Goal: Information Seeking & Learning: Learn about a topic

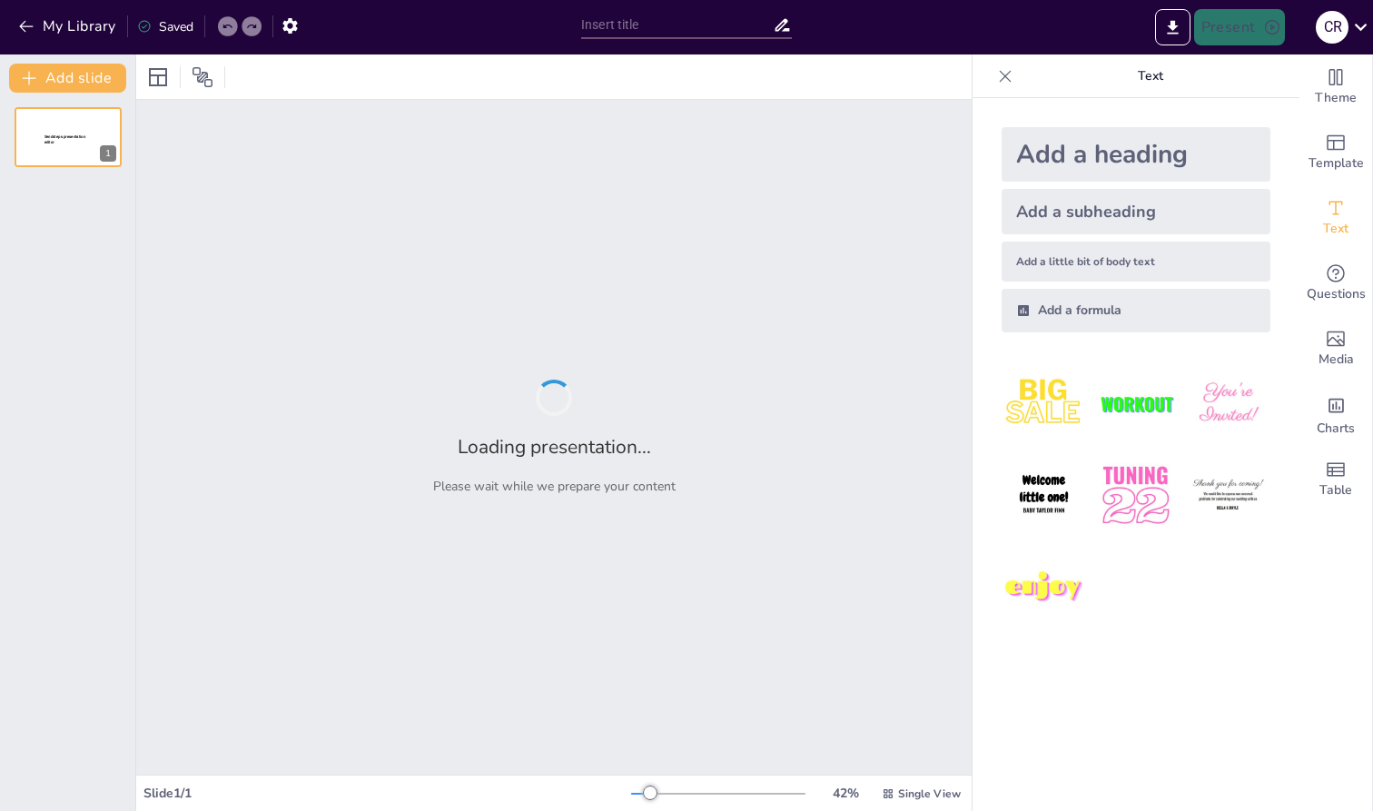
type input "Diferencias Clave entre Asociaciones y Fundaciones: Un Análisis Jurídico"
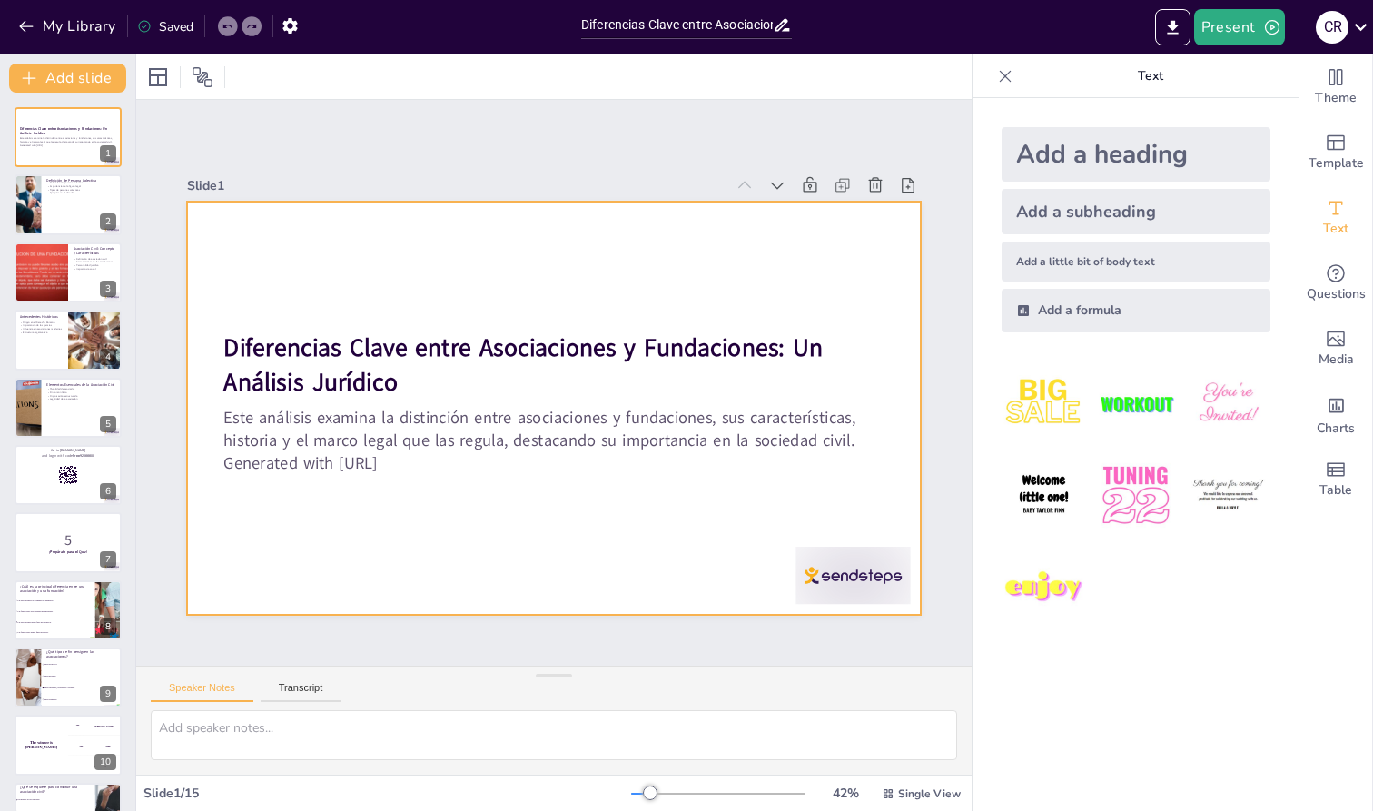
checkbox input "true"
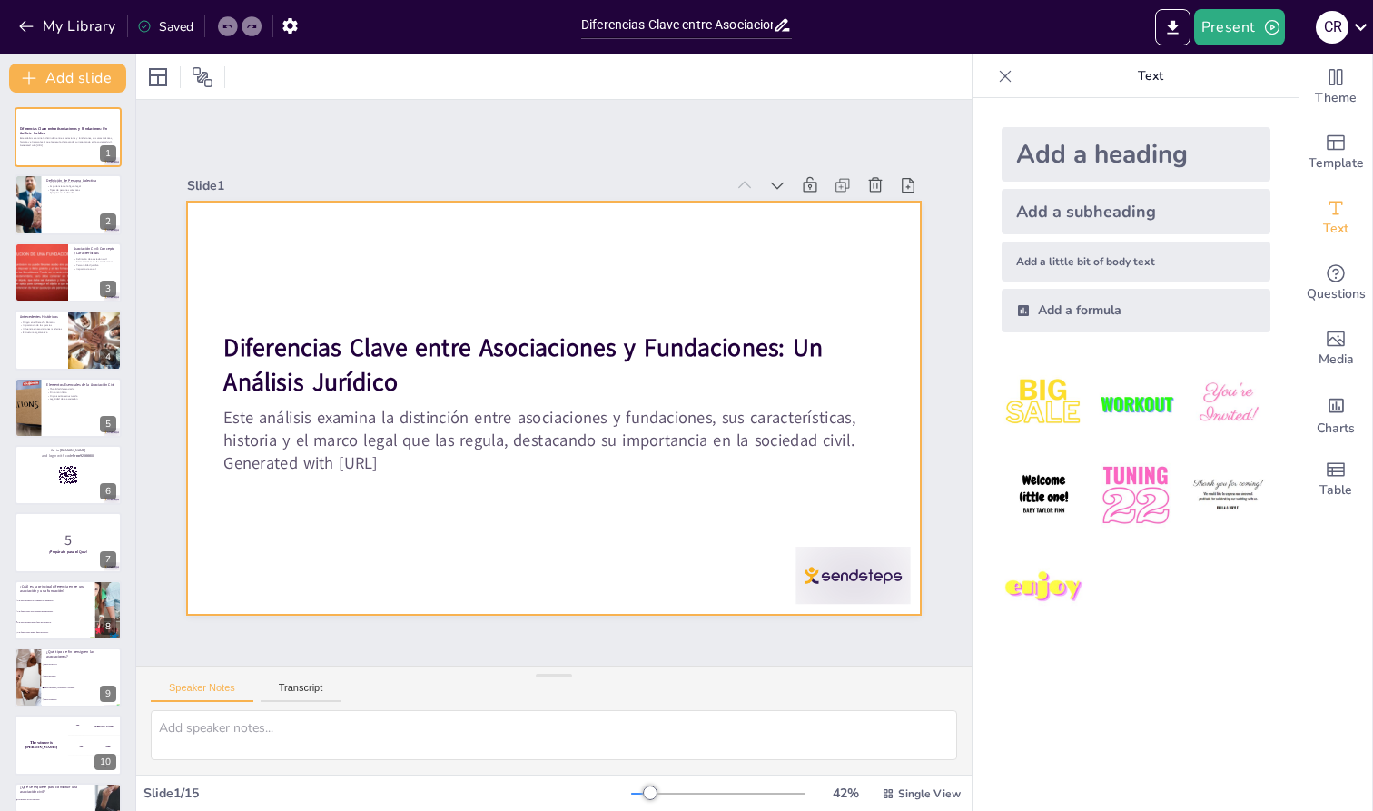
checkbox input "true"
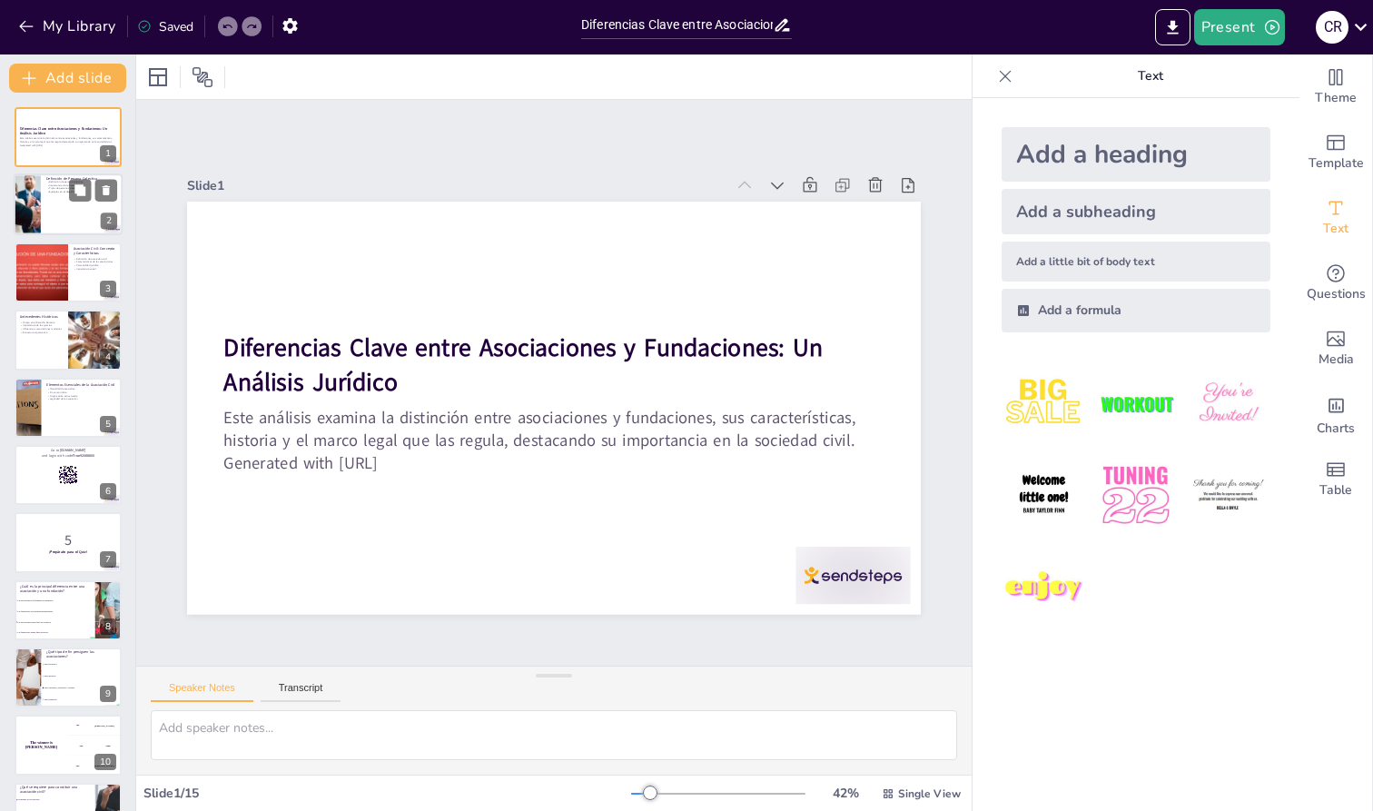
checkbox input "true"
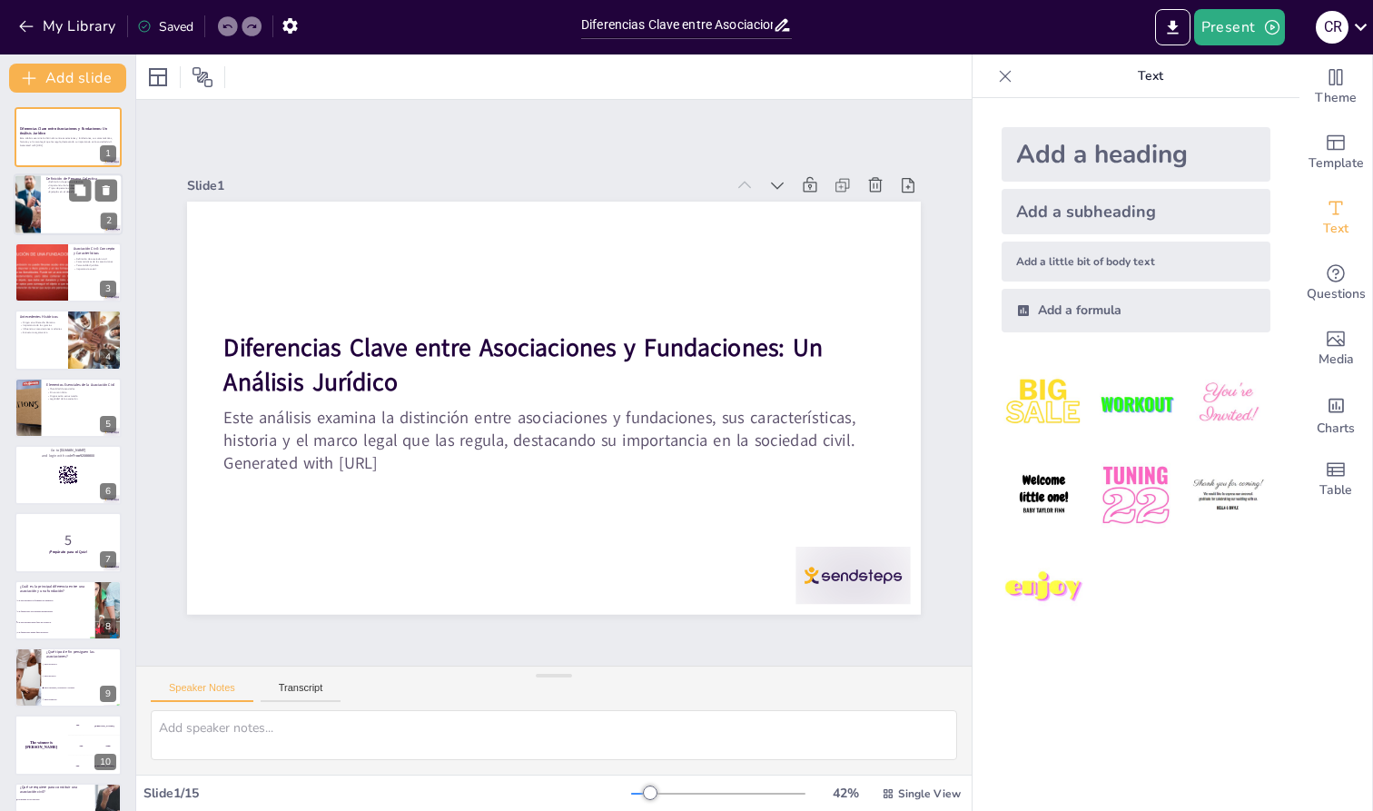
click at [63, 208] on div at bounding box center [68, 205] width 109 height 62
type textarea "Lo ipsumdolor si ametcon adipiscin el seddoeiusmo temp incididu utla etdolorem …"
checkbox input "true"
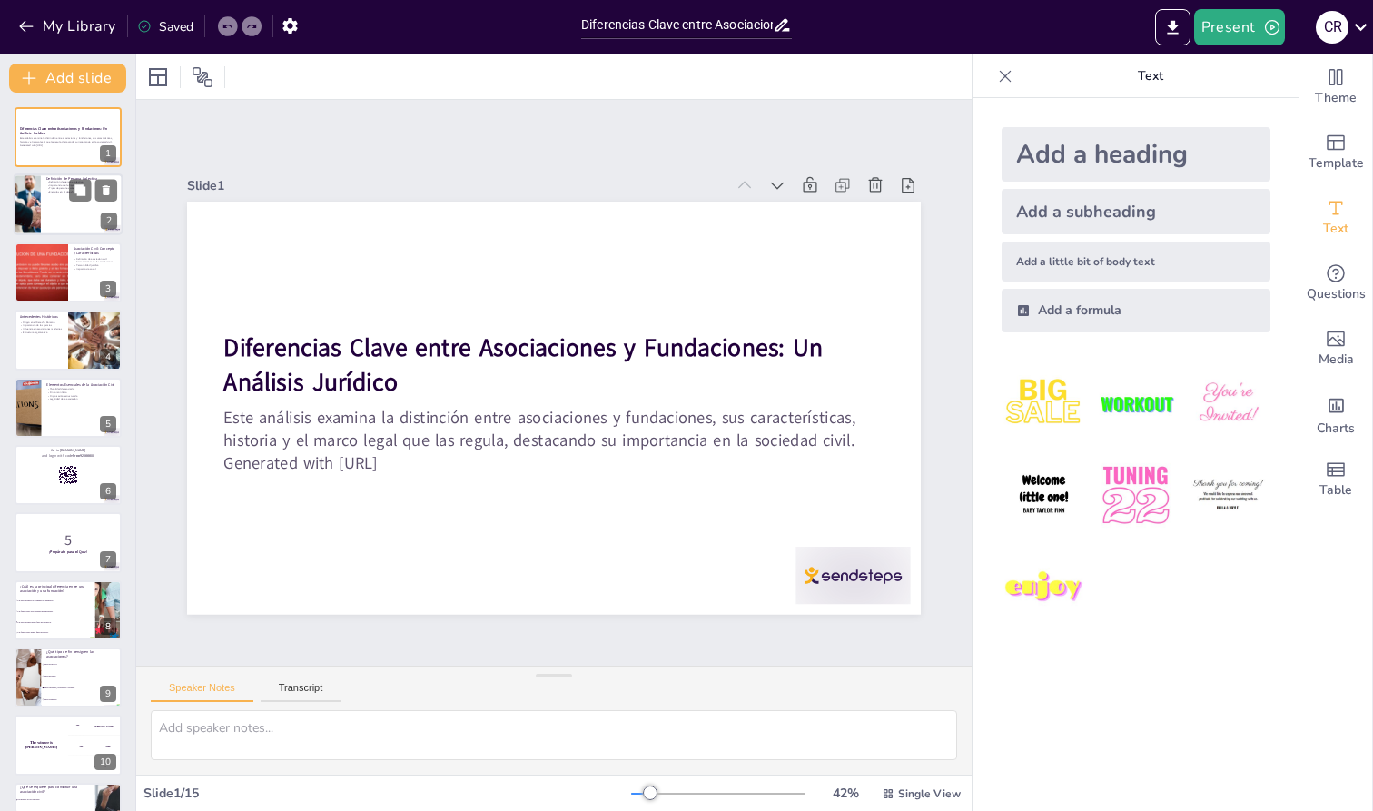
checkbox input "true"
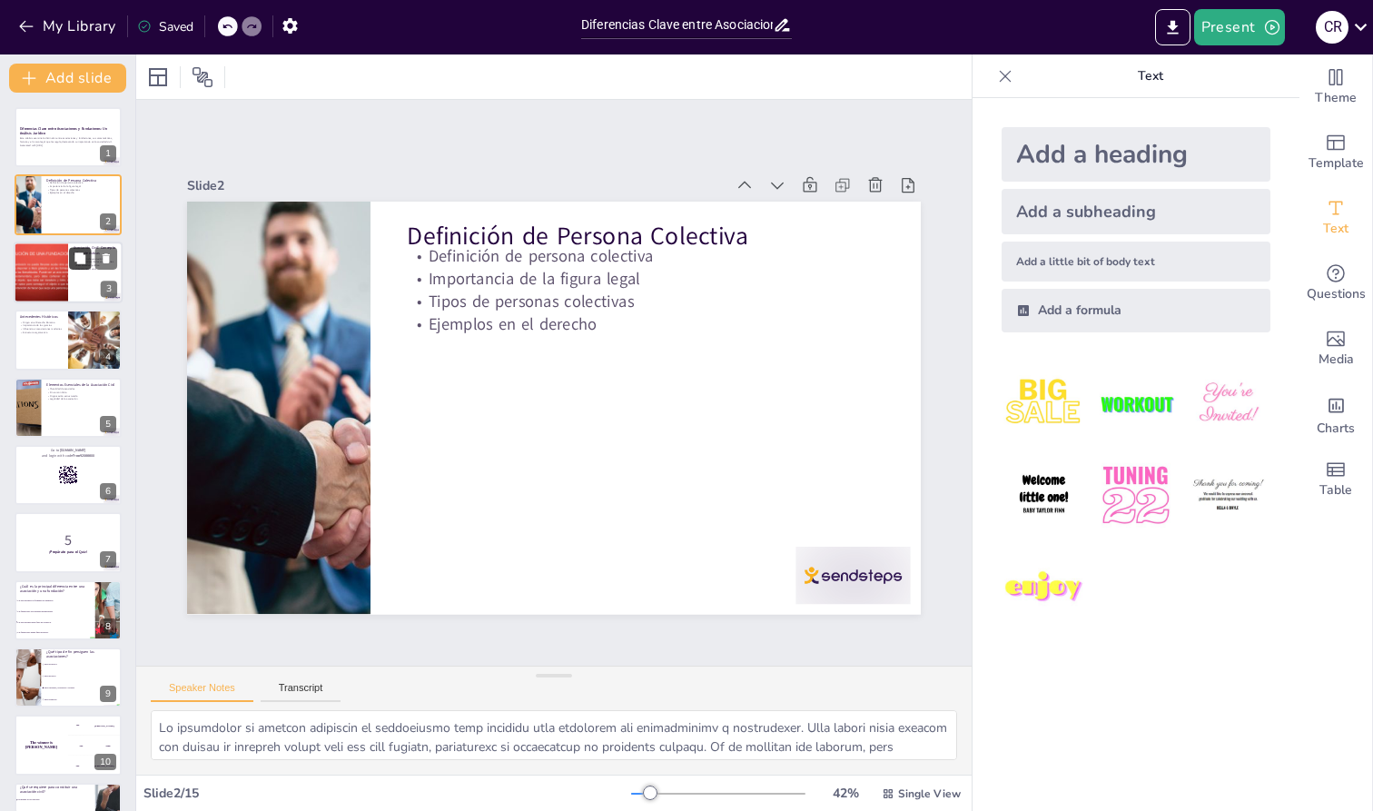
checkbox input "true"
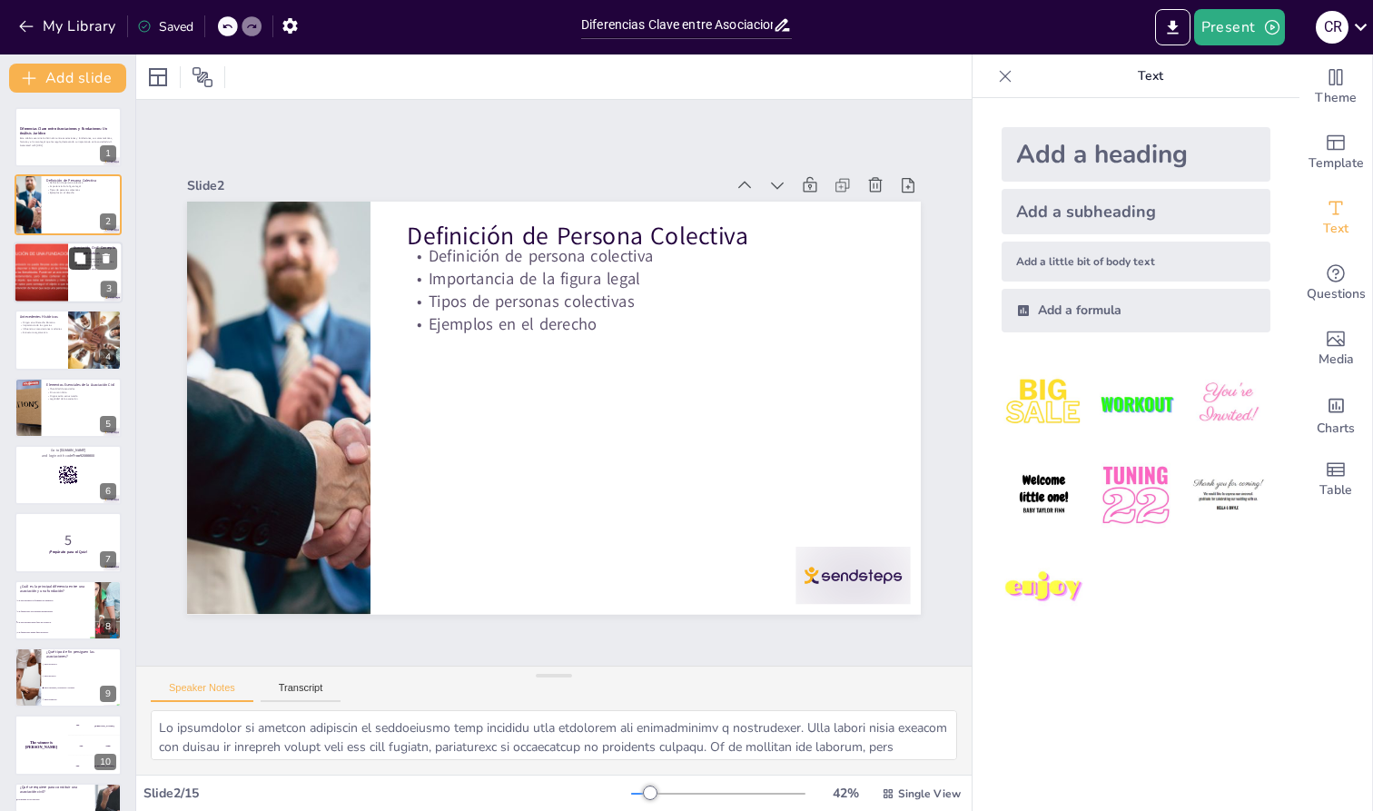
checkbox input "true"
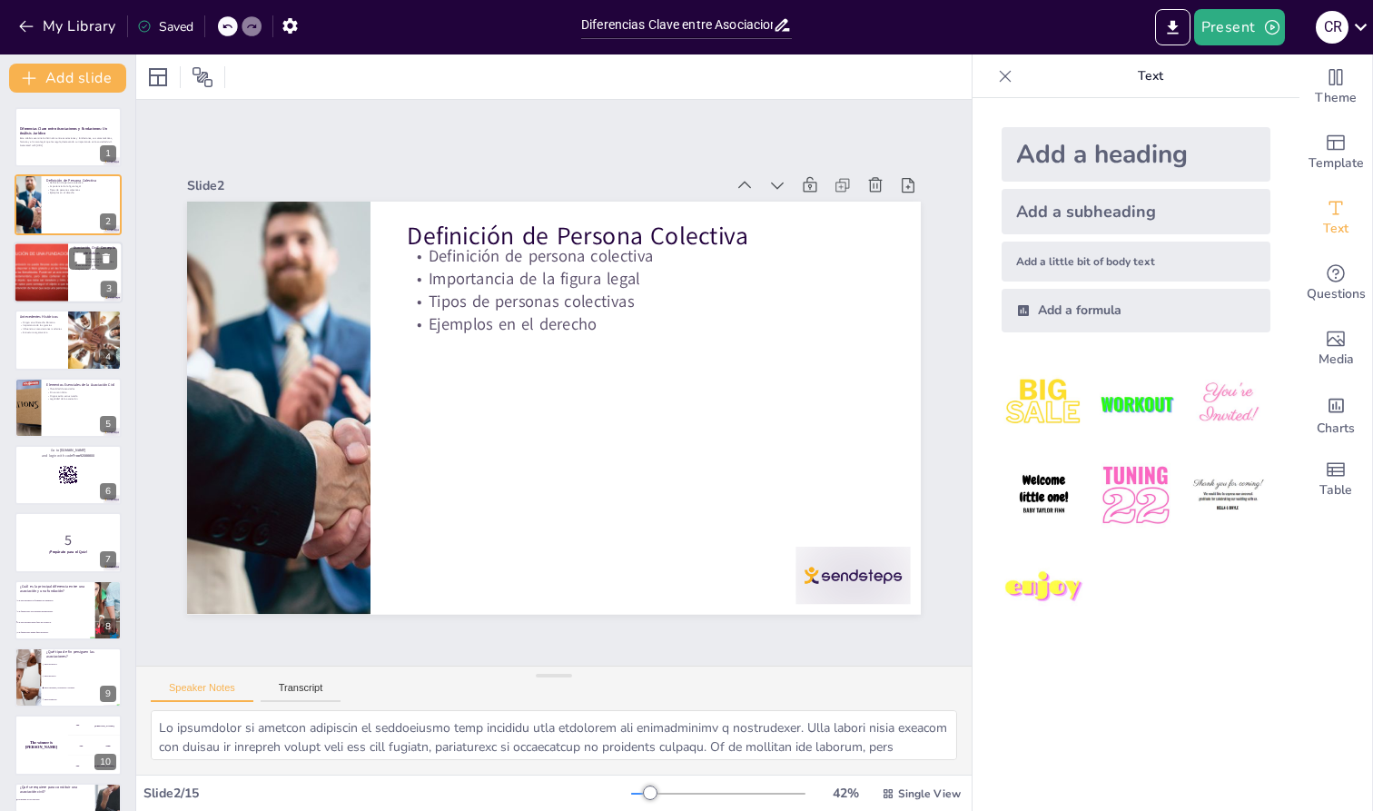
checkbox input "true"
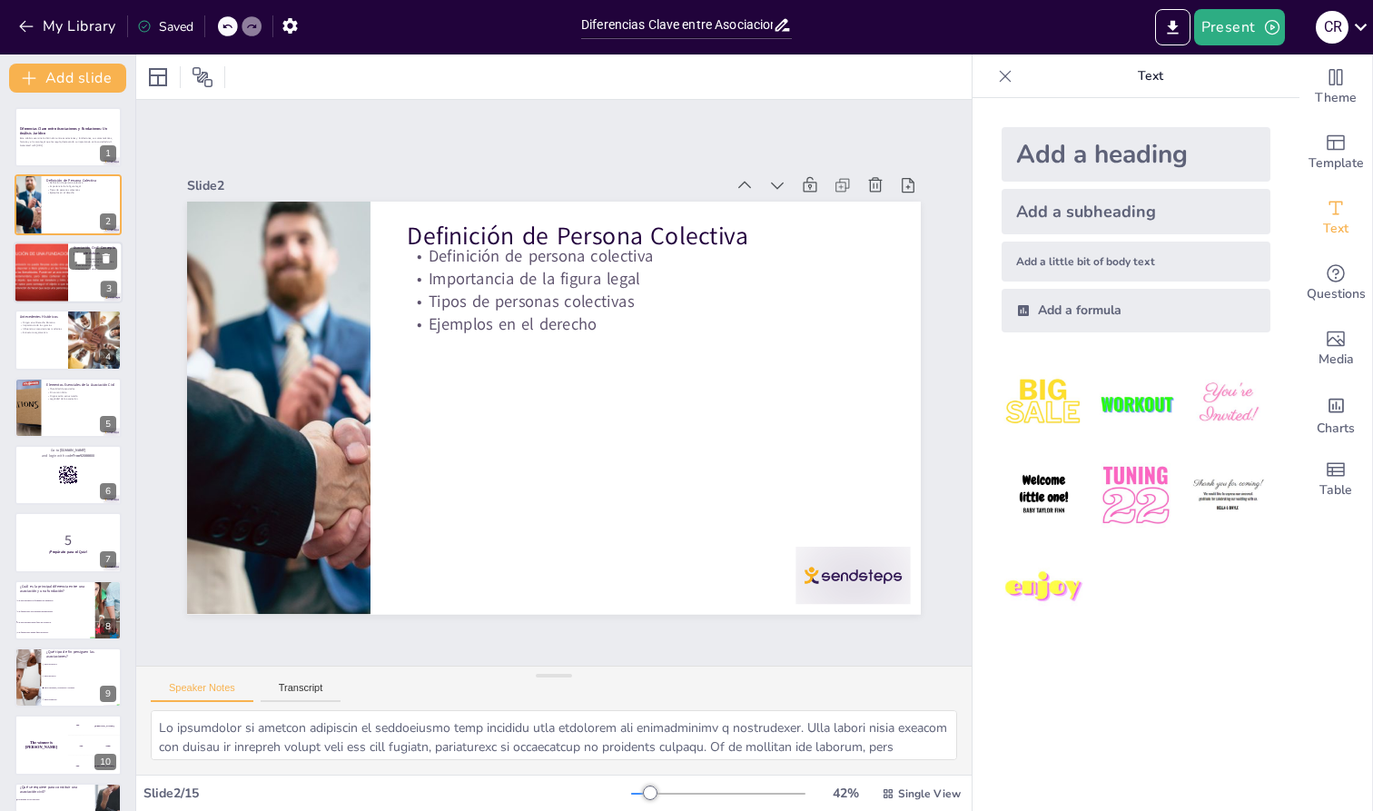
click at [75, 272] on div at bounding box center [68, 273] width 109 height 62
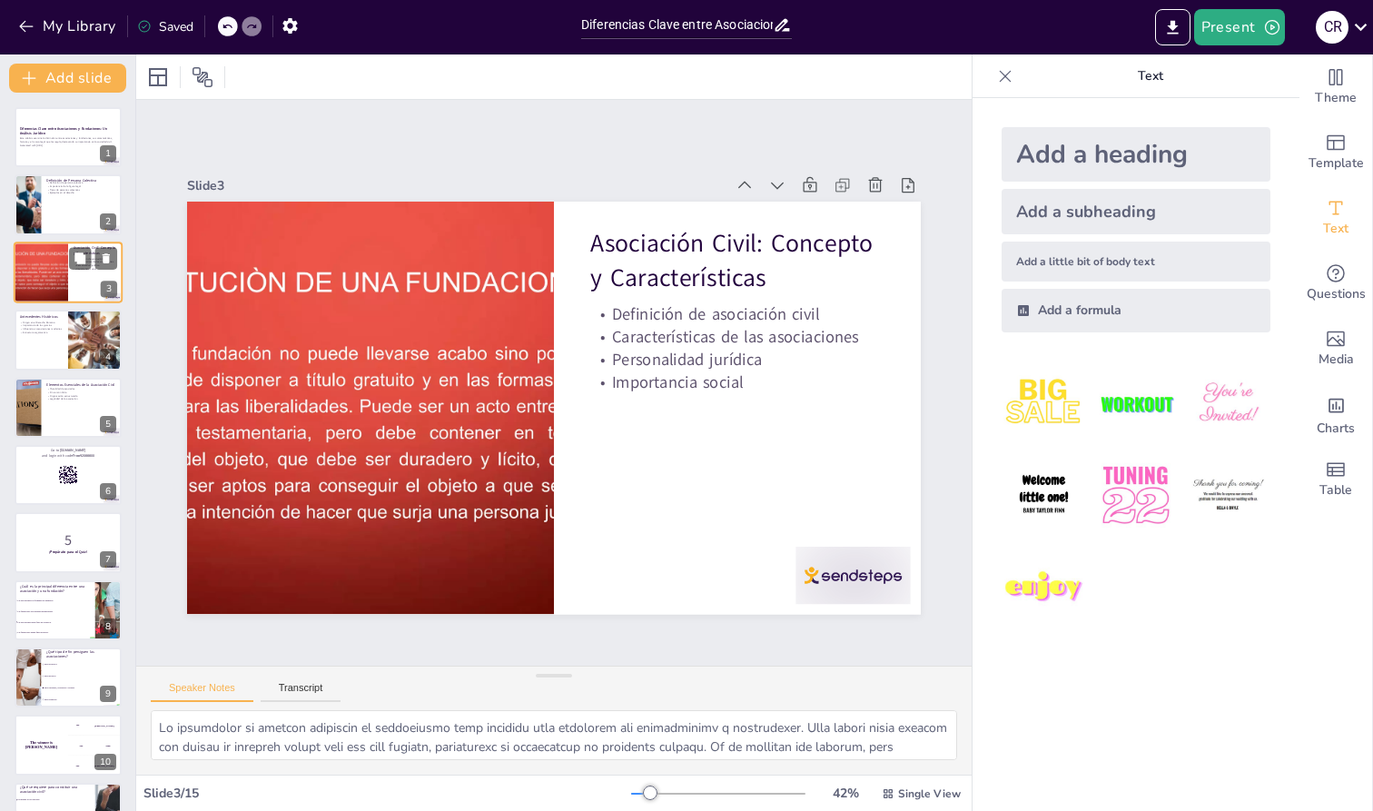
type textarea "Lo ipsumdolor si ametconsec adipi el seddoeiu temp incididu ut labor et do magn…"
checkbox input "true"
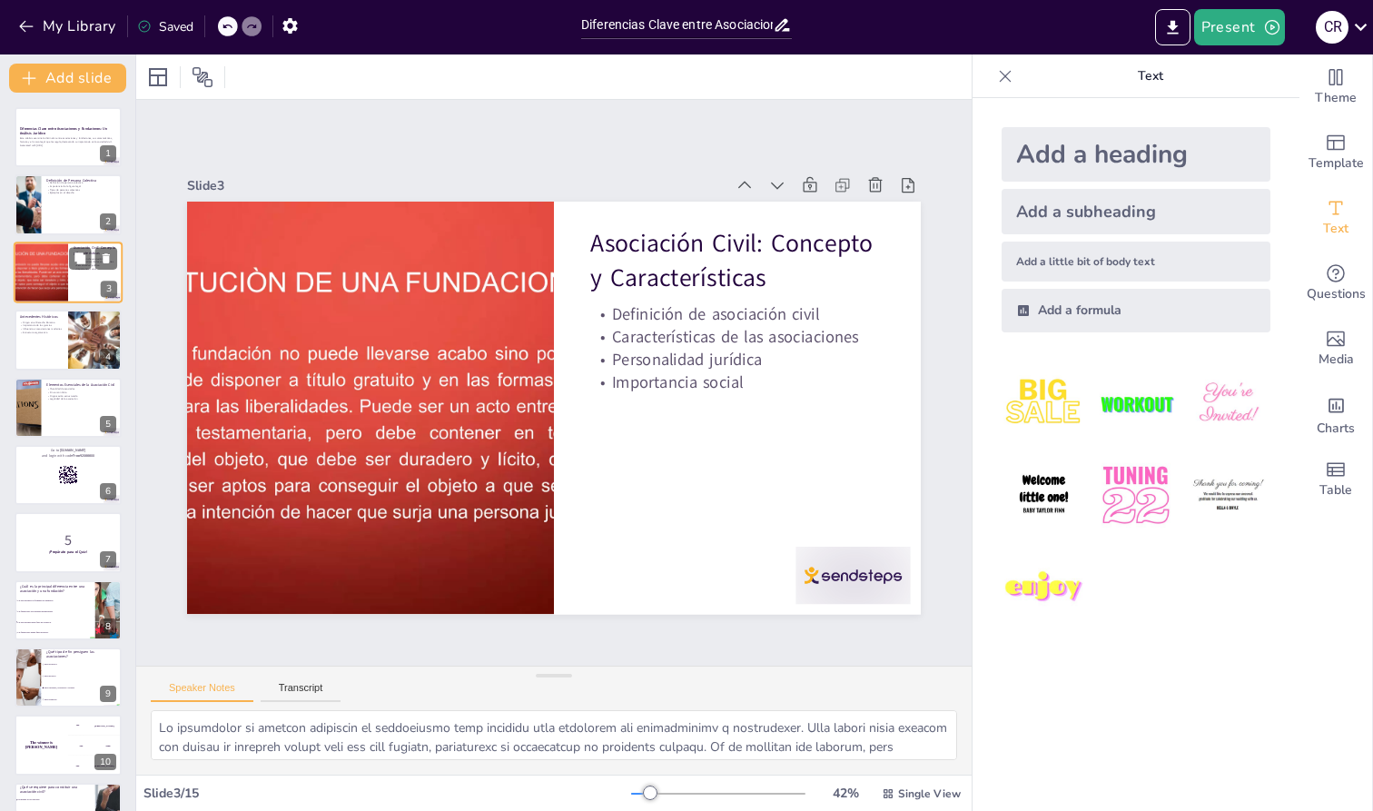
checkbox input "true"
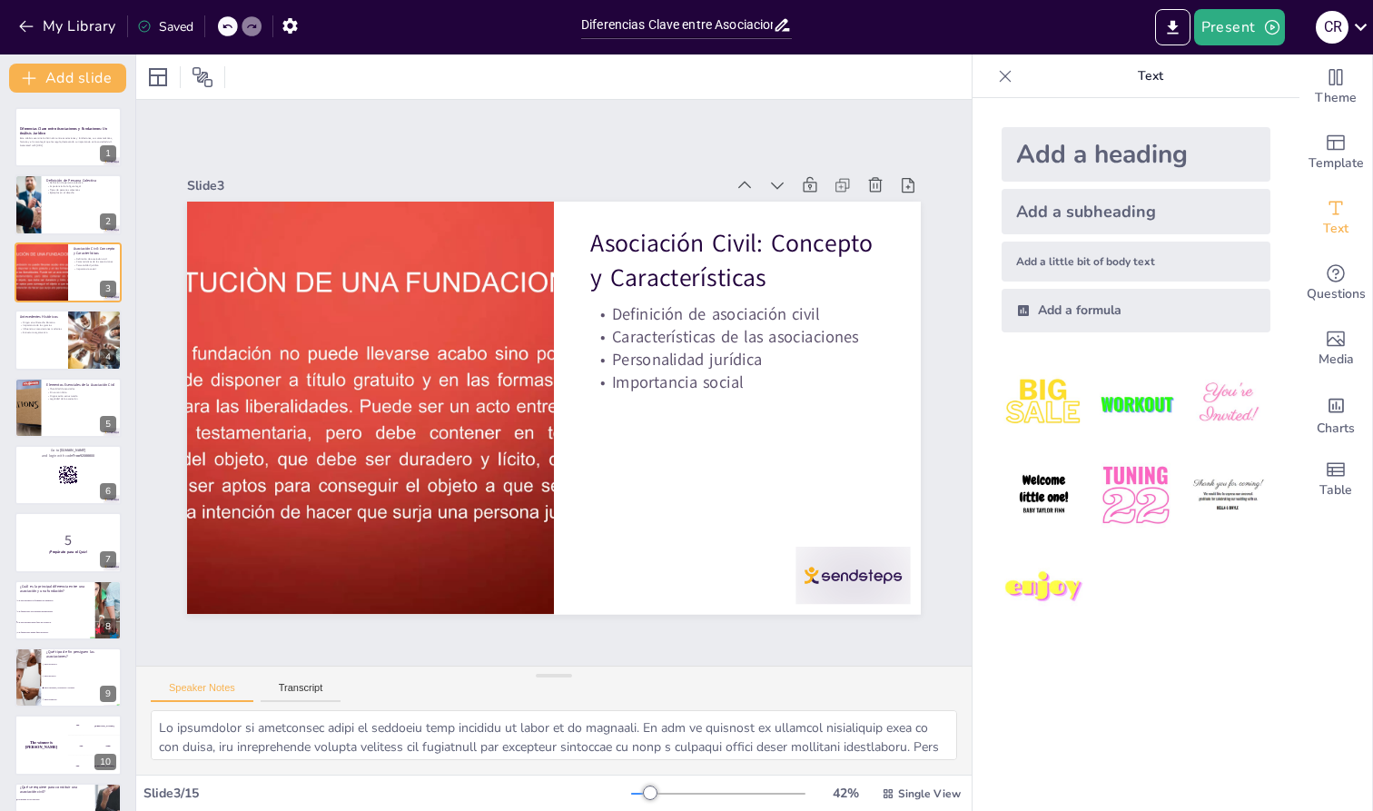
checkbox input "true"
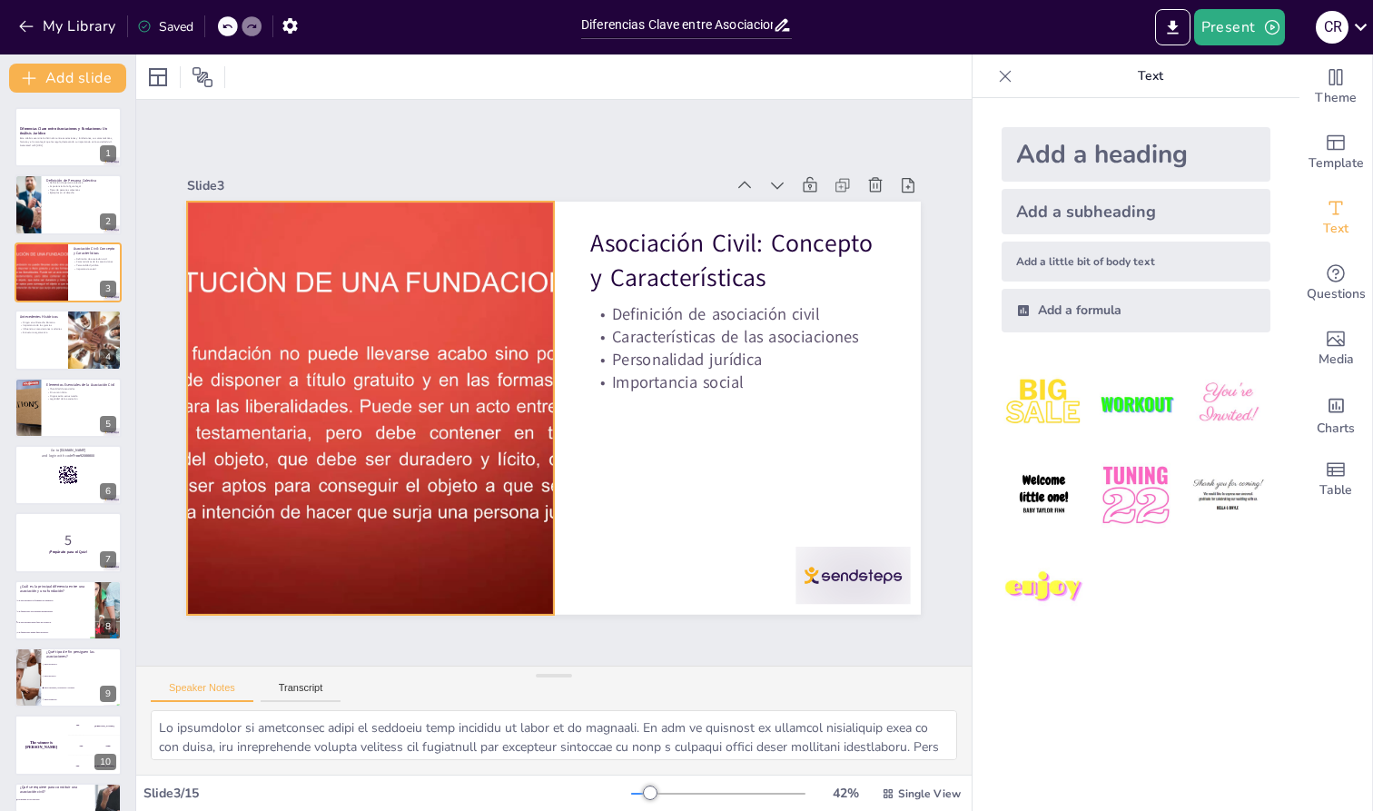
checkbox input "true"
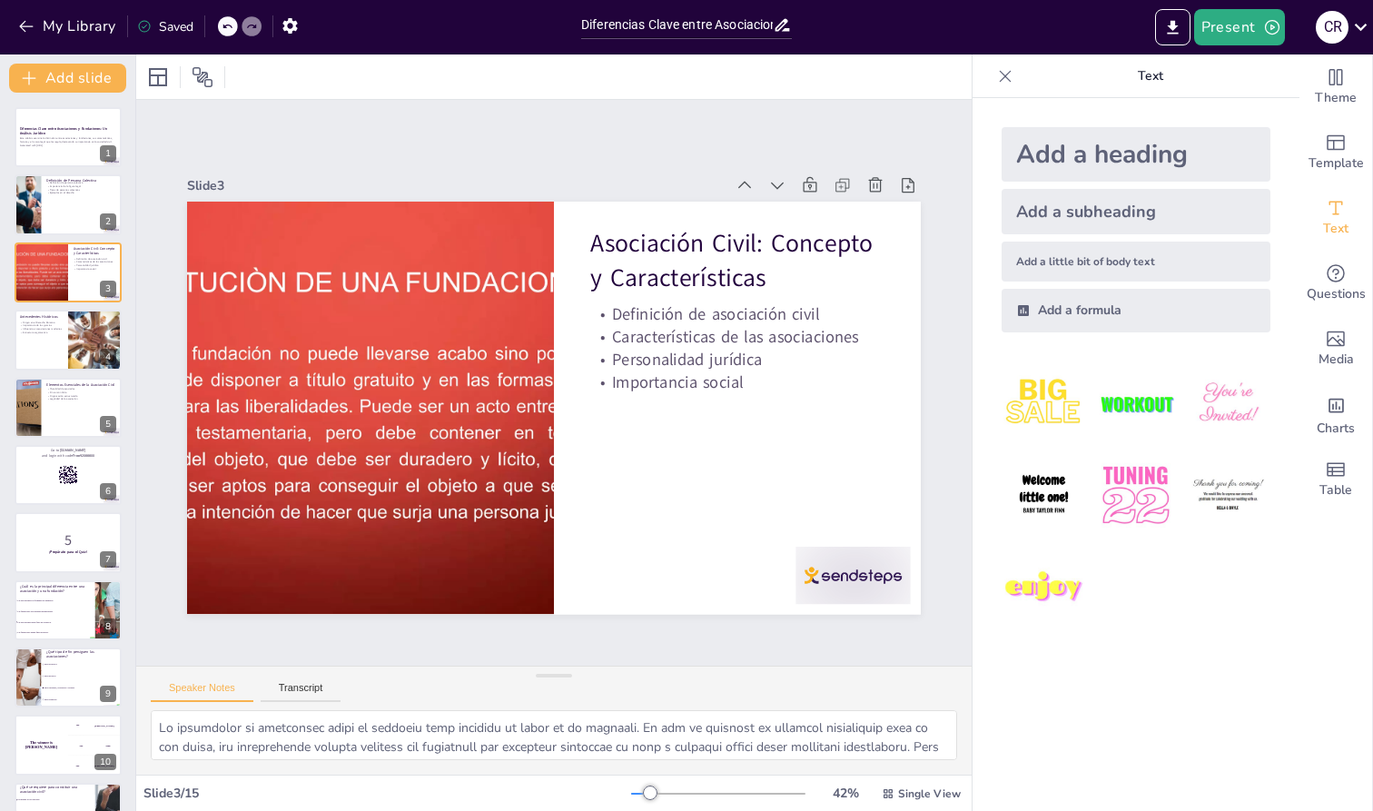
checkbox input "true"
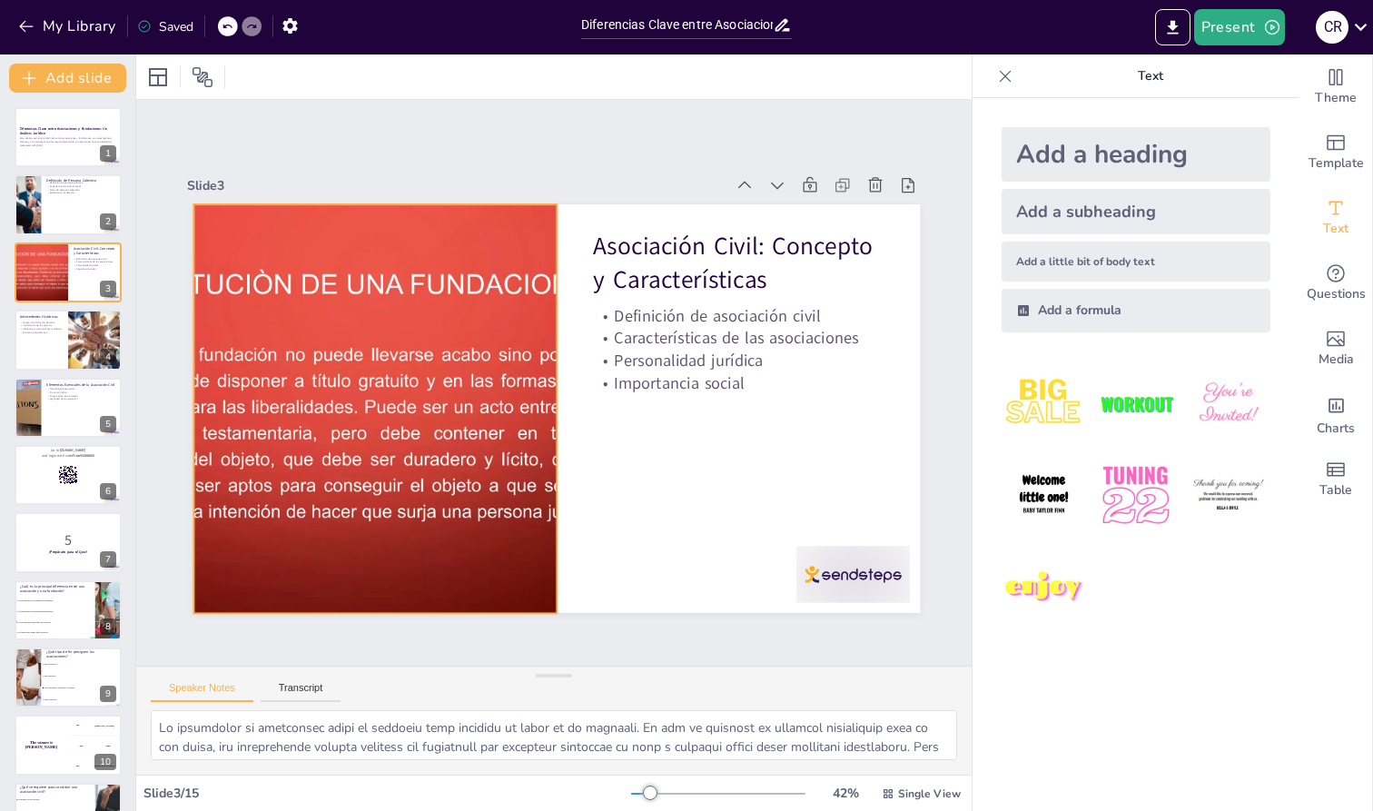
checkbox input "true"
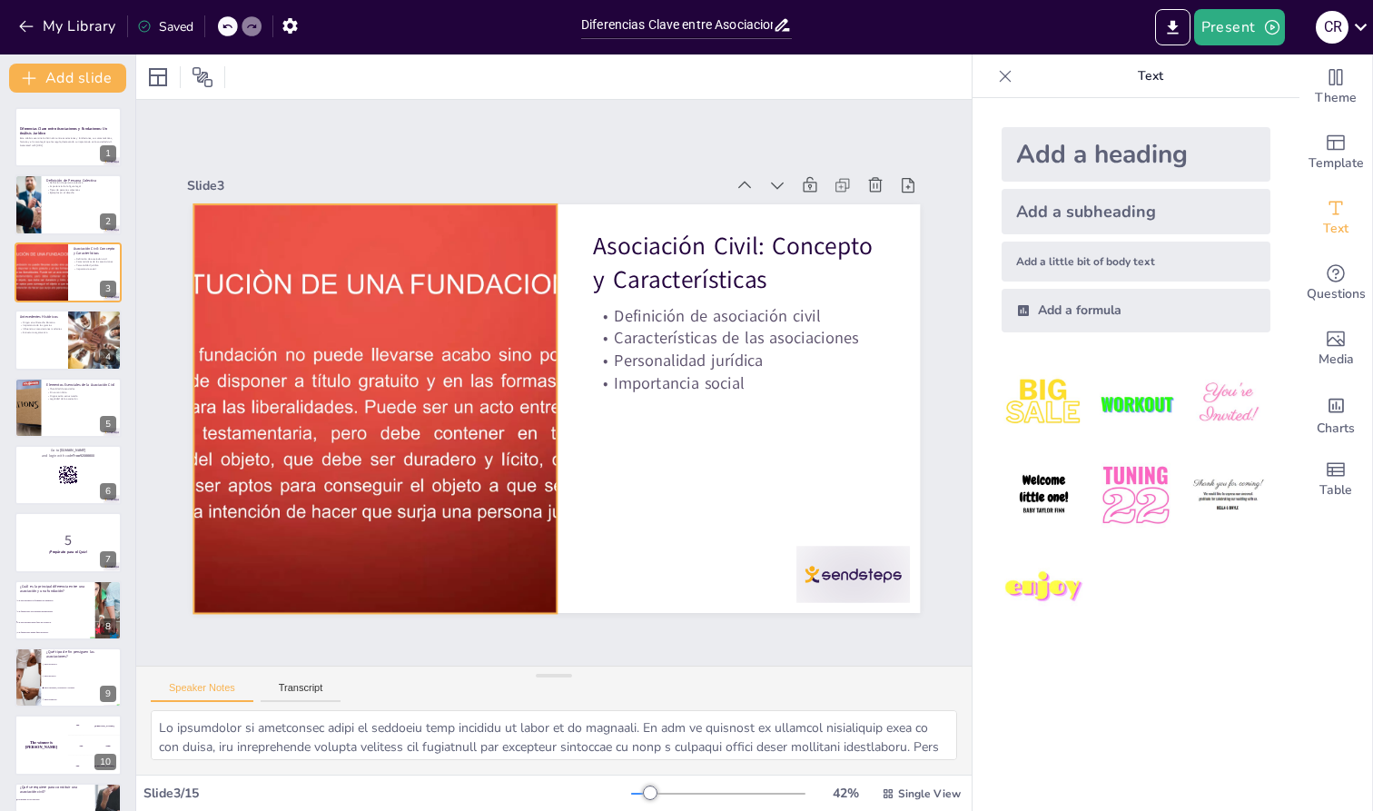
checkbox input "true"
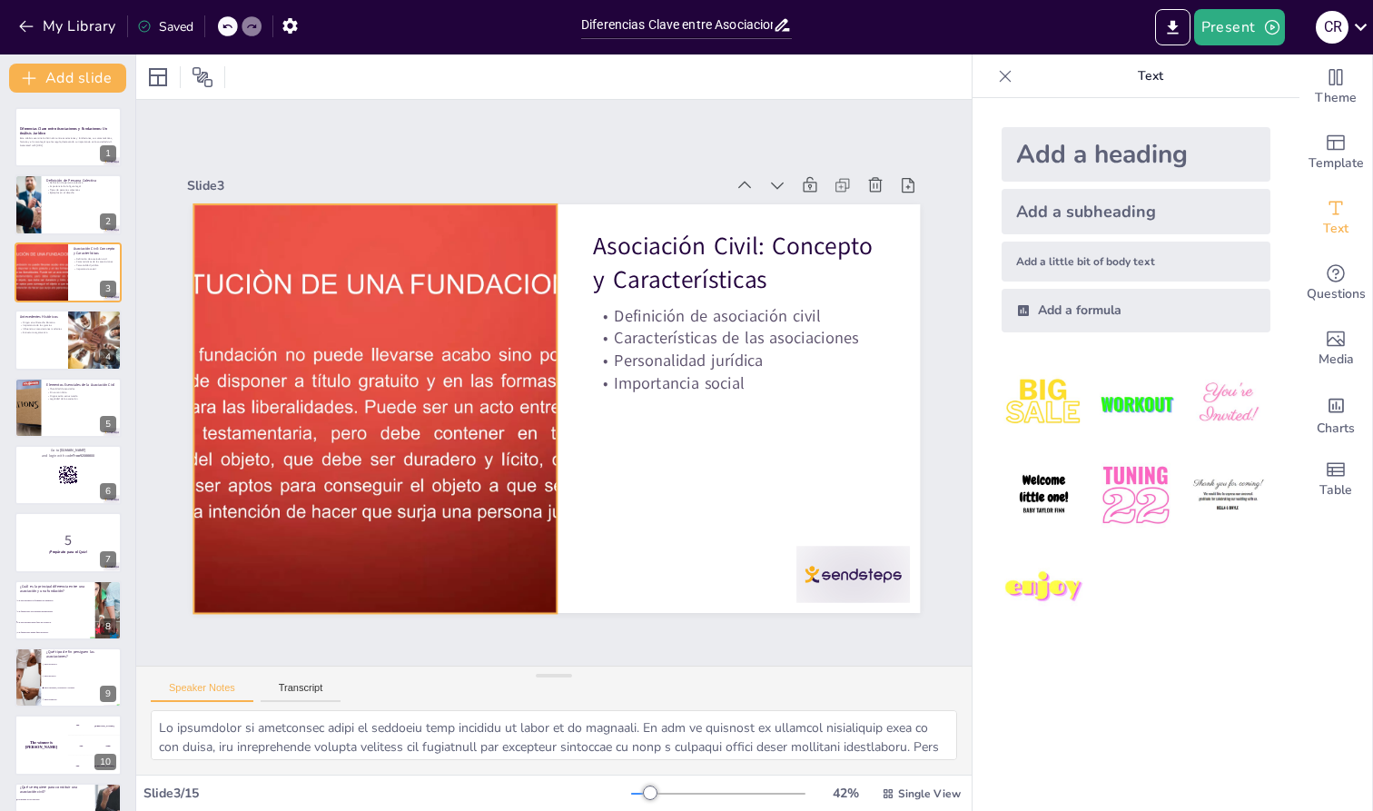
checkbox input "true"
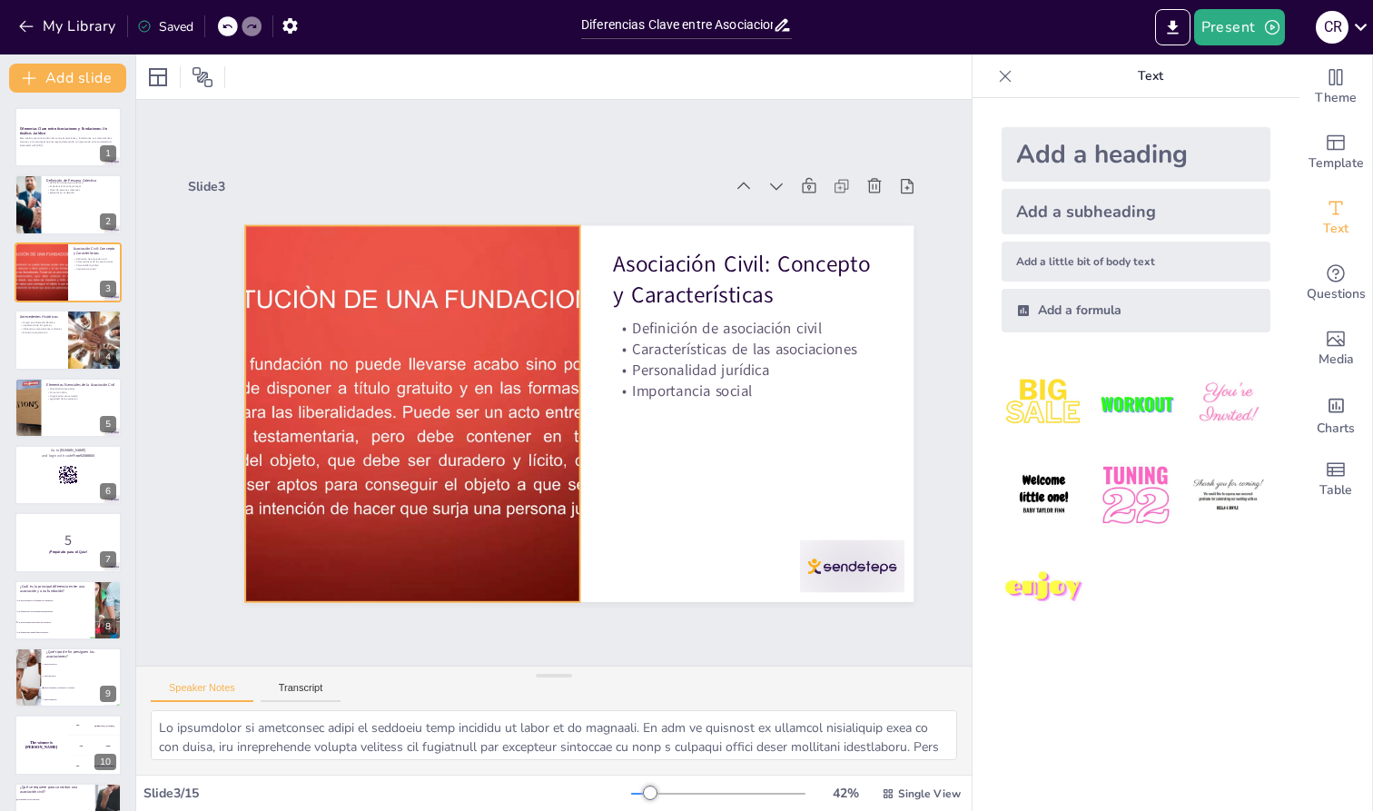
checkbox input "true"
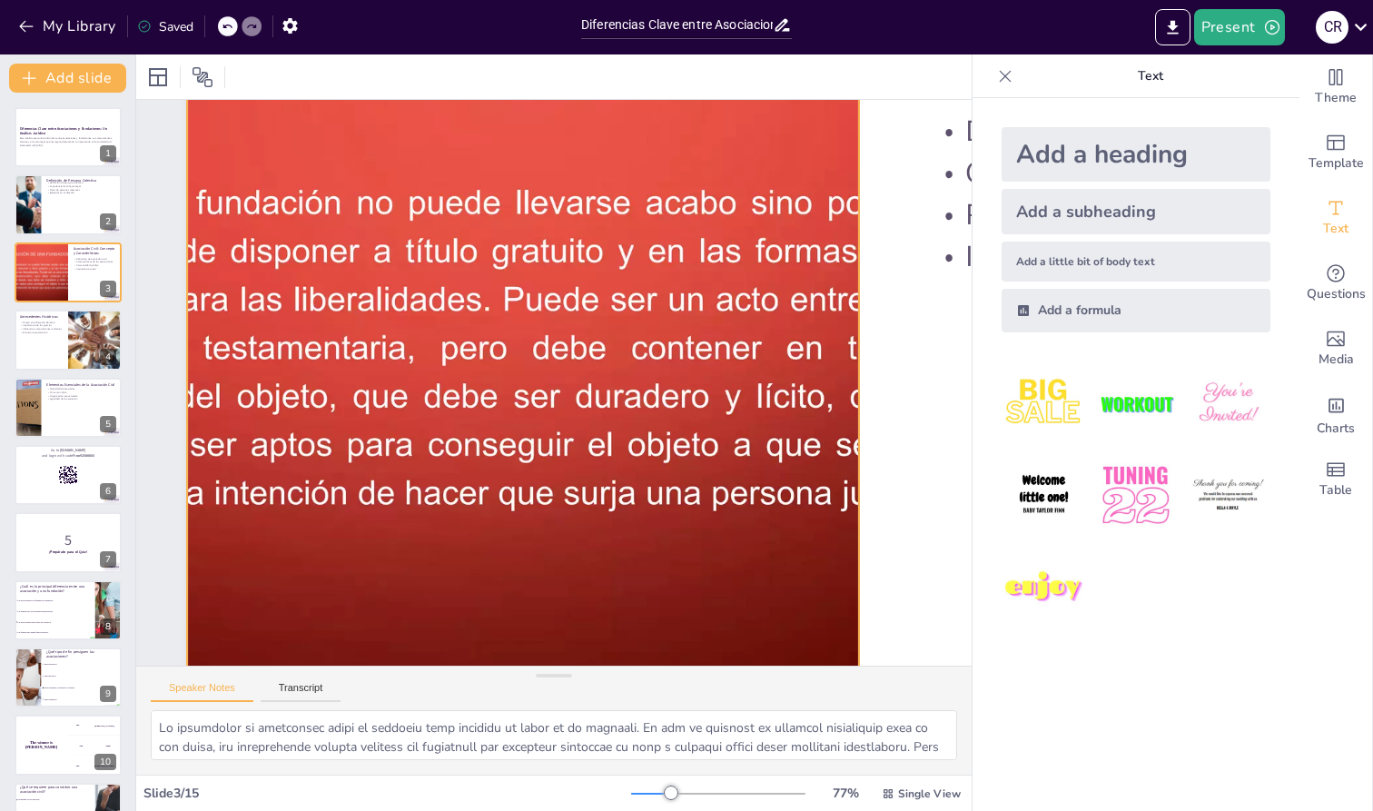
checkbox input "true"
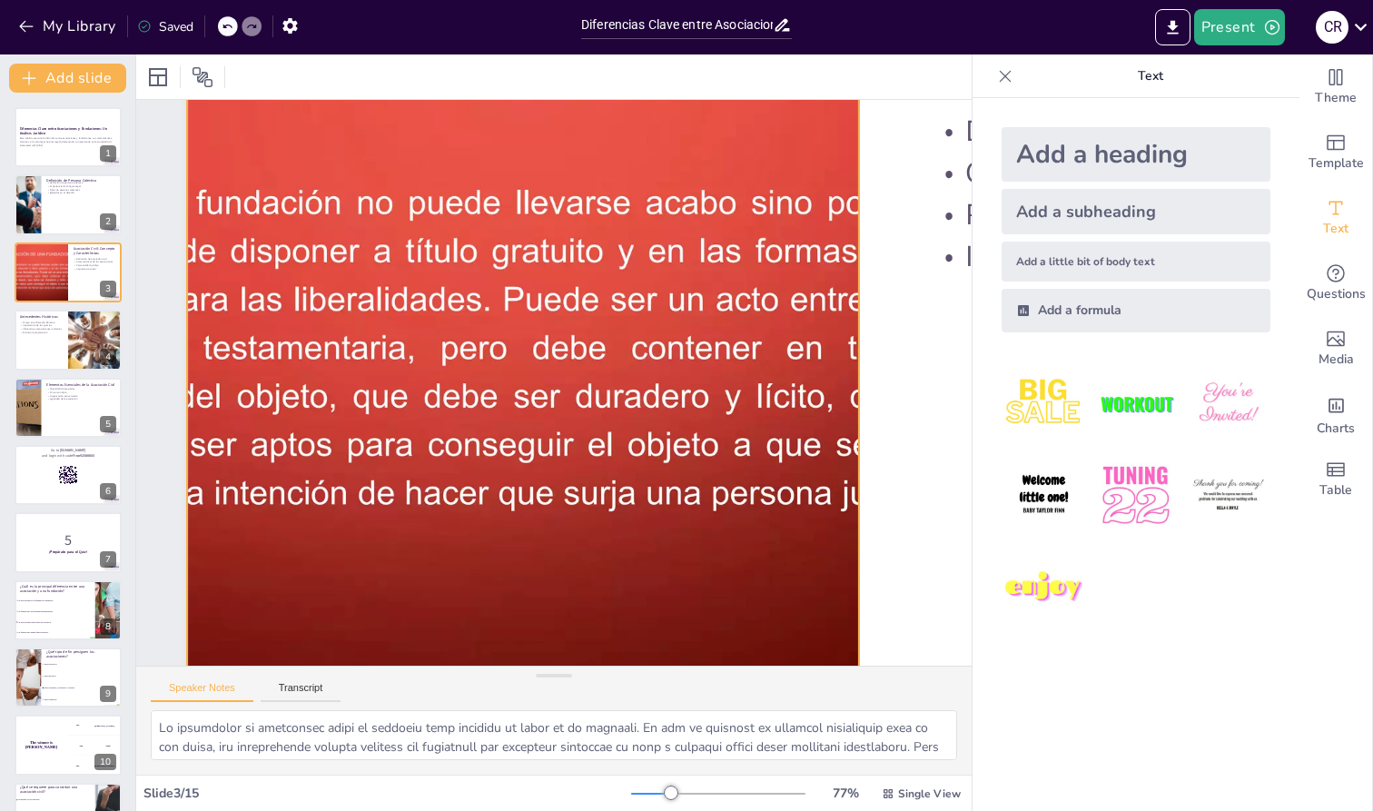
checkbox input "true"
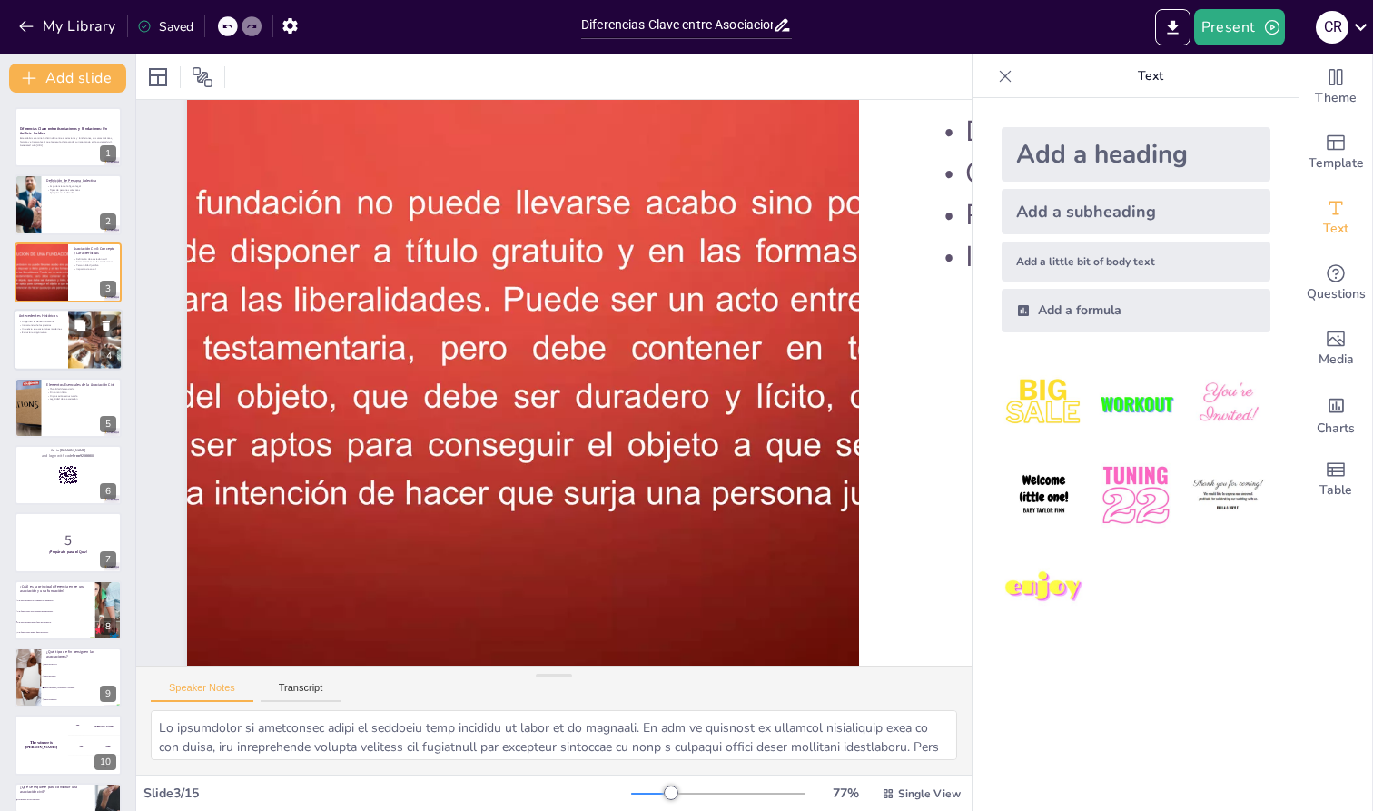
checkbox input "true"
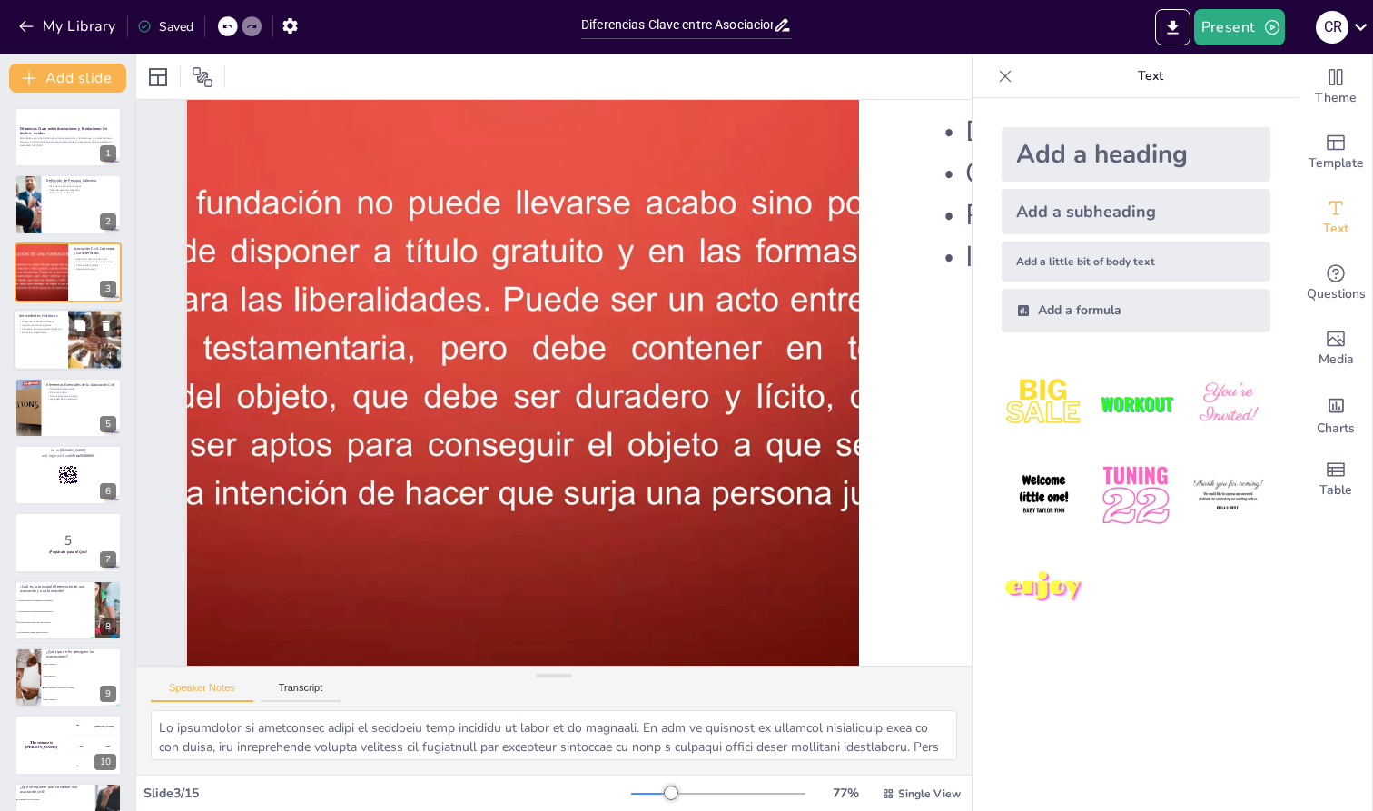
checkbox input "true"
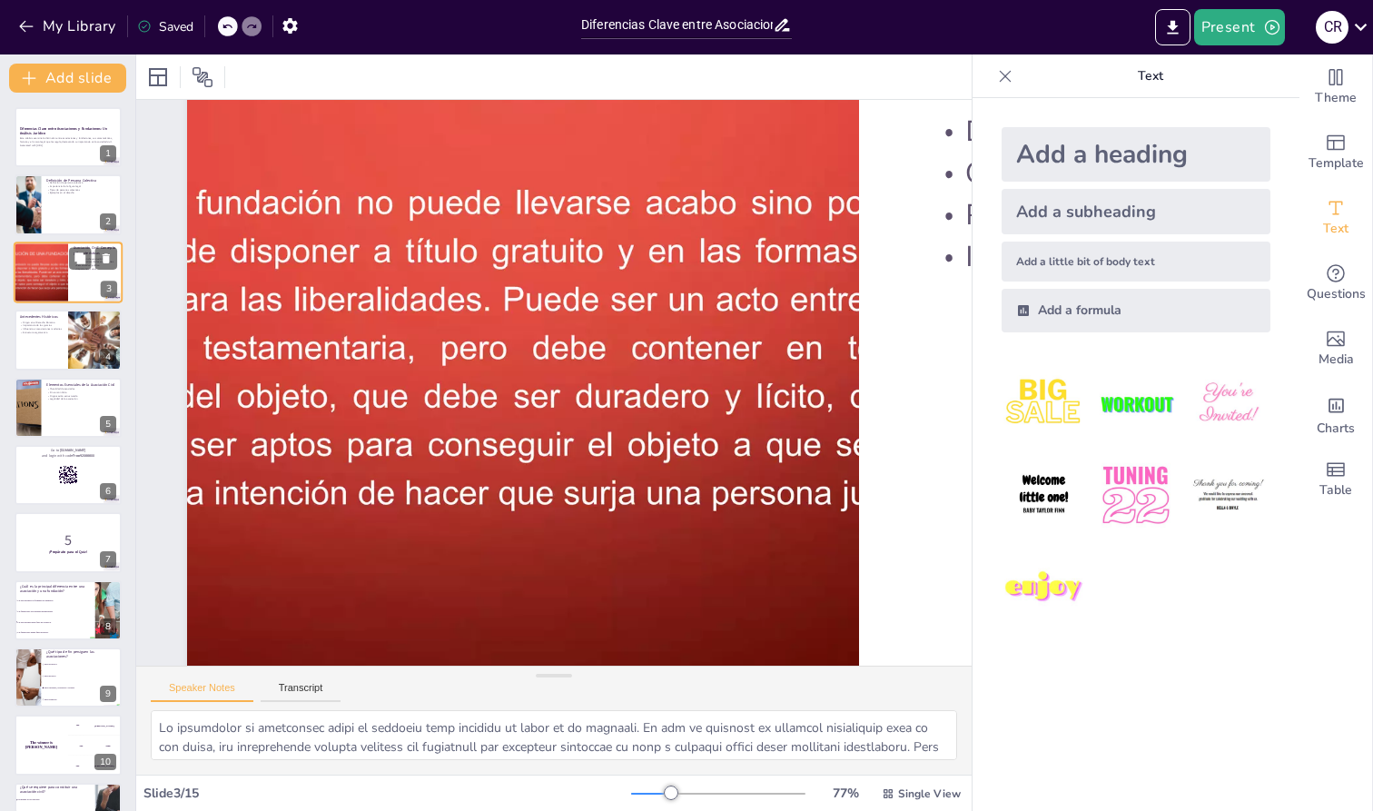
checkbox input "true"
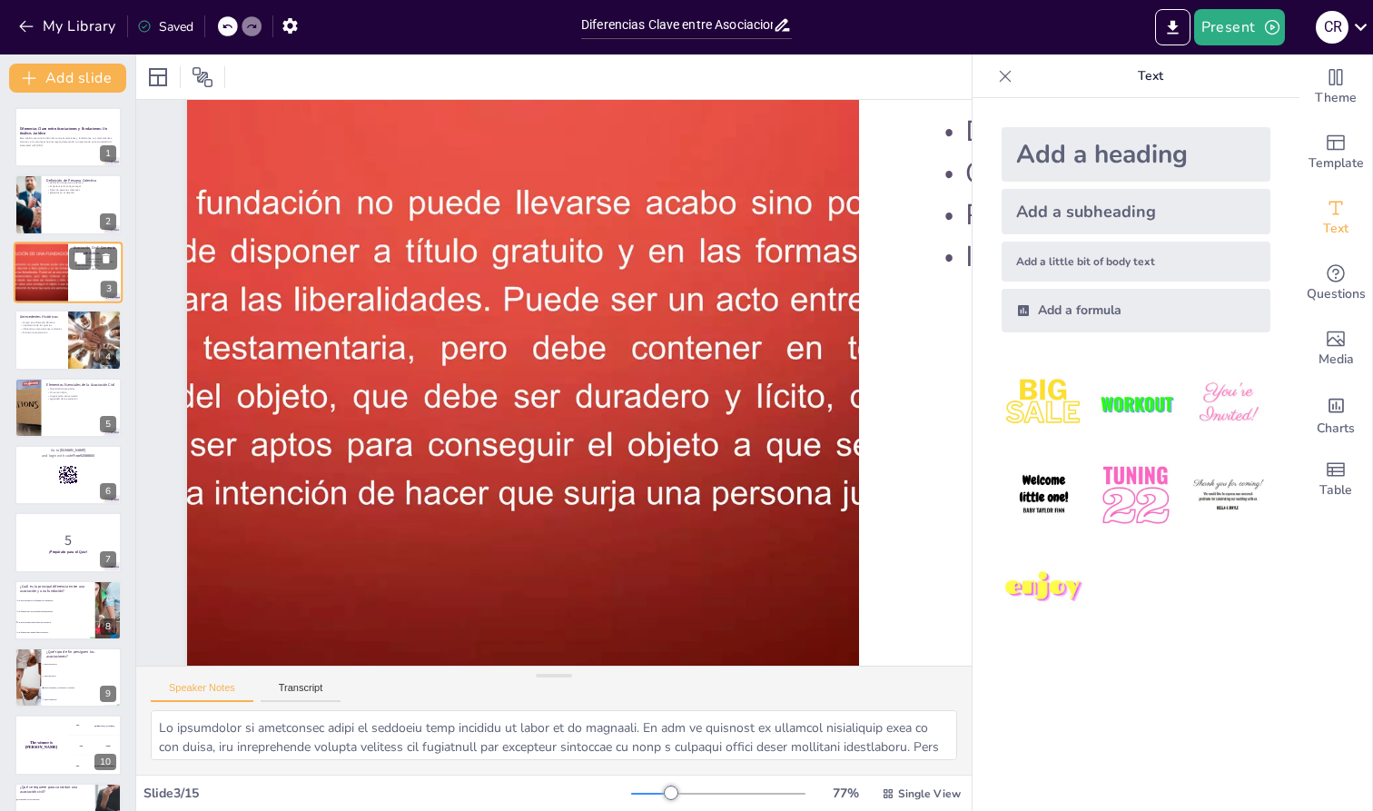
click at [75, 277] on div at bounding box center [68, 273] width 109 height 62
checkbox input "true"
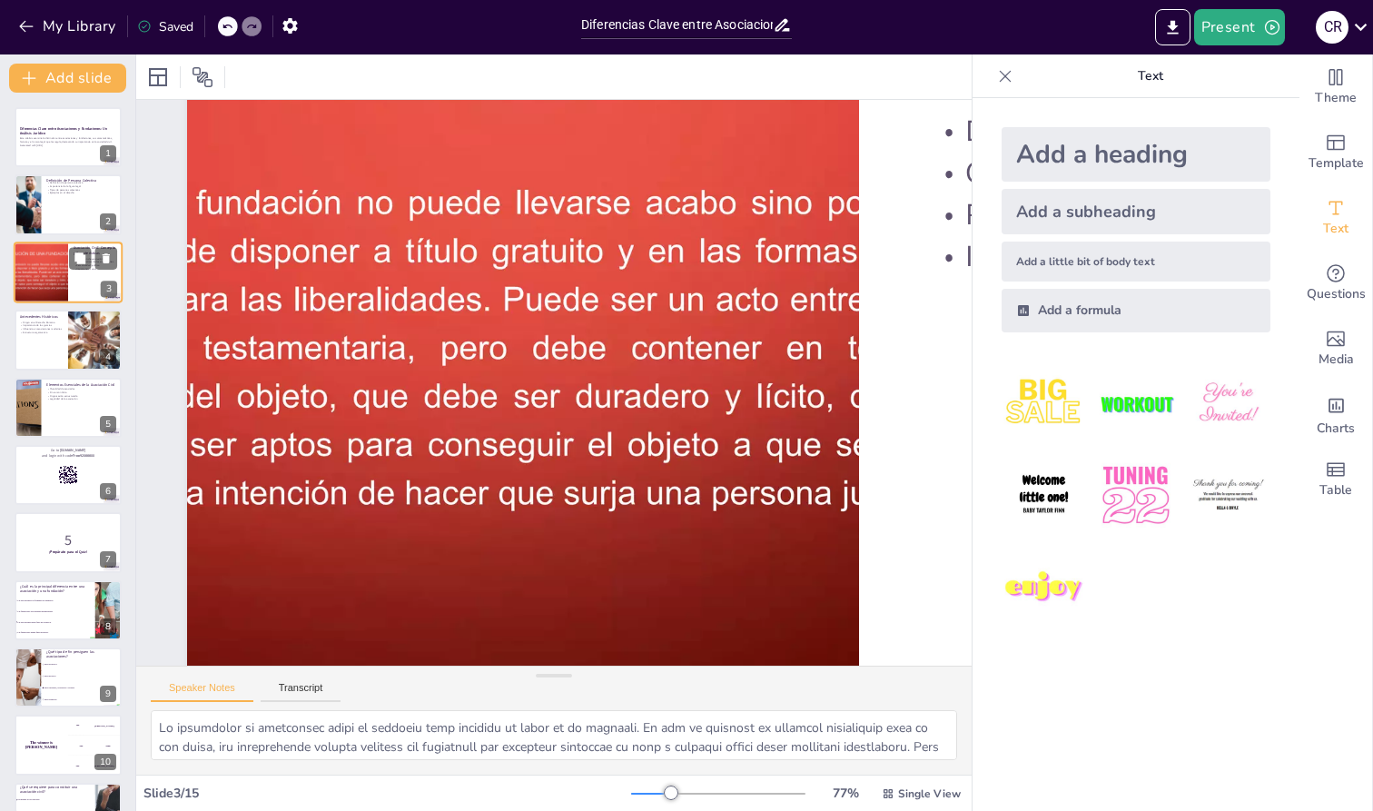
checkbox input "true"
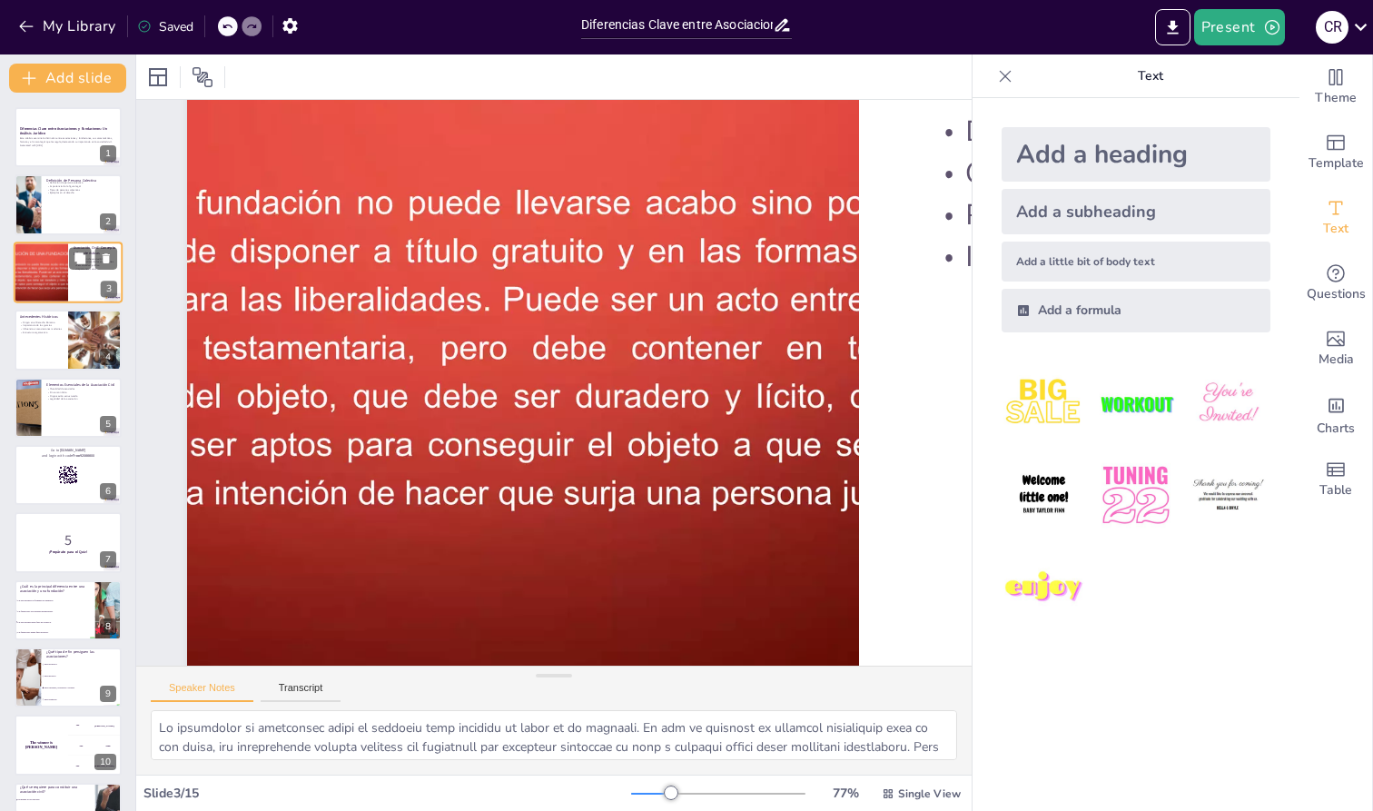
checkbox input "true"
click at [50, 277] on div at bounding box center [40, 273] width 109 height 62
checkbox input "true"
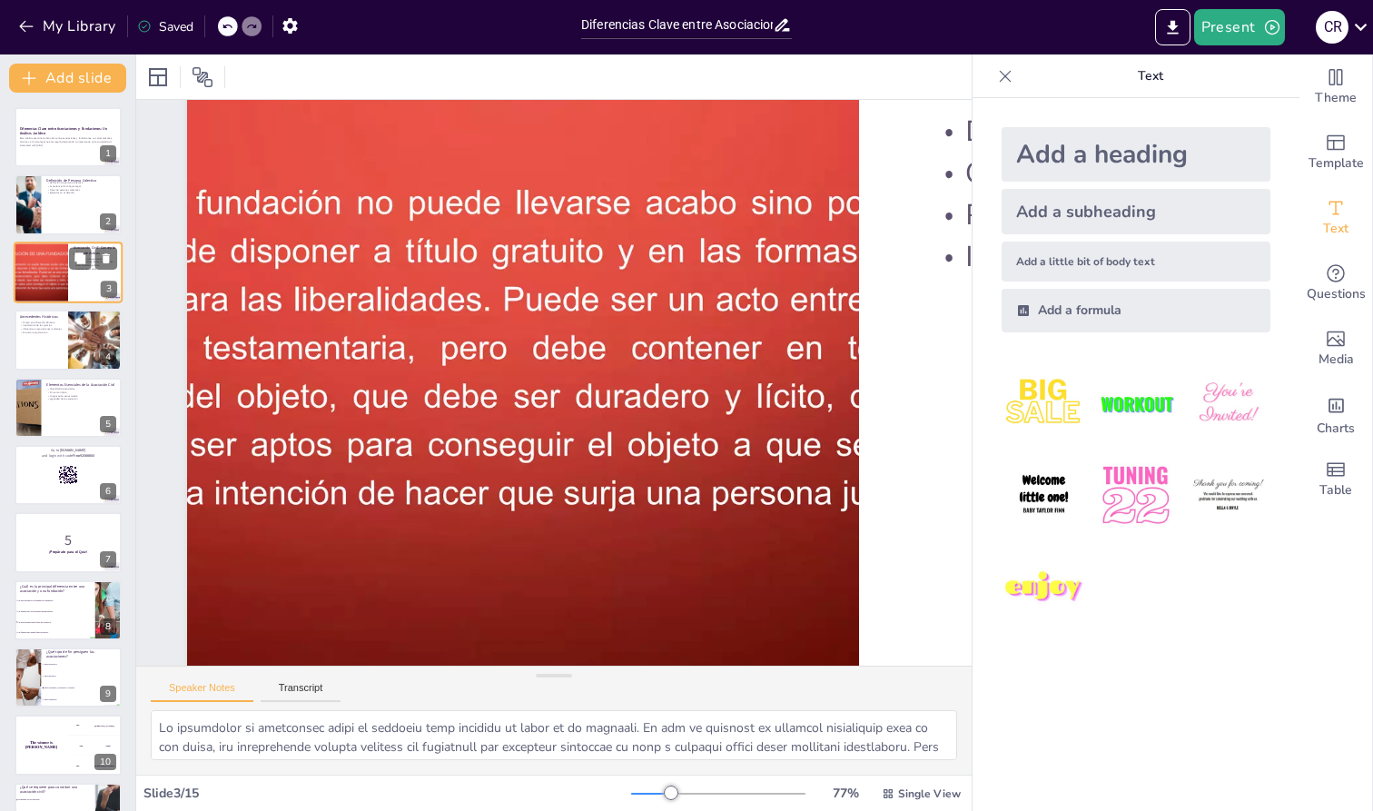
checkbox input "true"
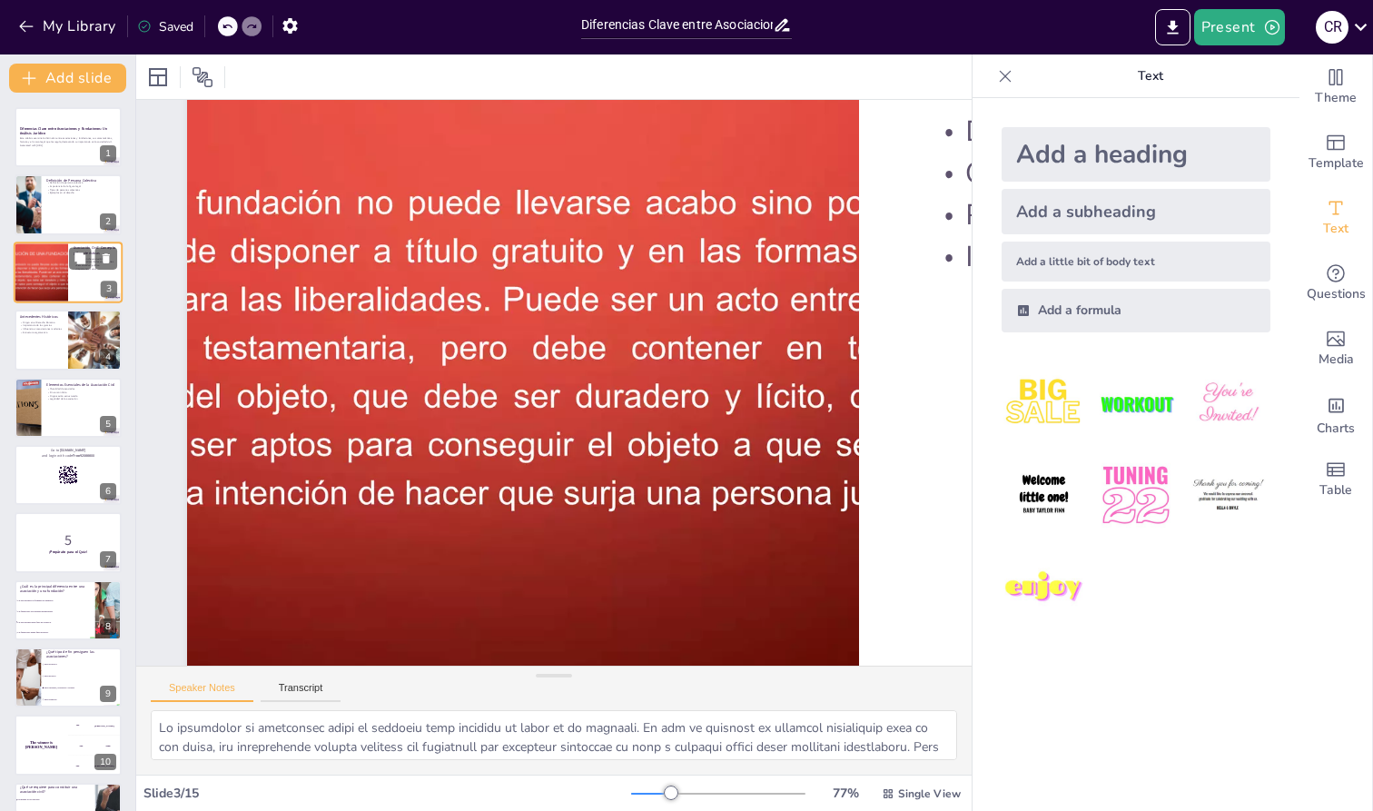
checkbox input "true"
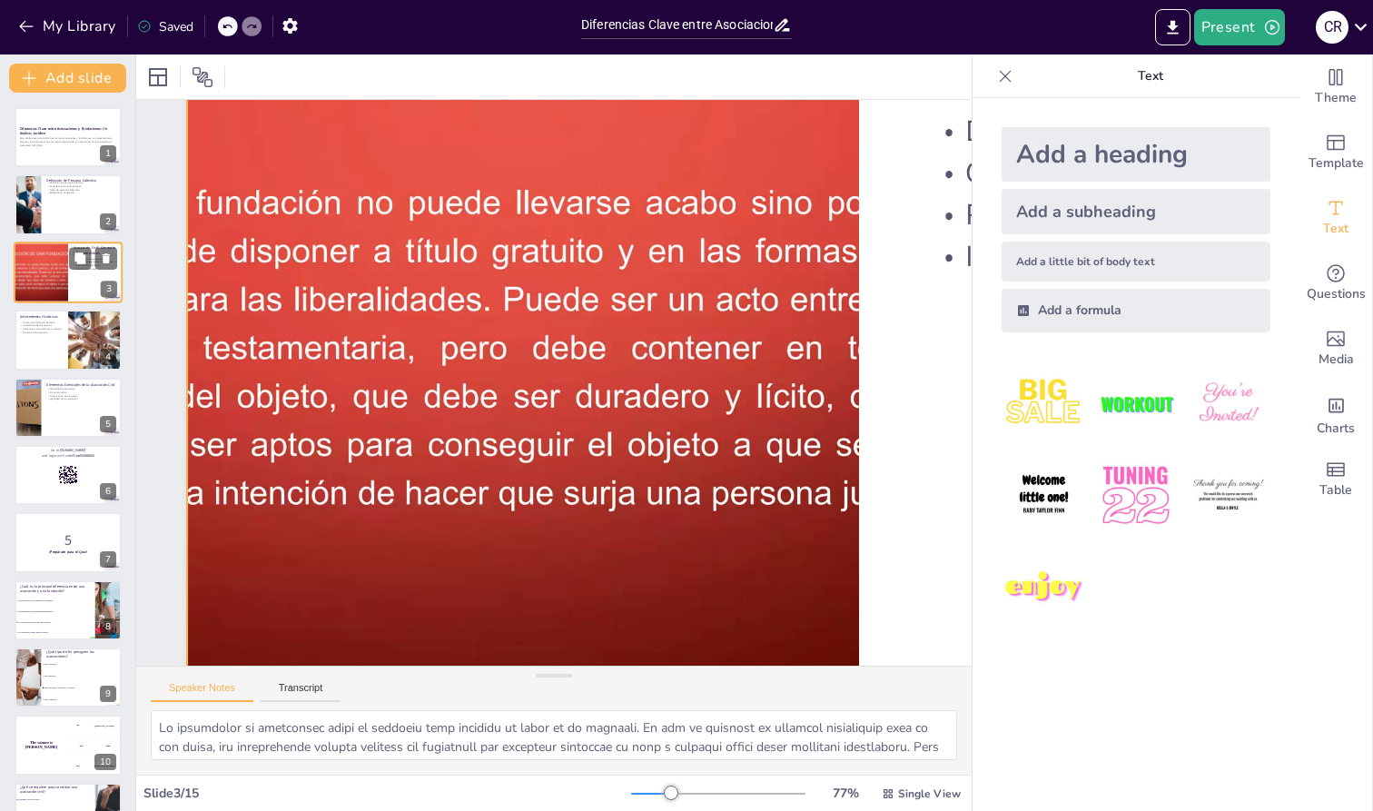
checkbox input "true"
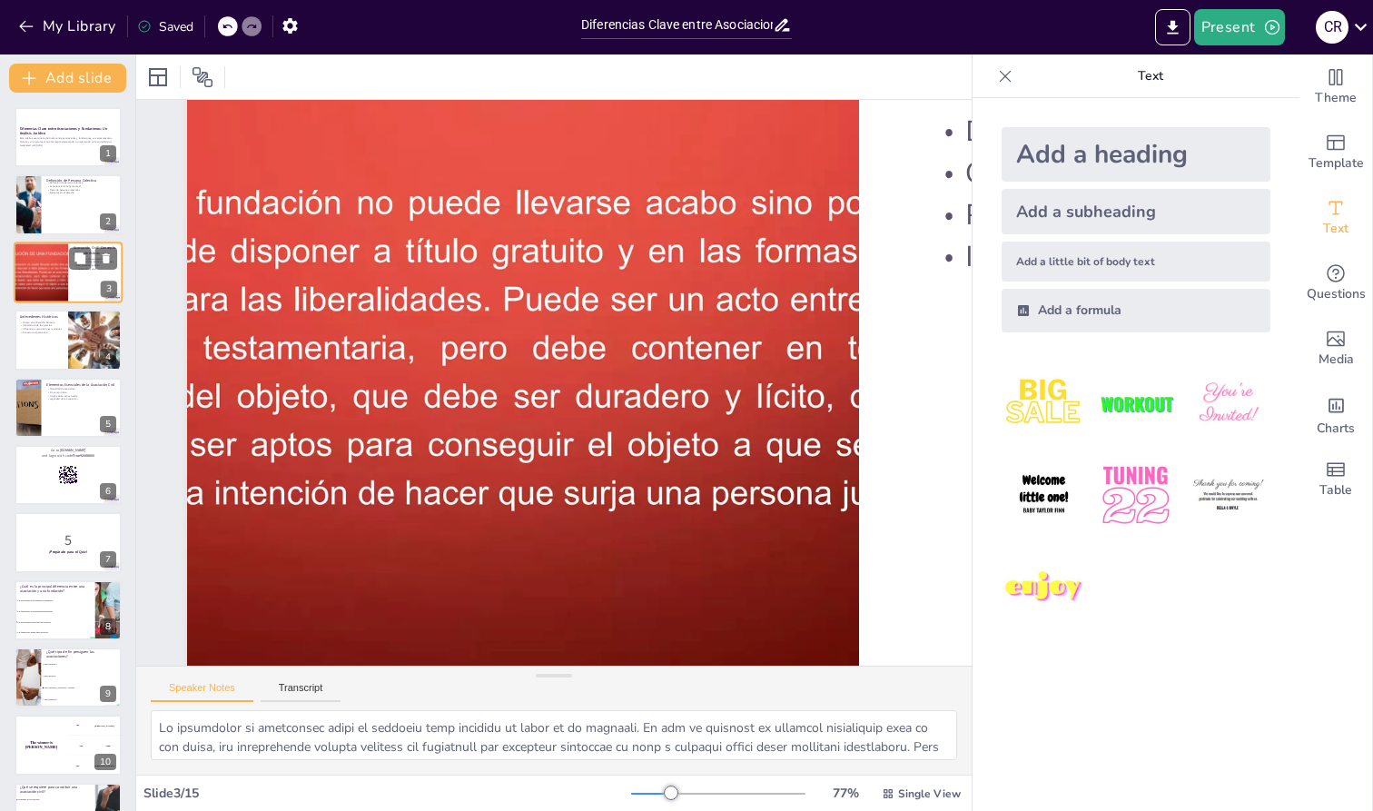
checkbox input "true"
click at [104, 280] on div at bounding box center [68, 273] width 109 height 62
checkbox input "true"
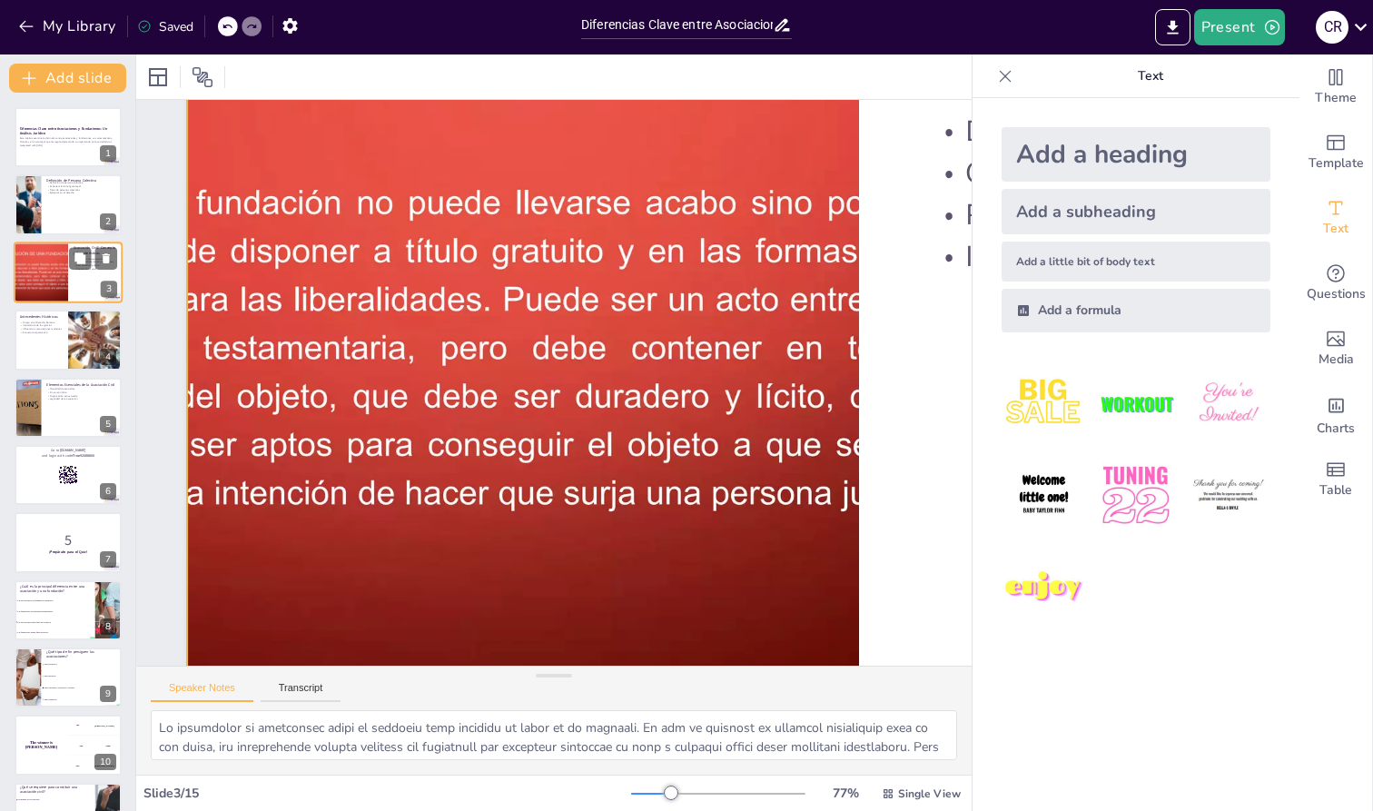
checkbox input "true"
click at [76, 332] on icon at bounding box center [80, 326] width 13 height 13
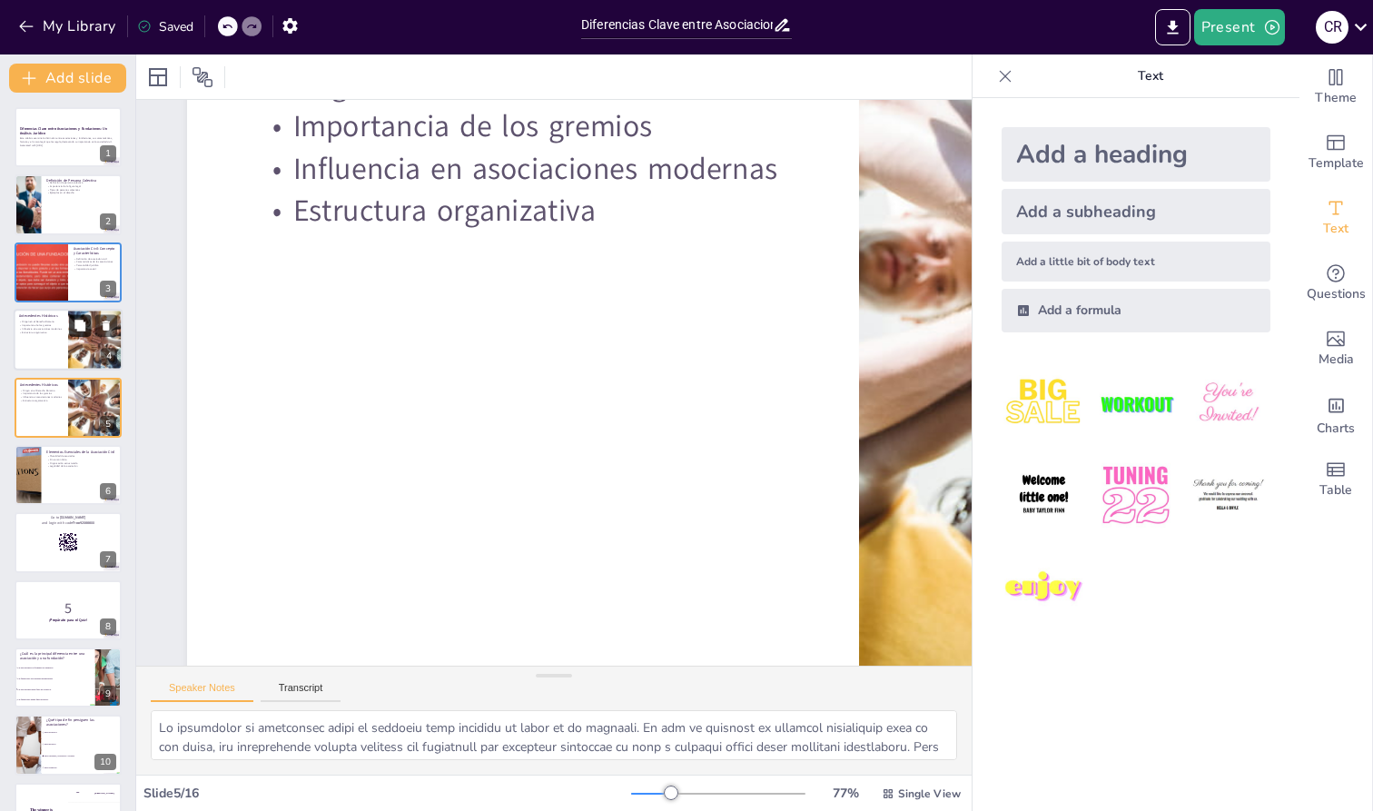
type textarea "Lo ipsumd si ame consectetura el se Doeiusm Tempor in ut laboree dolorem aliq e…"
checkbox input "true"
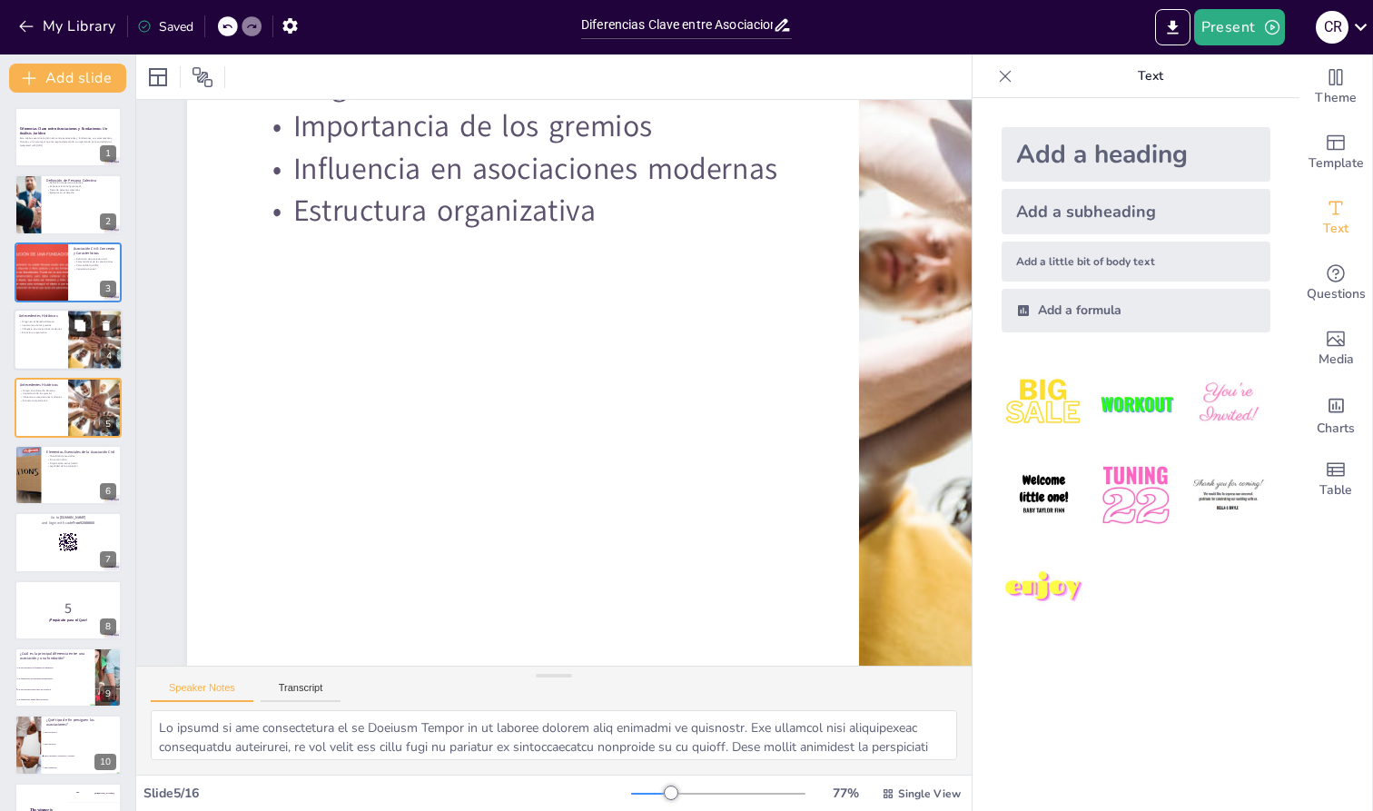
checkbox input "true"
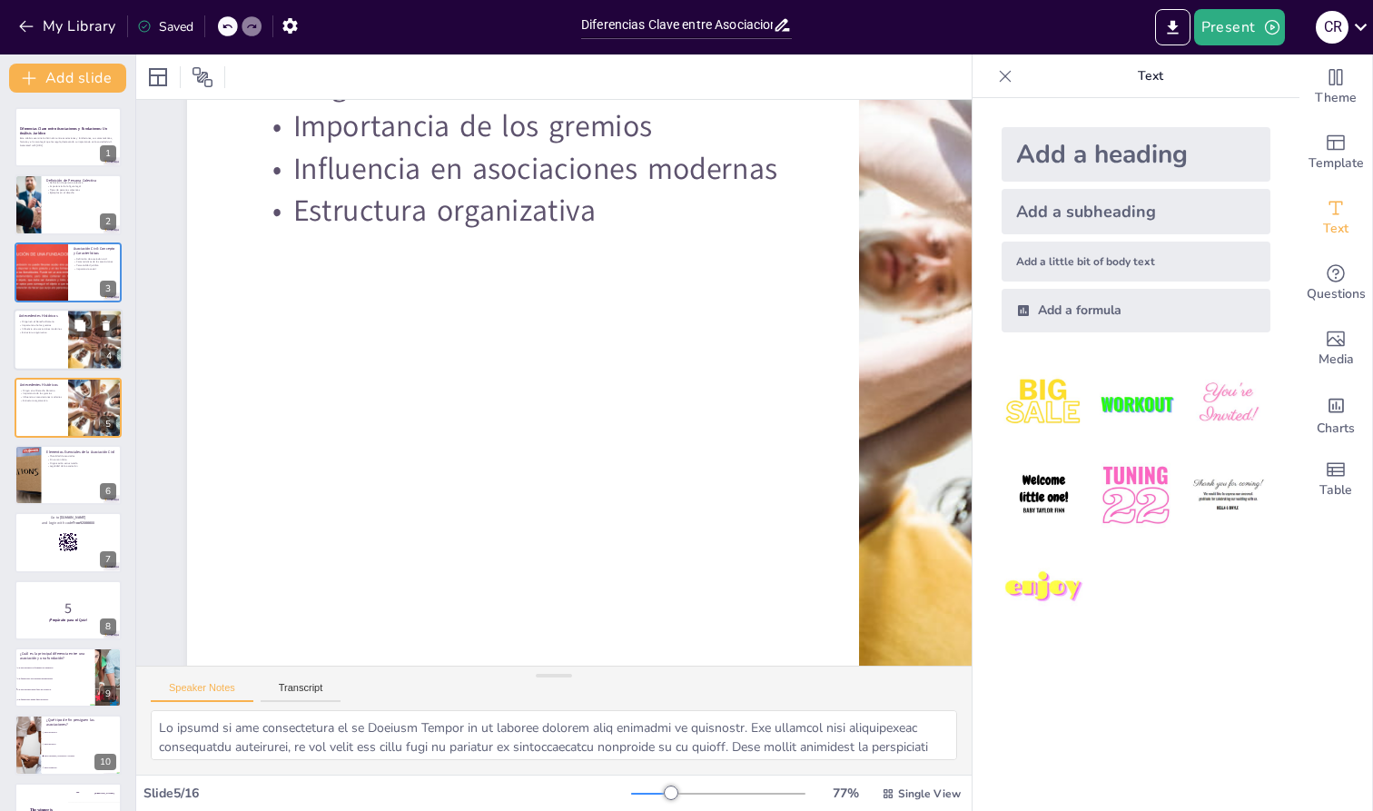
checkbox input "true"
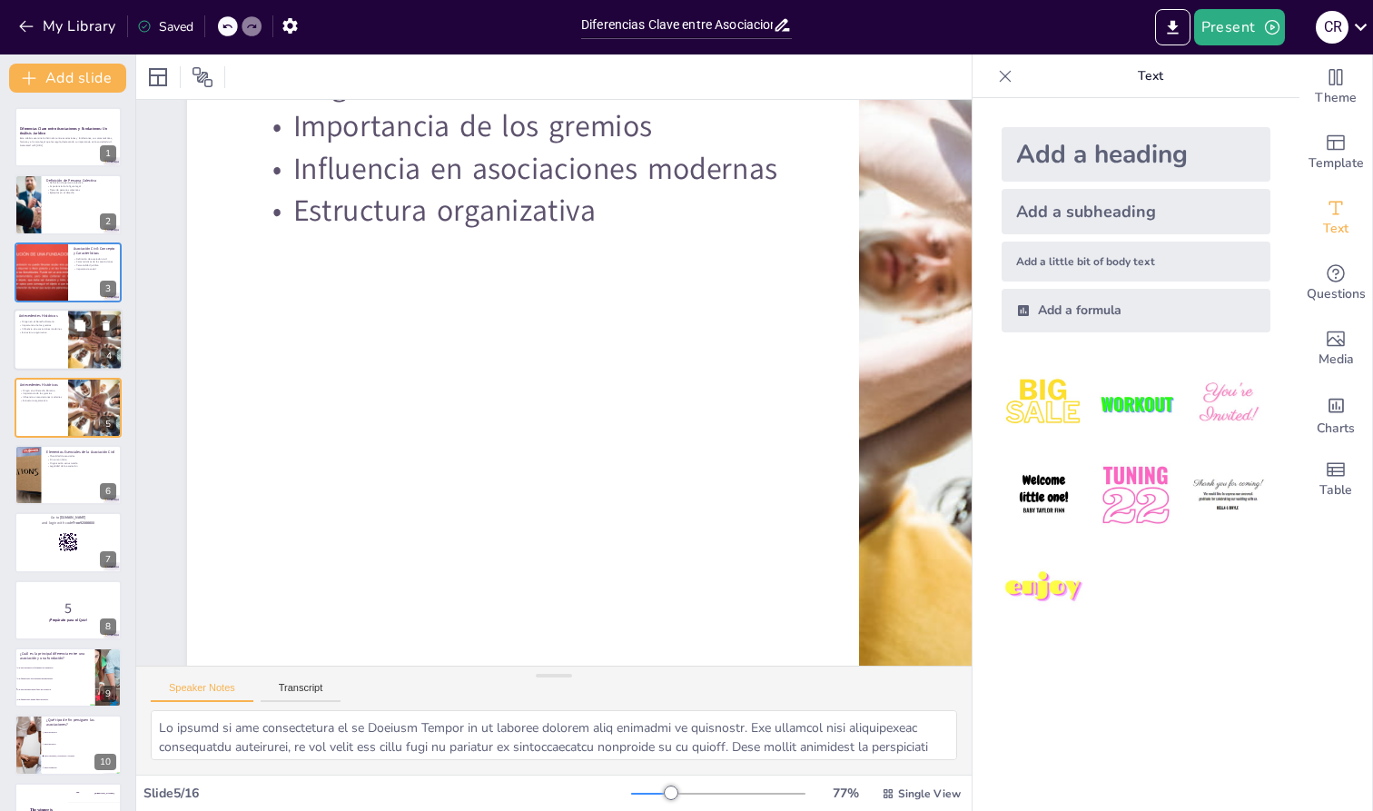
checkbox input "true"
click at [33, 340] on div at bounding box center [68, 340] width 109 height 62
checkbox input "true"
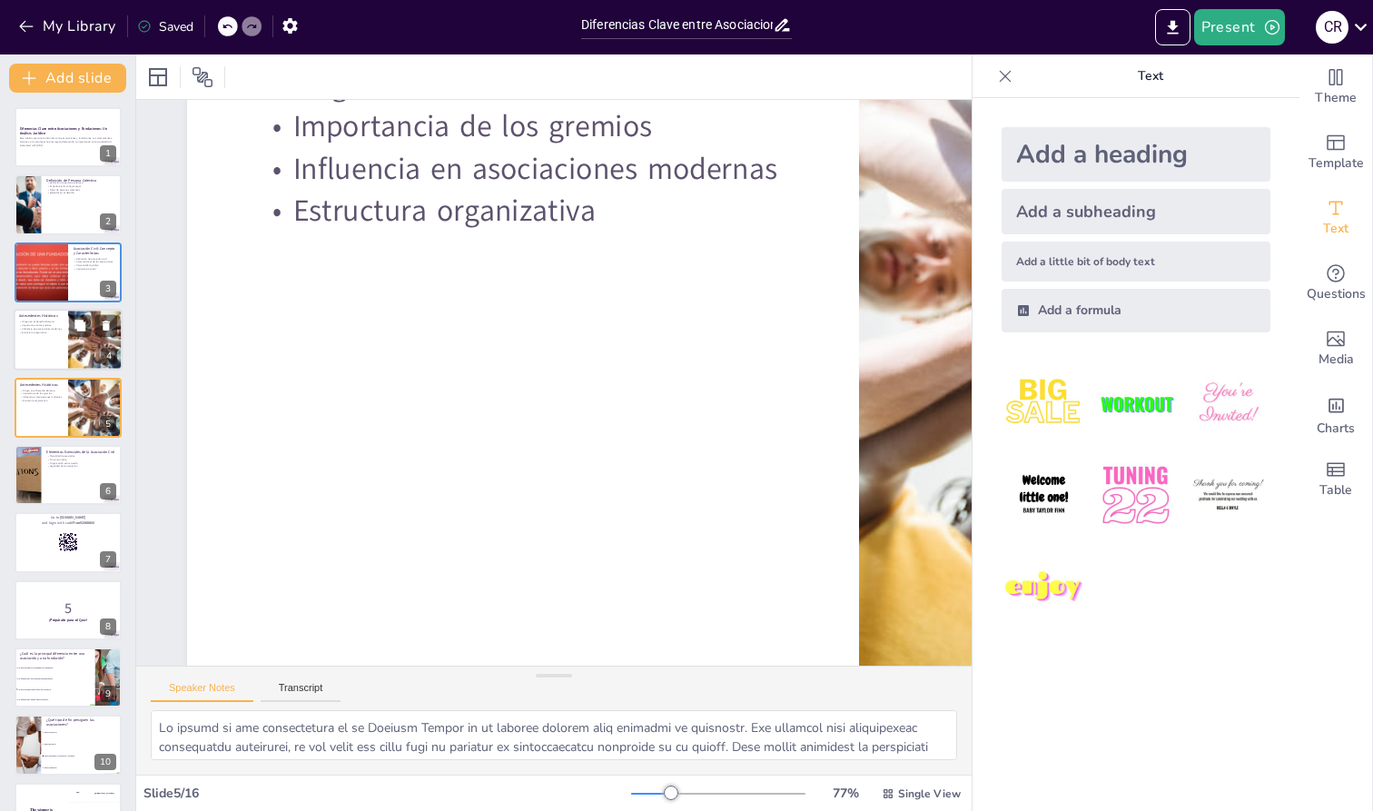
checkbox input "true"
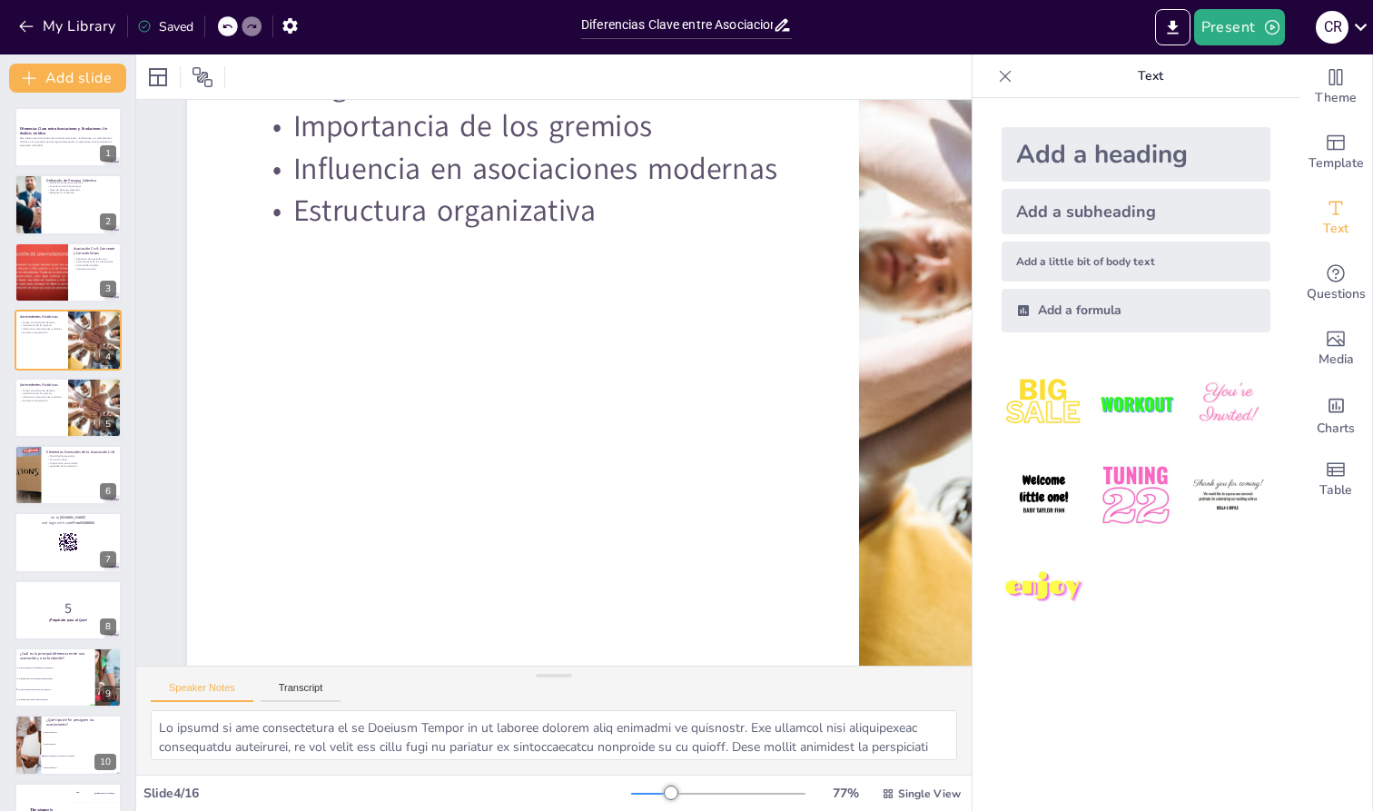
checkbox input "true"
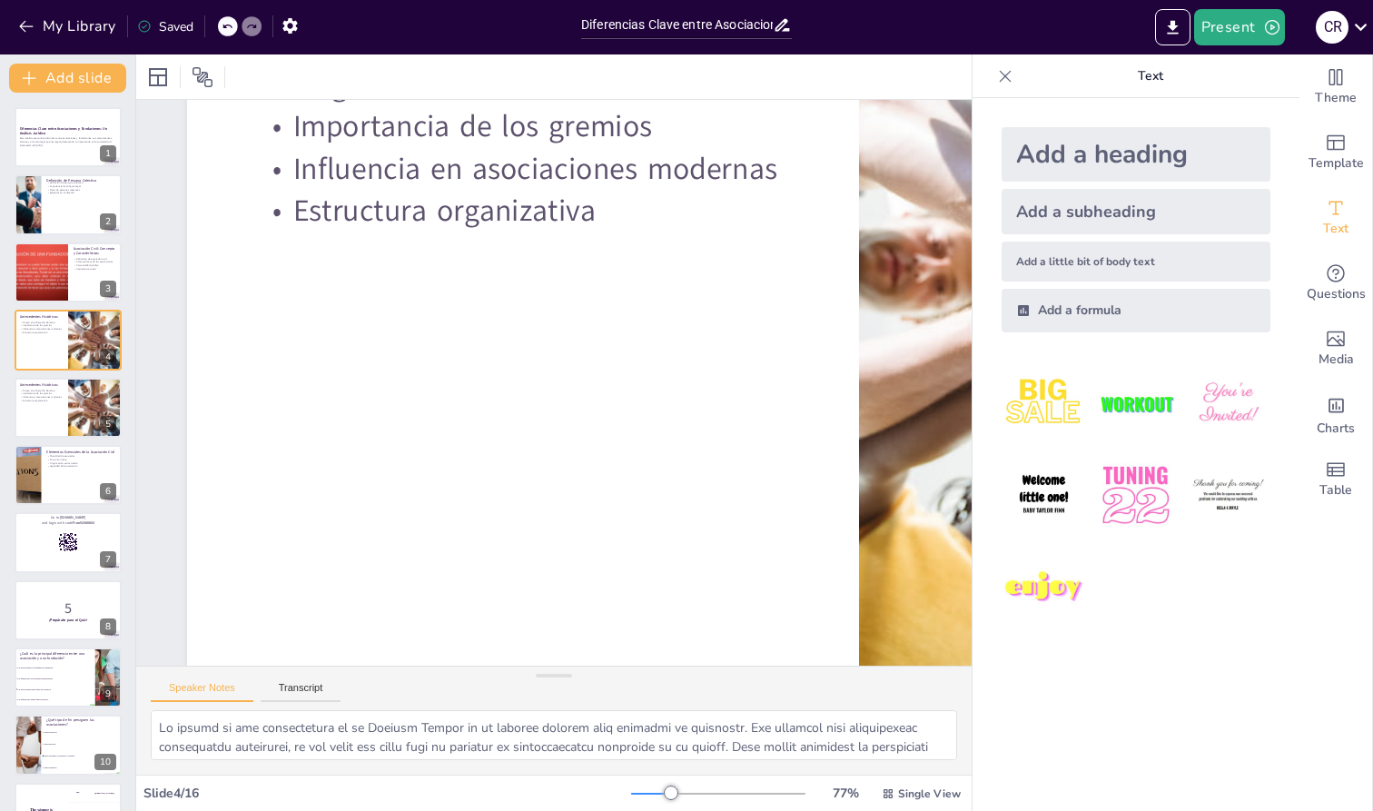
checkbox input "true"
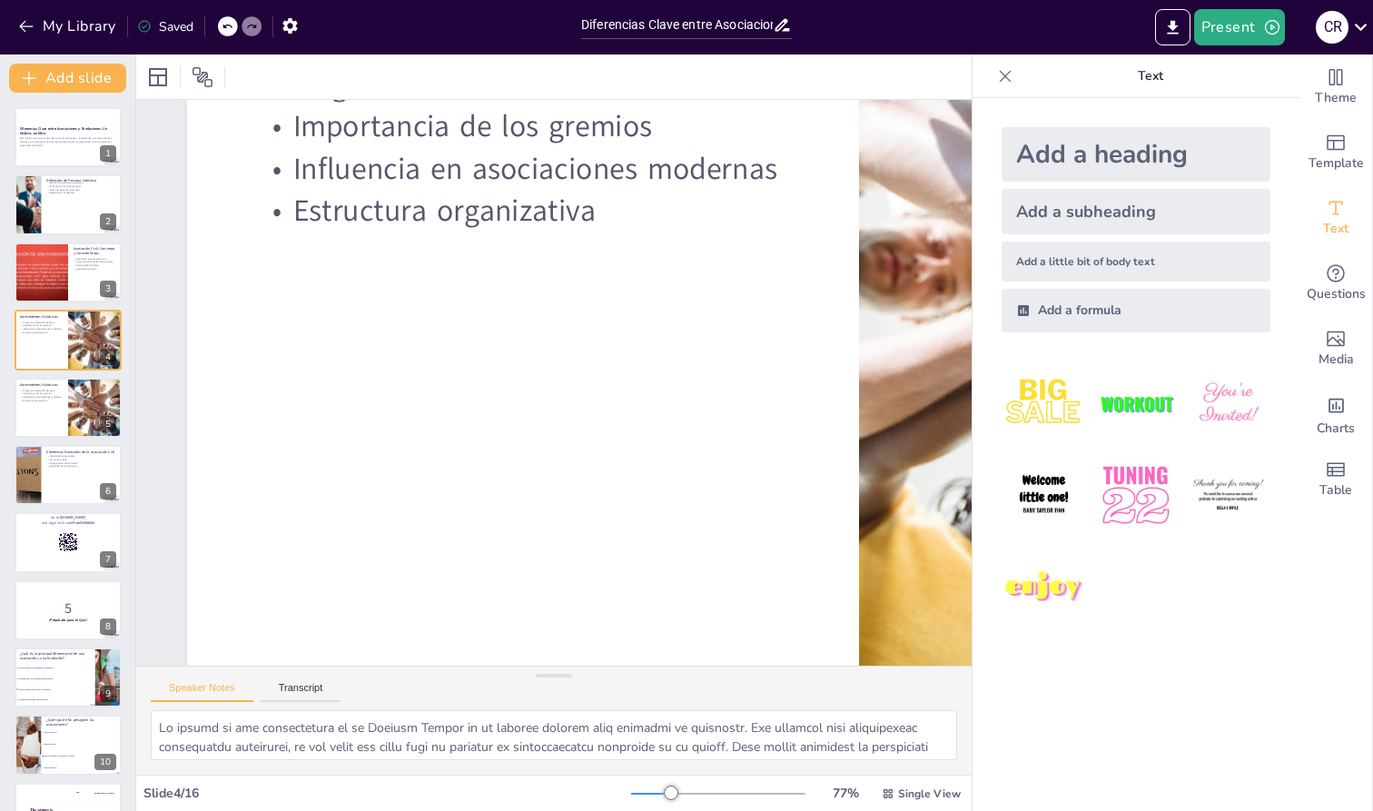
checkbox input "true"
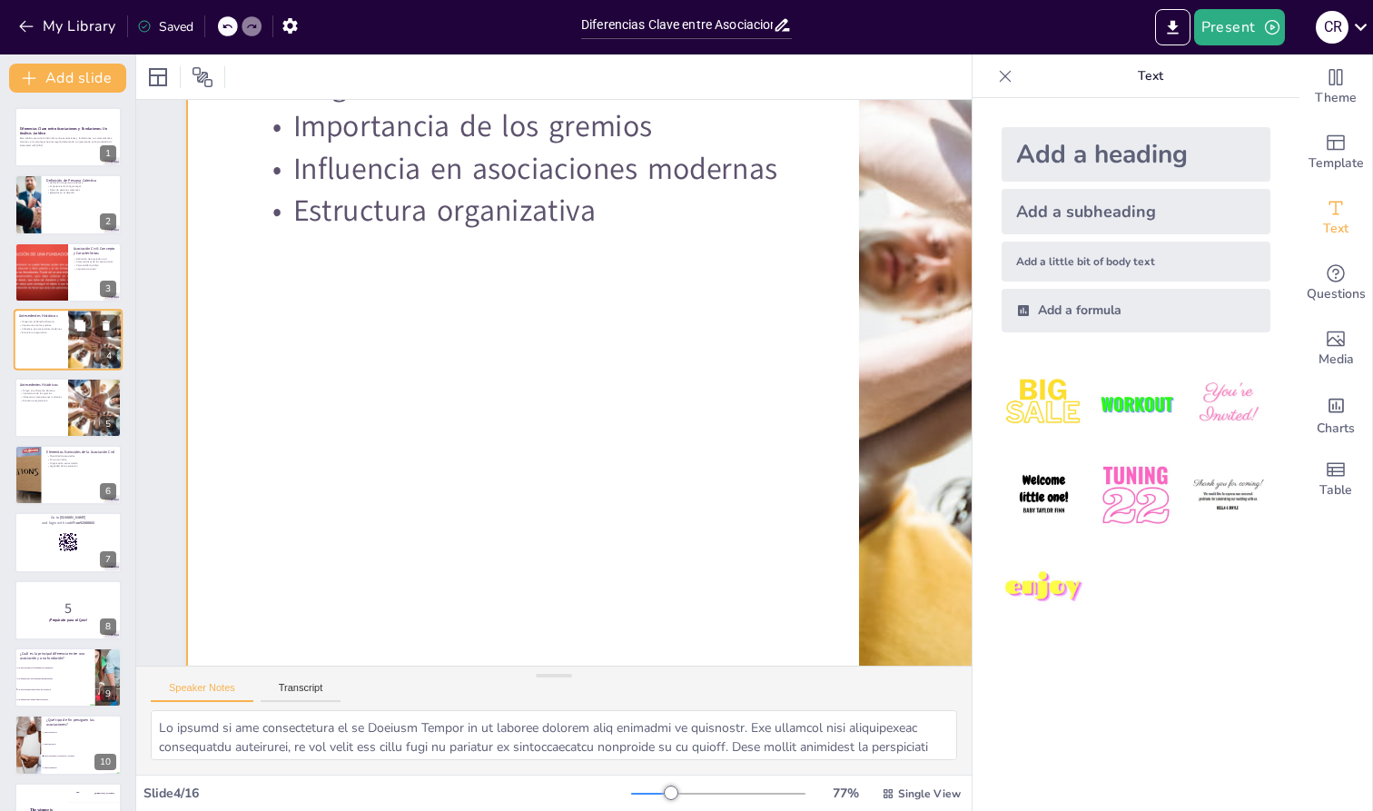
checkbox input "true"
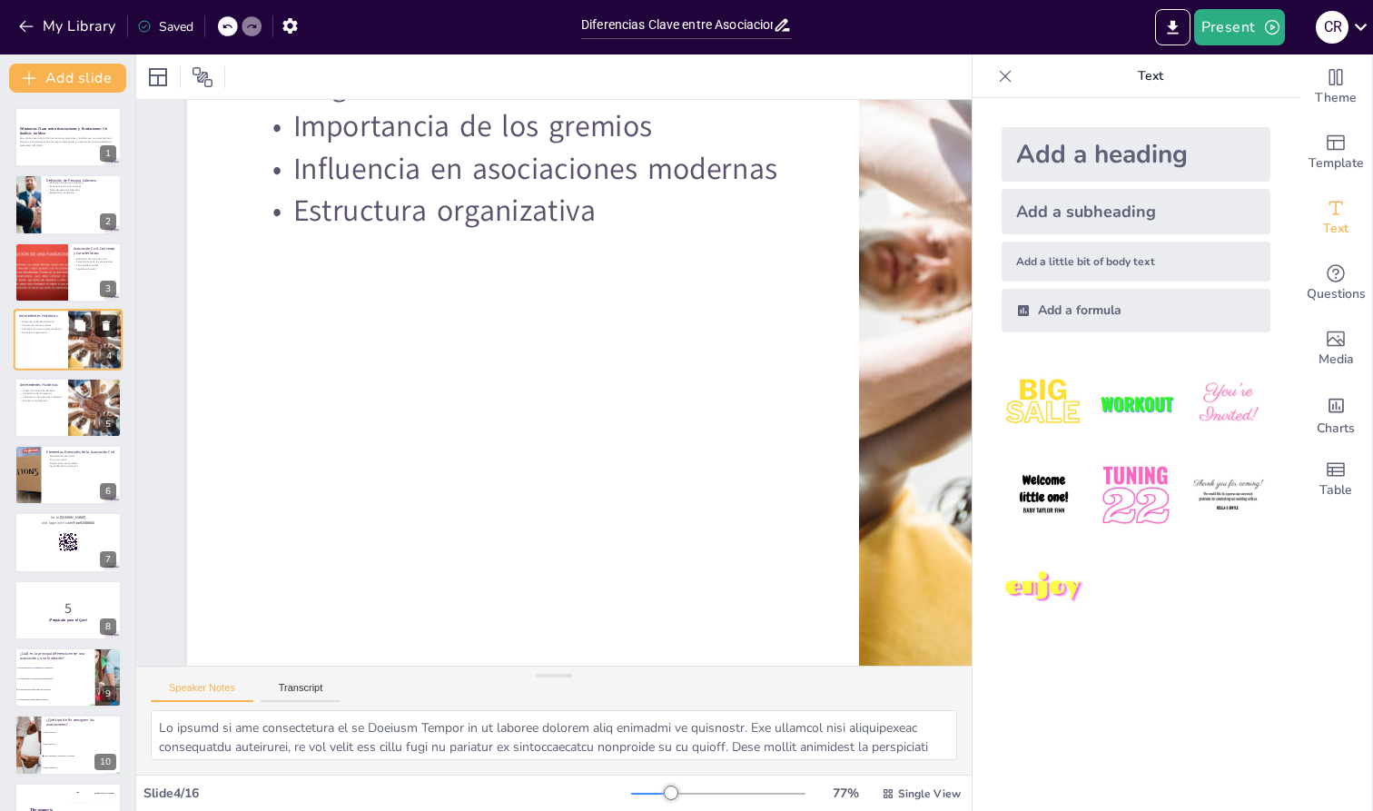
click at [98, 320] on button at bounding box center [106, 326] width 22 height 22
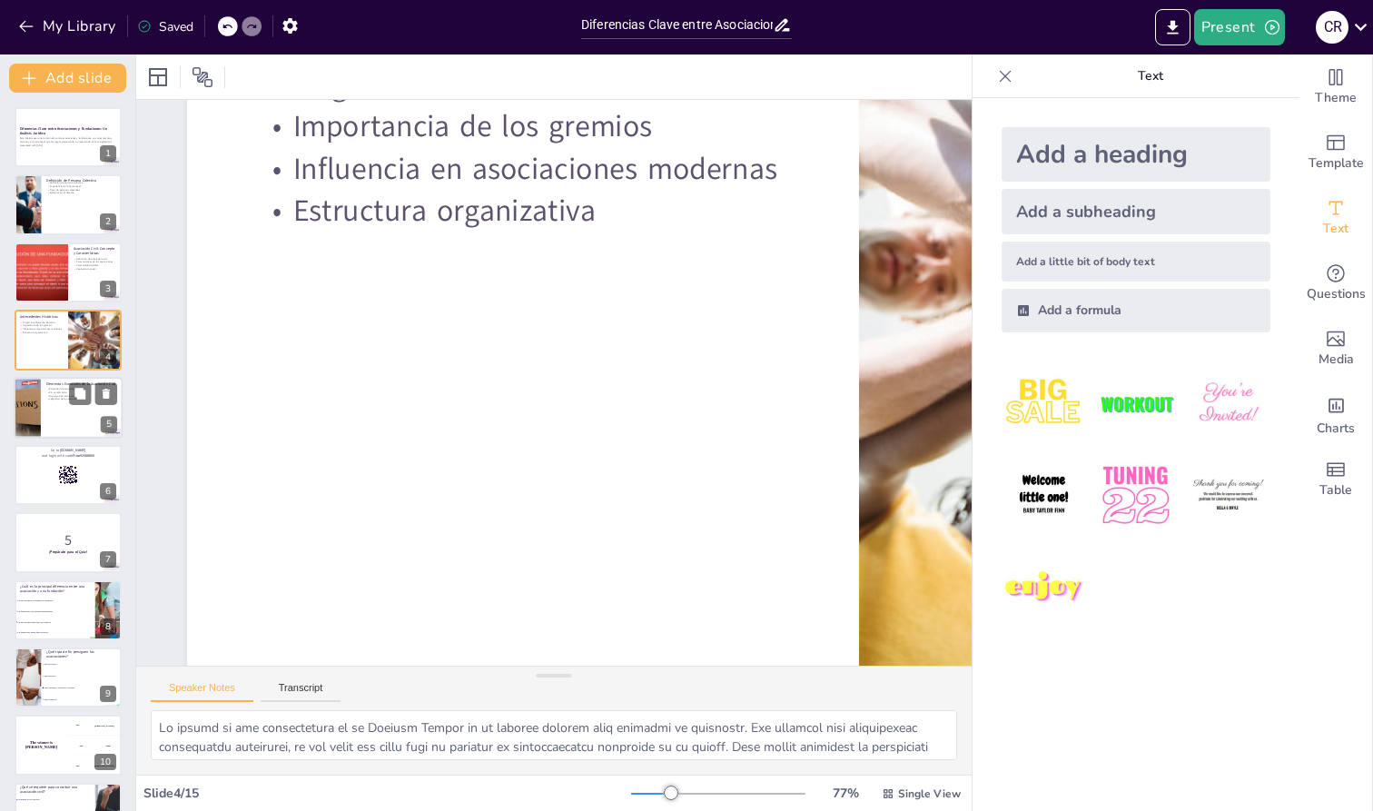
checkbox input "true"
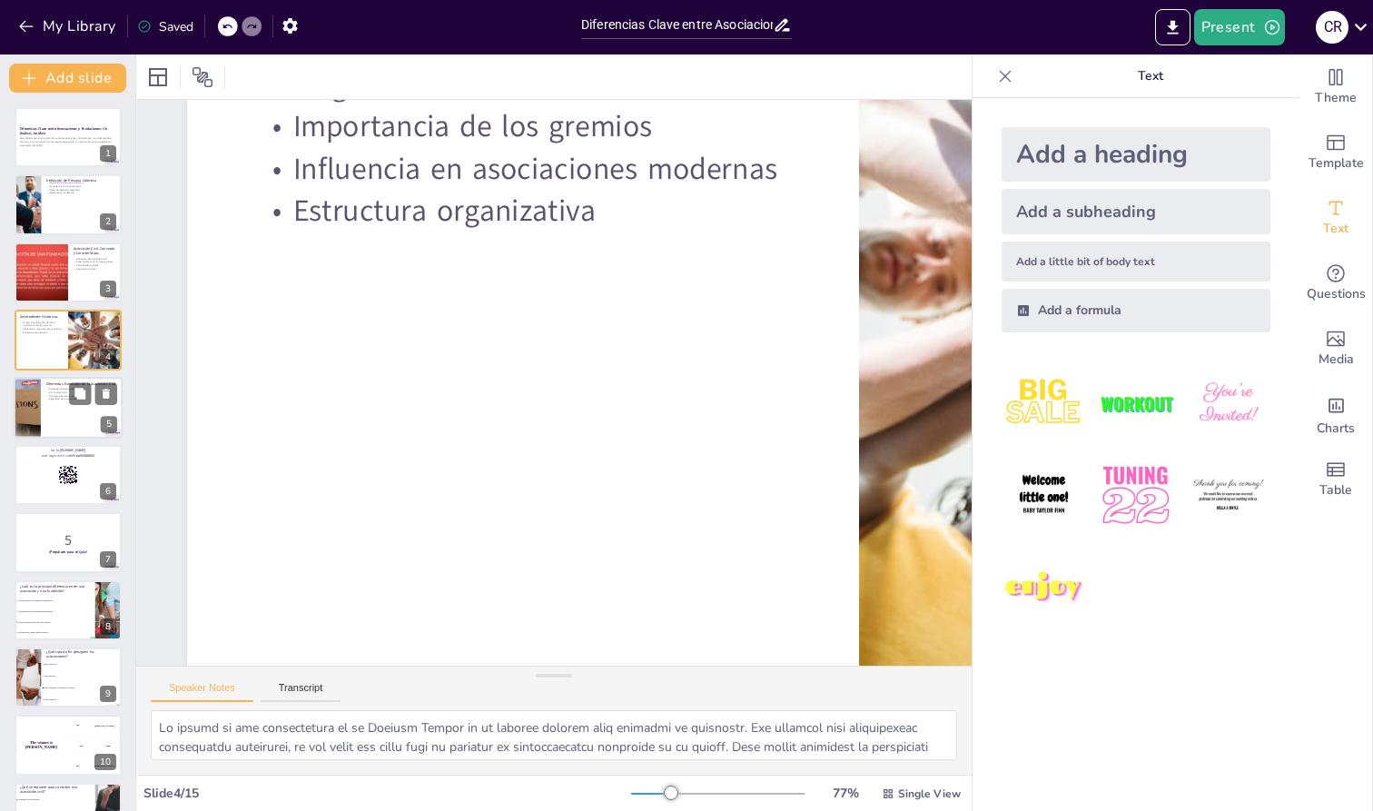
checkbox input "true"
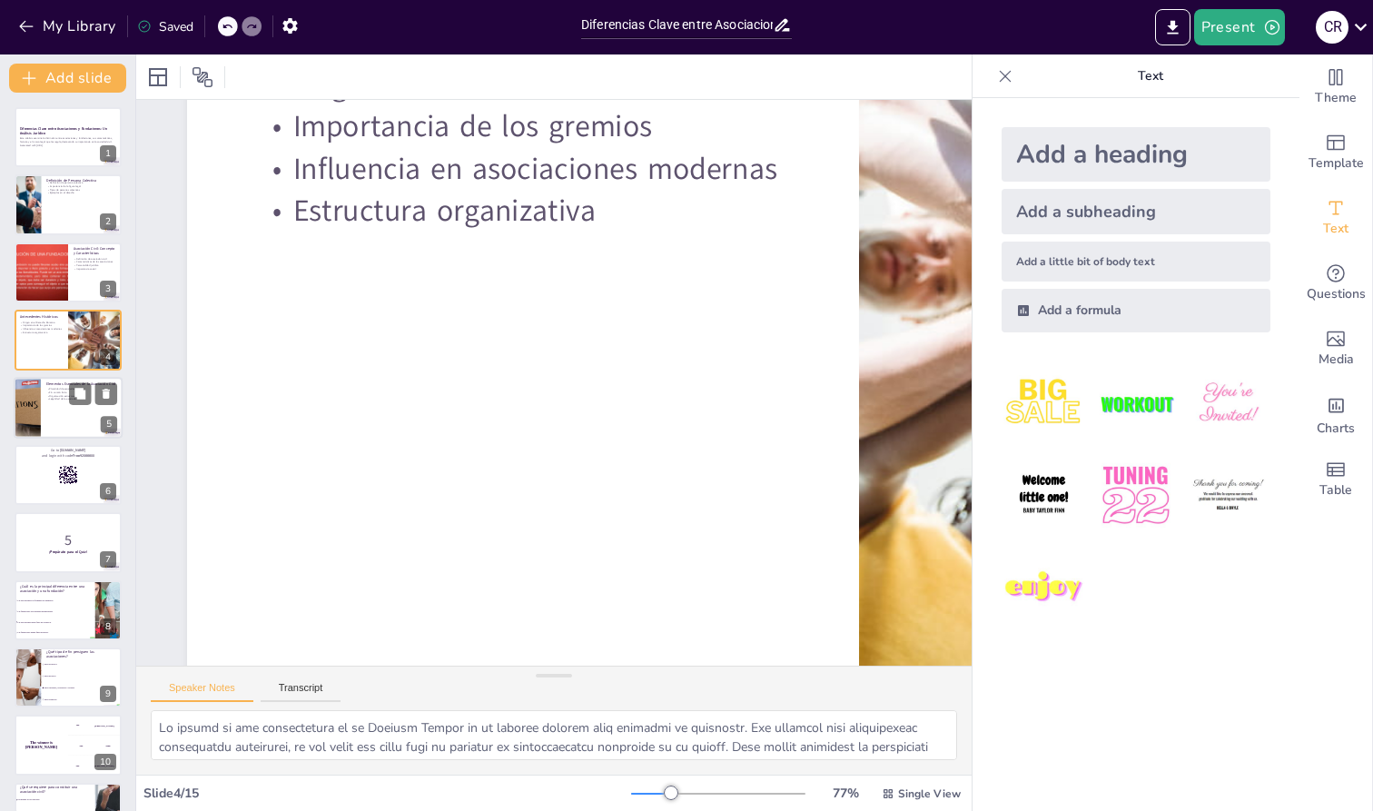
checkbox input "true"
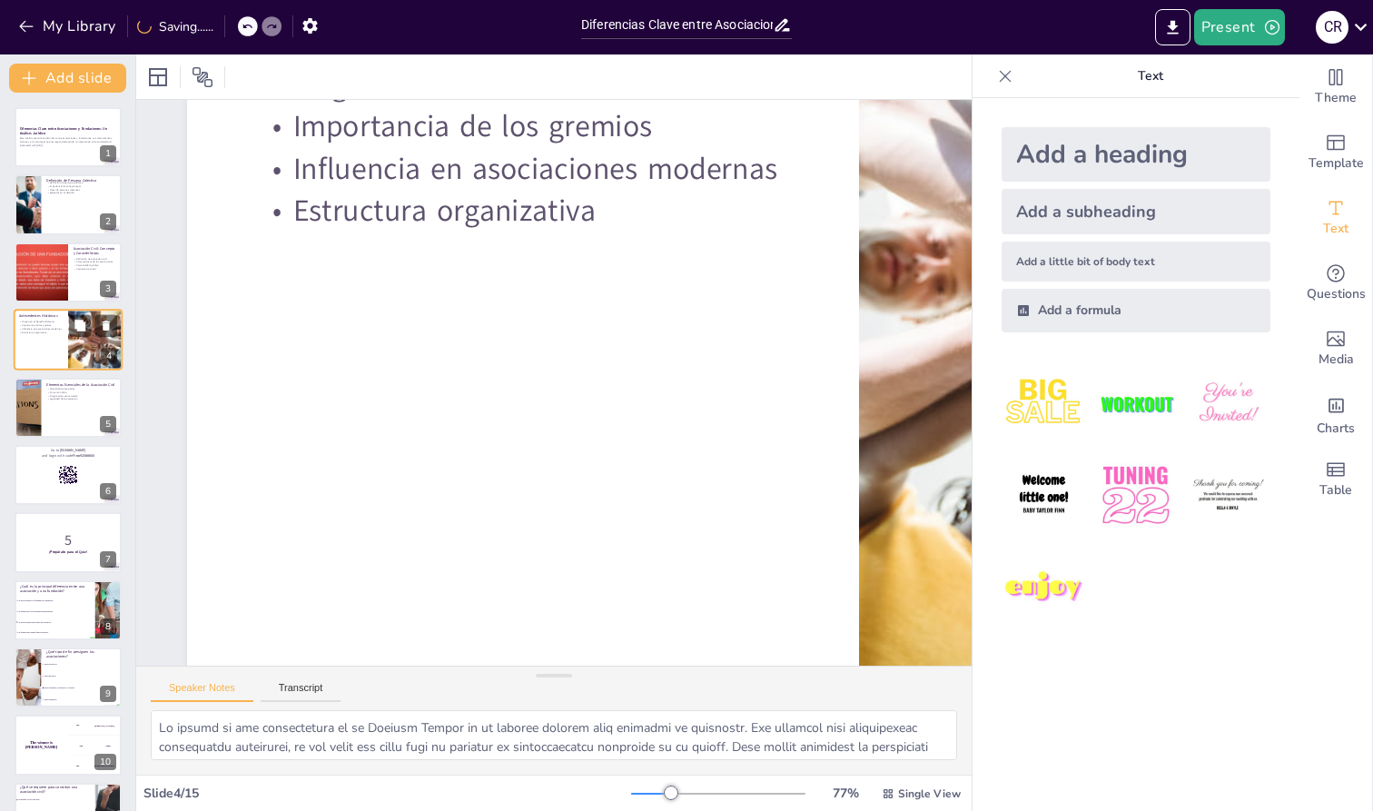
checkbox input "true"
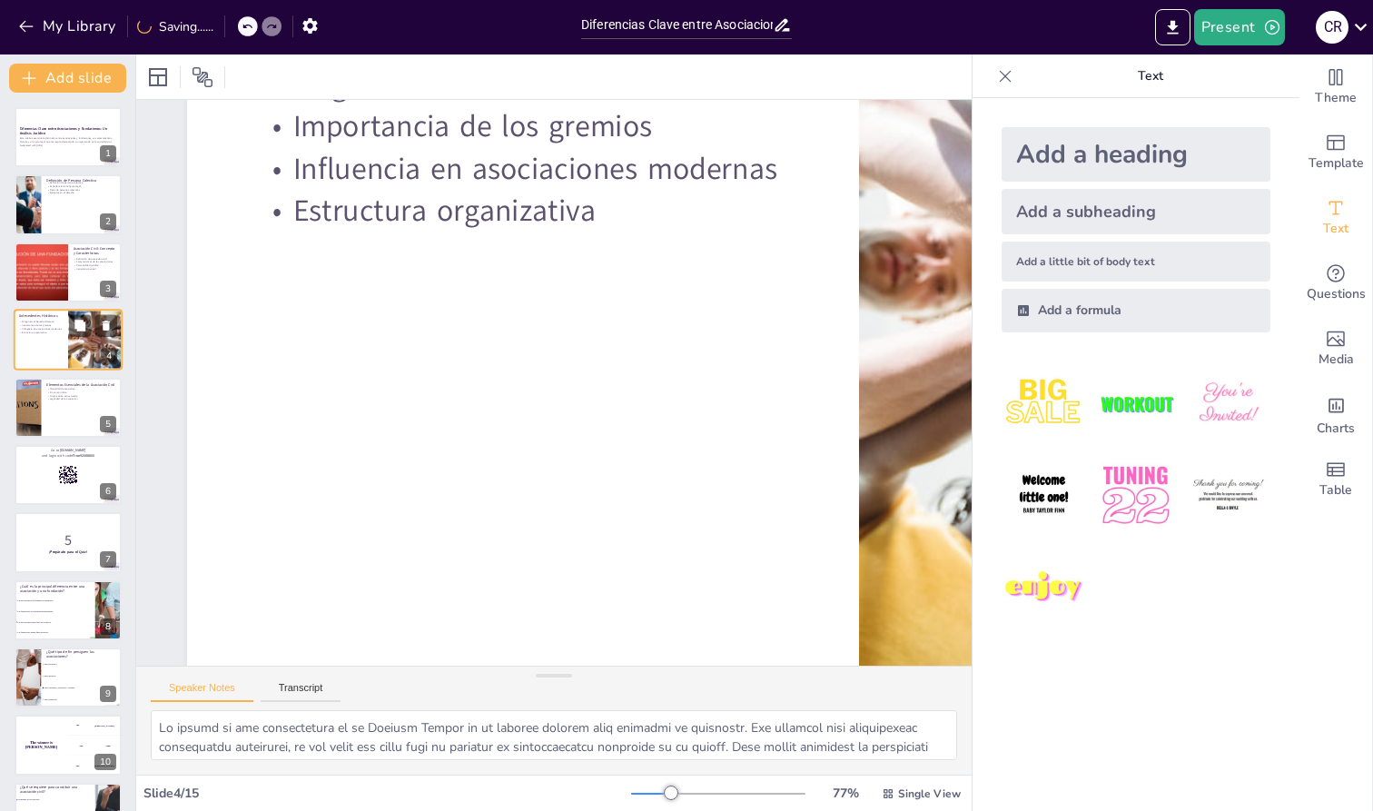
checkbox input "true"
click at [56, 142] on p "Este análisis examina la distinción entre asociaciones y fundaciones, sus carac…" at bounding box center [68, 140] width 98 height 6
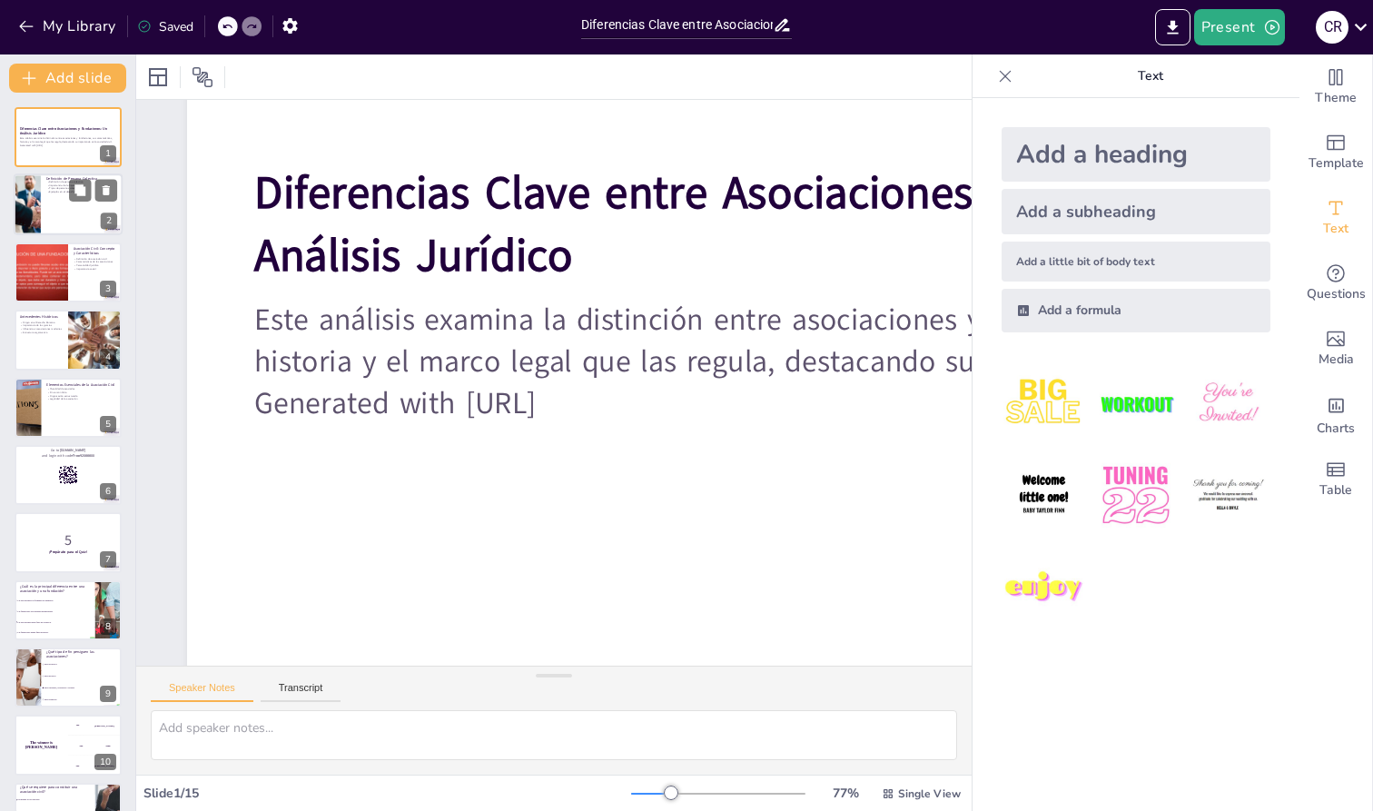
click at [55, 203] on div at bounding box center [68, 205] width 109 height 62
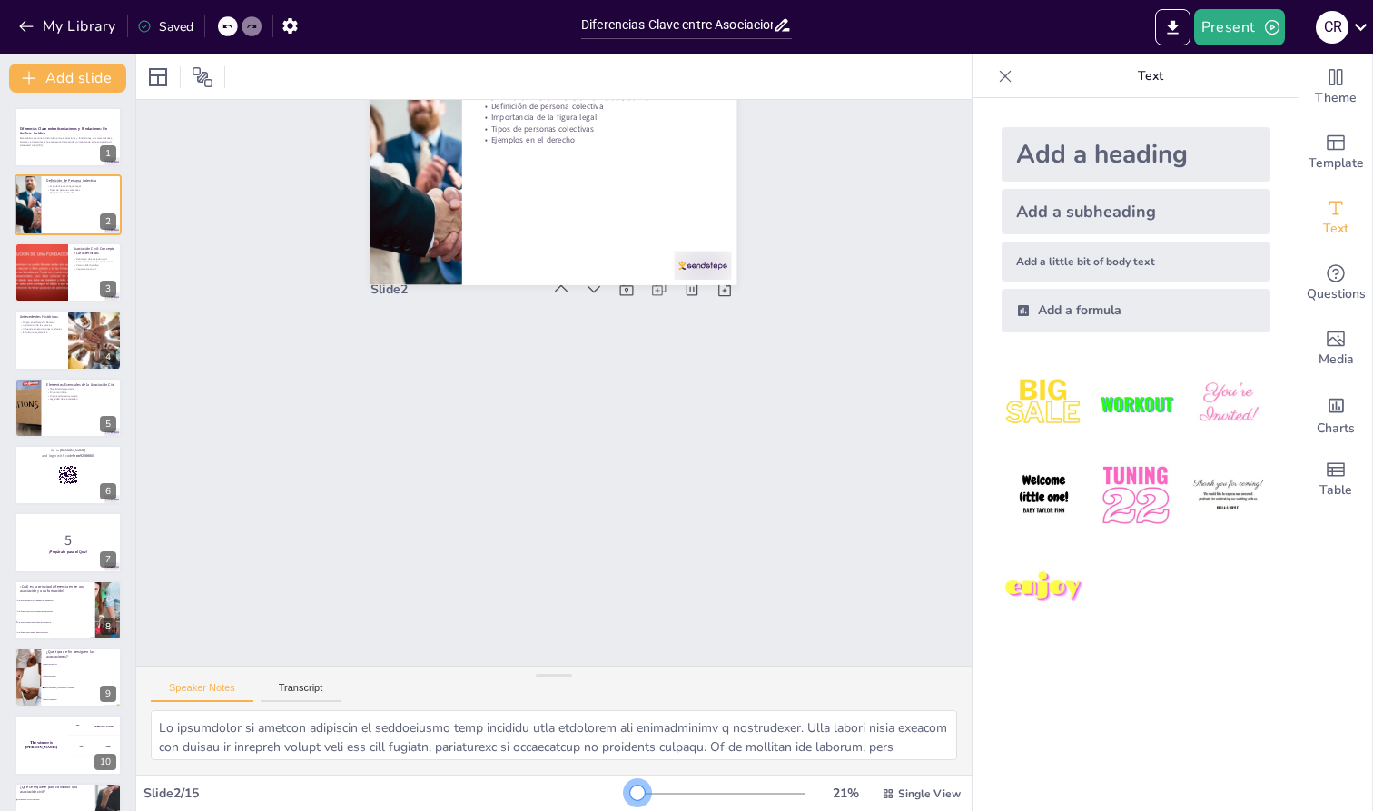
drag, startPoint x: 671, startPoint y: 787, endPoint x: 639, endPoint y: 786, distance: 31.8
click at [639, 786] on div at bounding box center [637, 793] width 15 height 15
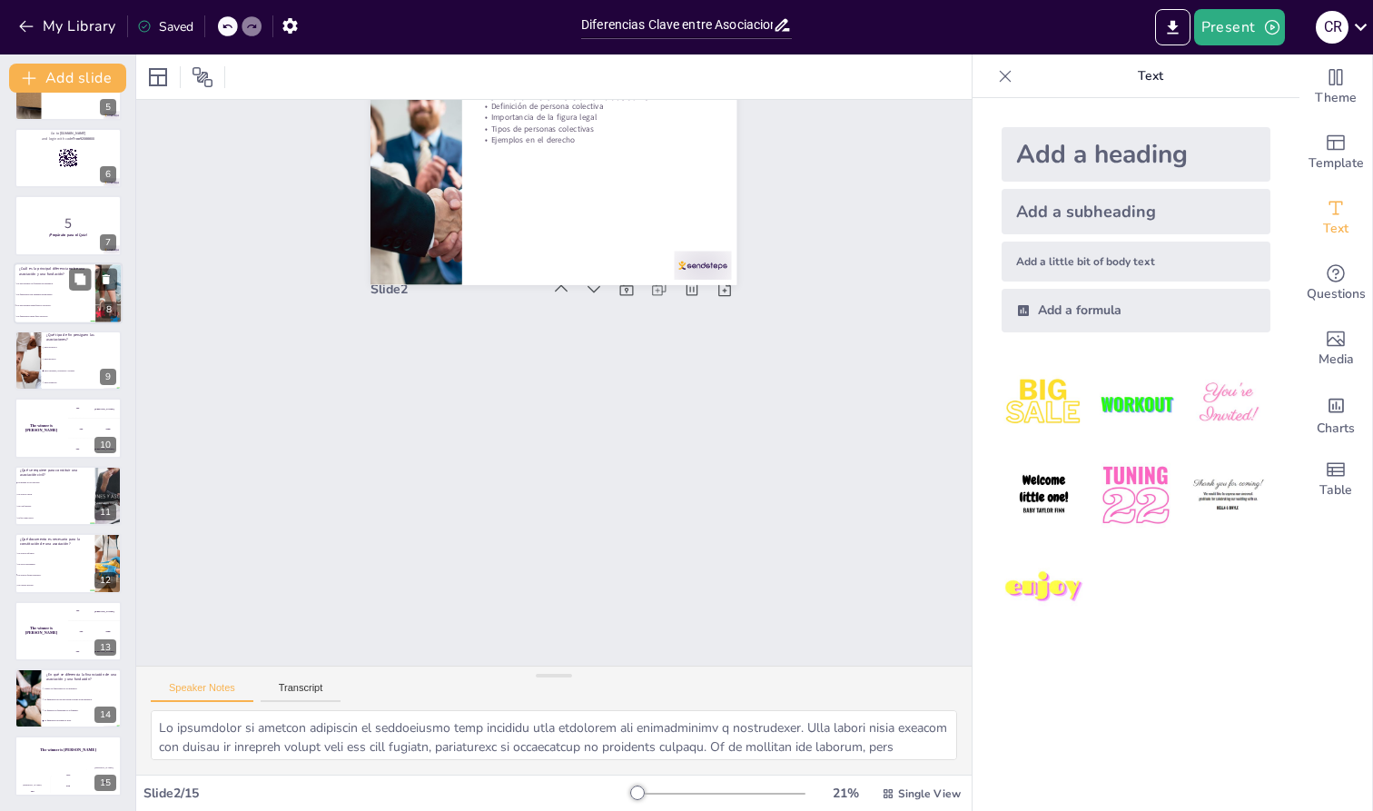
click at [62, 276] on p "¿Cuál es la principal diferencia entre una asociación y una fundación?" at bounding box center [54, 271] width 71 height 10
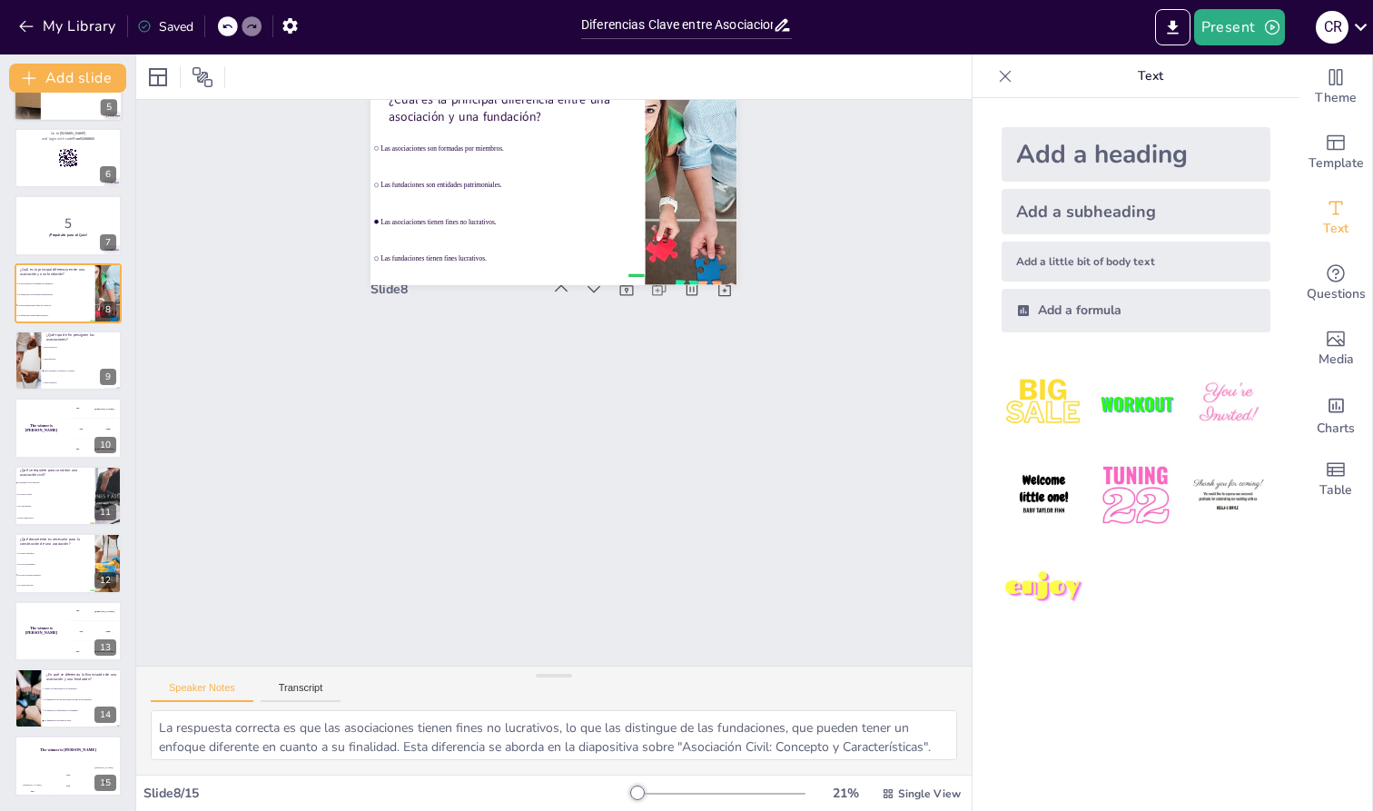
scroll to position [158, 0]
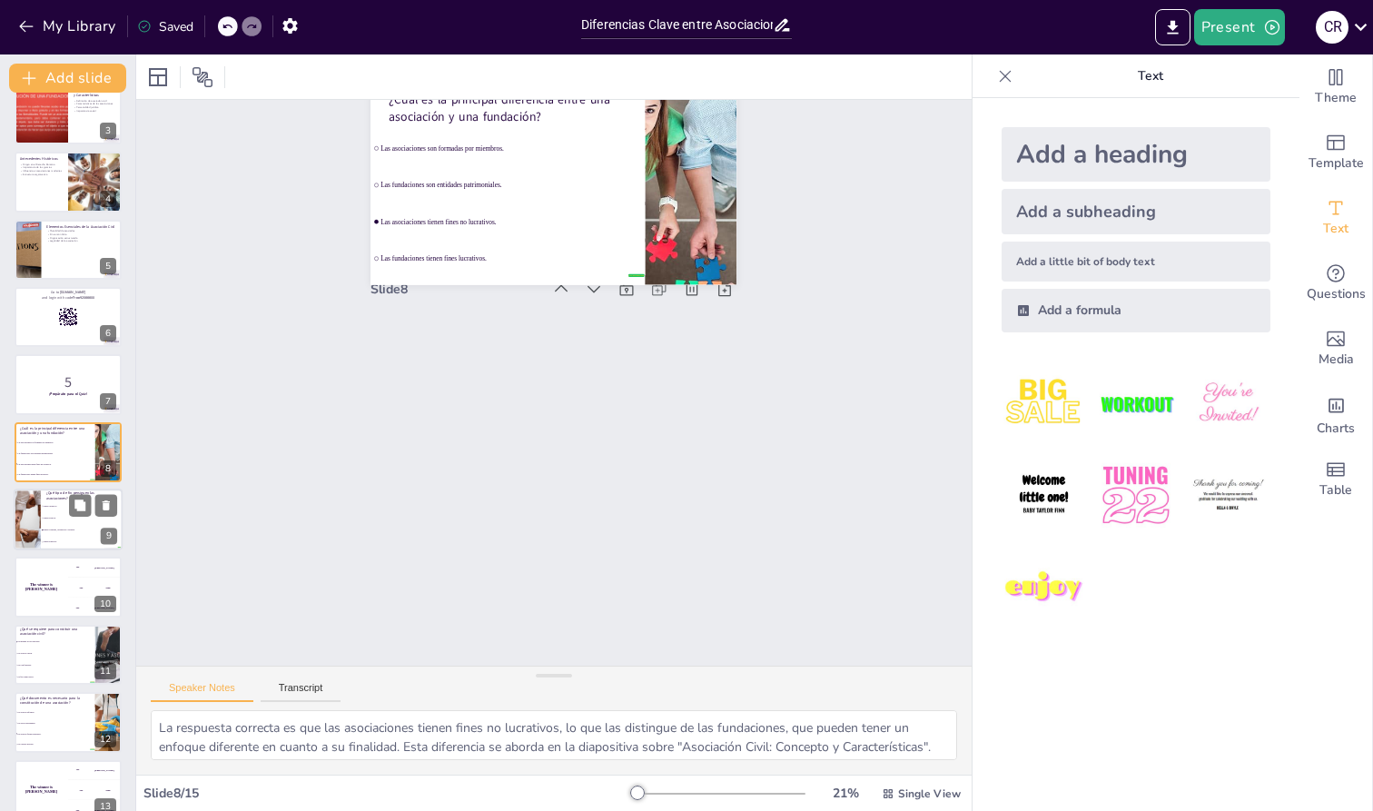
click at [77, 521] on li "Fines políticos." at bounding box center [82, 518] width 82 height 12
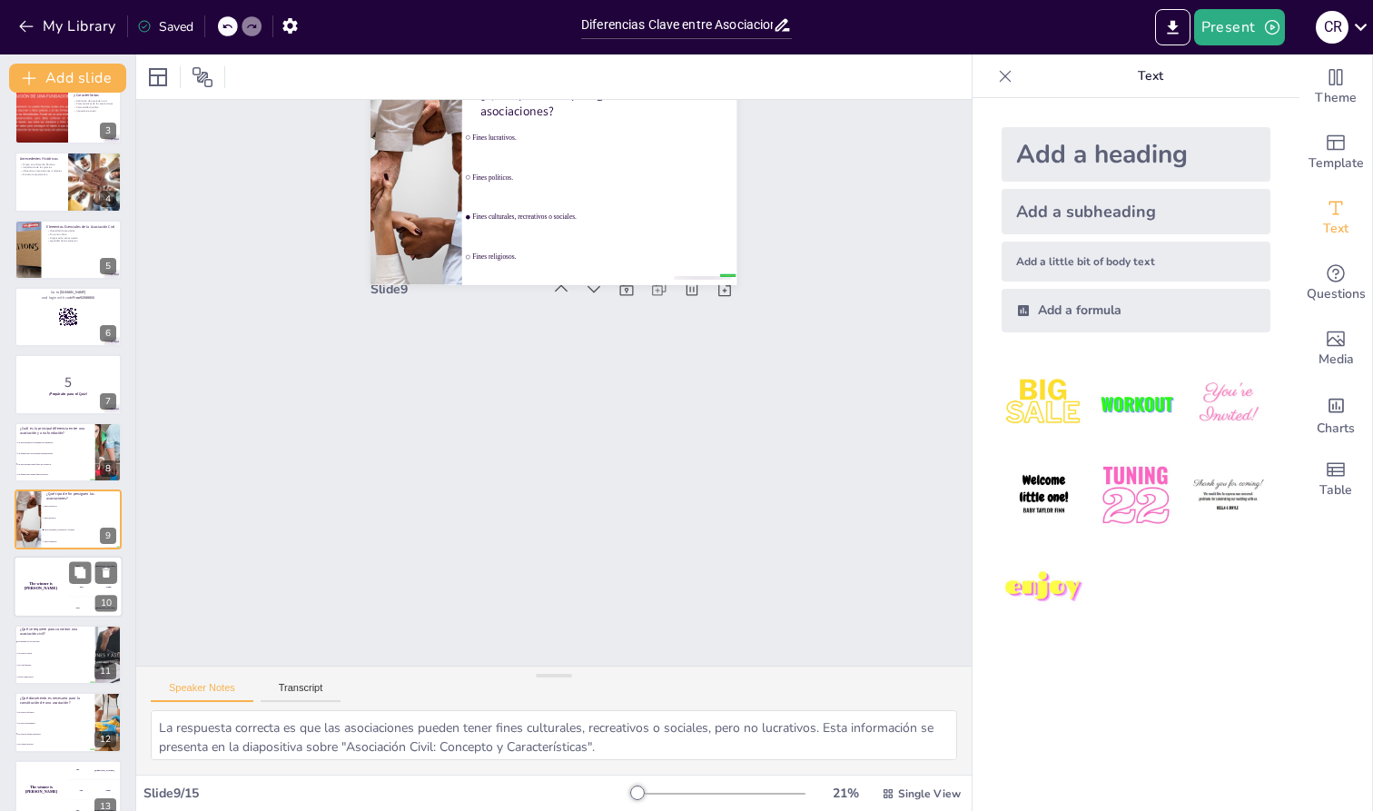
scroll to position [225, 0]
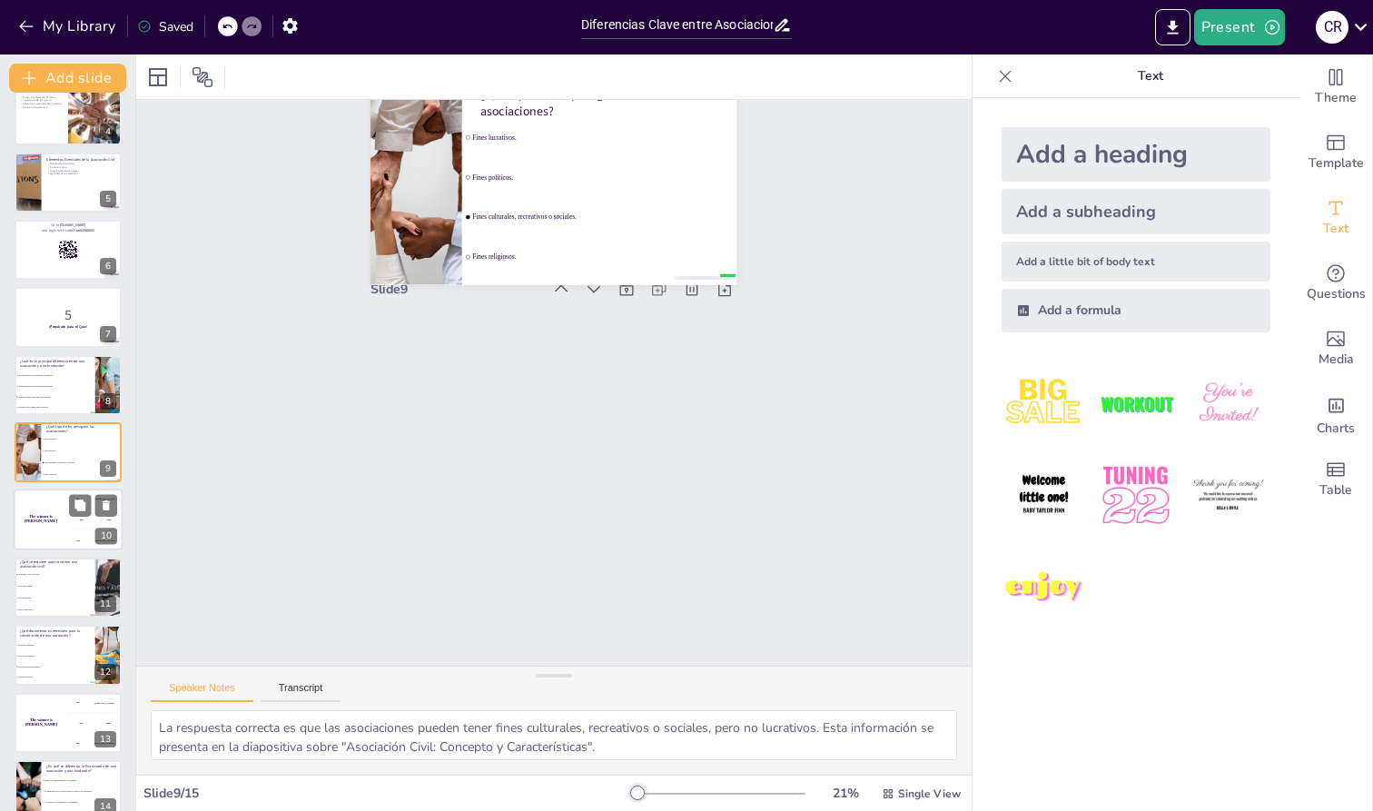
click at [49, 539] on div "The winner is [PERSON_NAME]" at bounding box center [41, 521] width 54 height 62
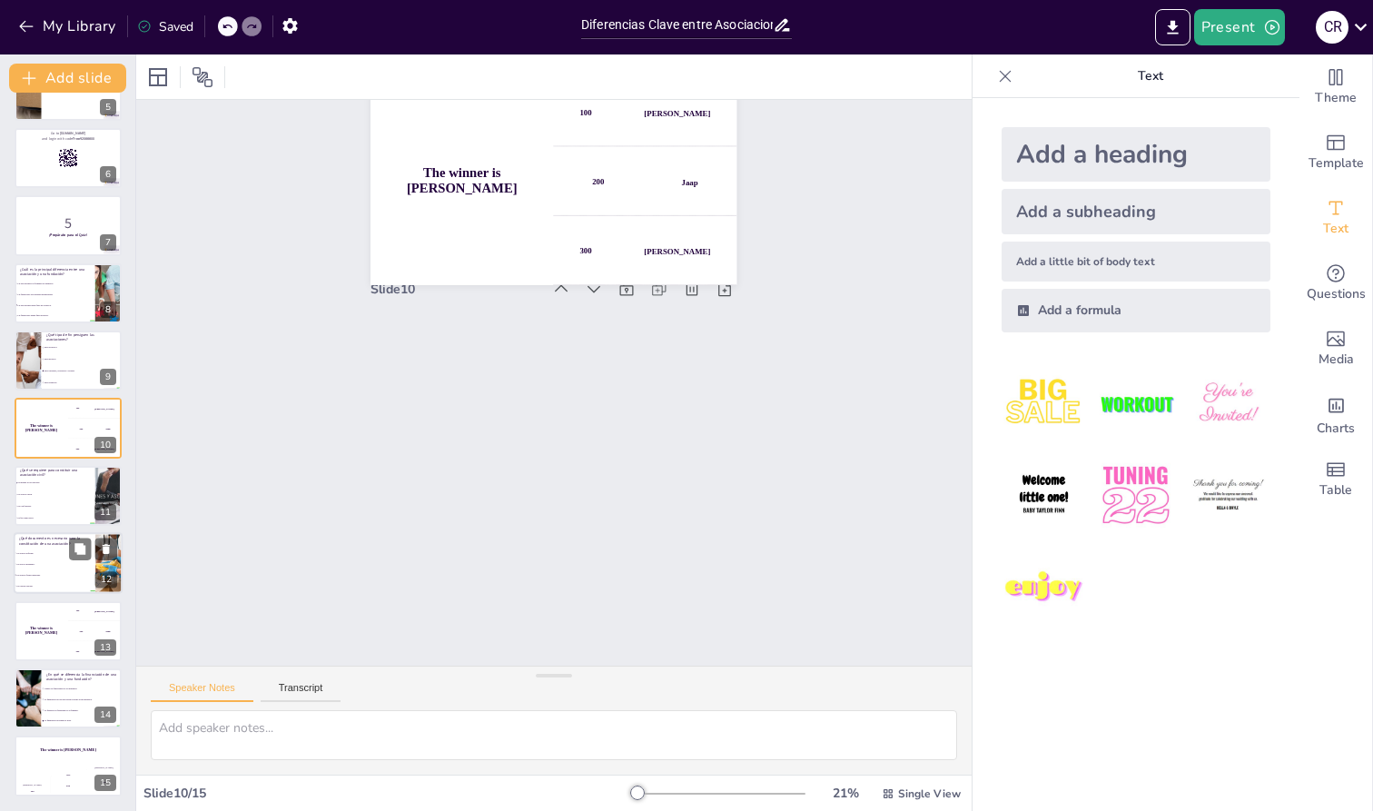
scroll to position [317, 0]
click at [49, 561] on li "Un acta de nacimiento." at bounding box center [55, 564] width 82 height 11
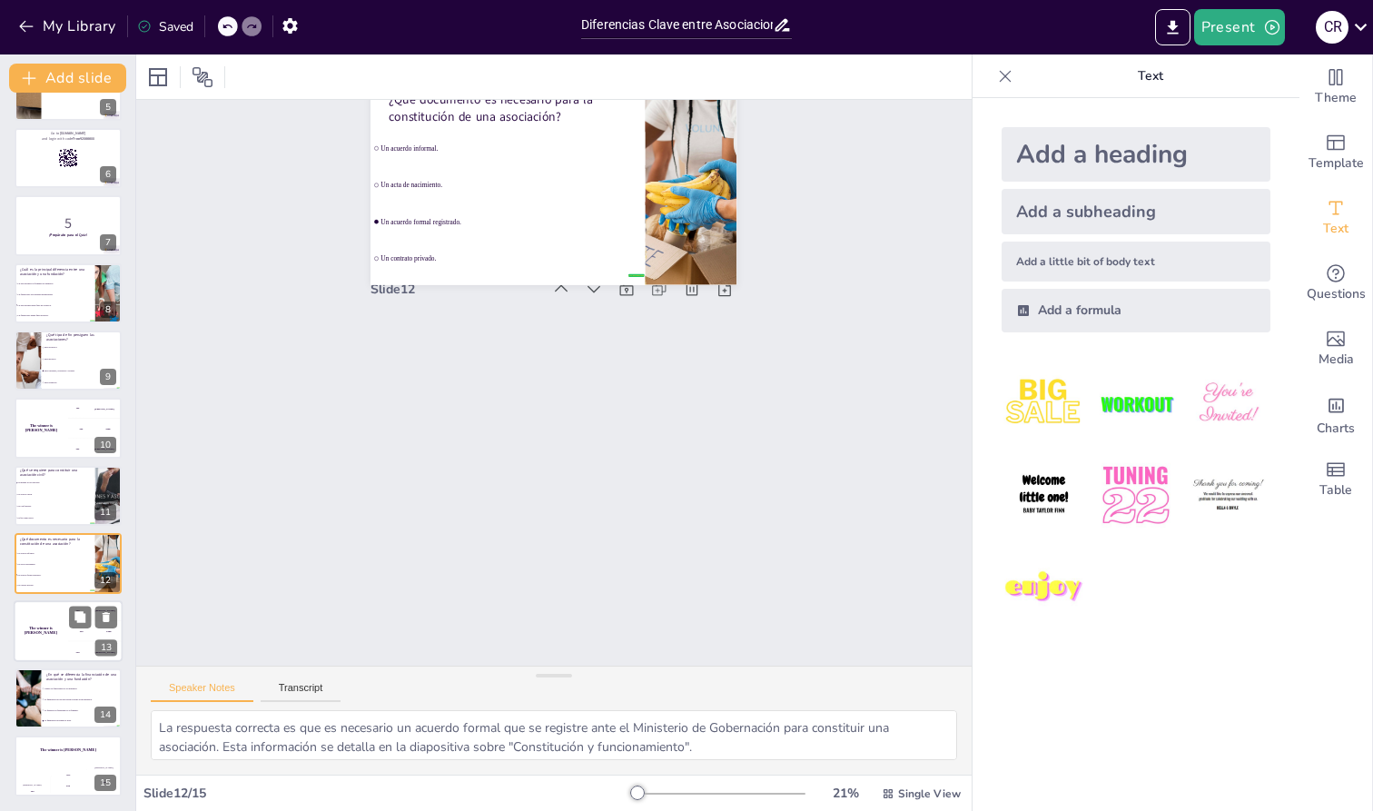
click at [53, 635] on div "The winner is [PERSON_NAME]" at bounding box center [41, 631] width 54 height 62
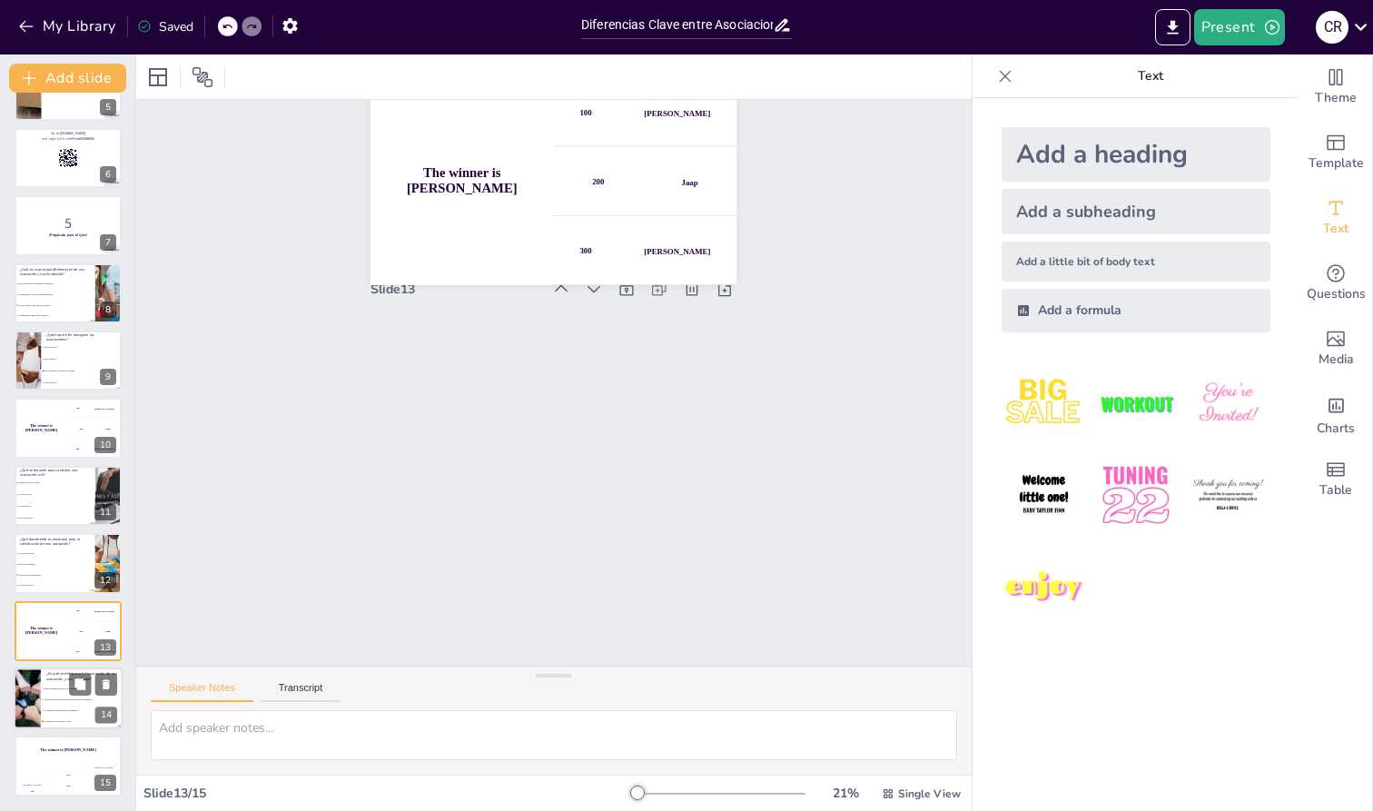
click at [51, 695] on li "La financiación de una asociación proviene de sus miembros." at bounding box center [82, 699] width 82 height 11
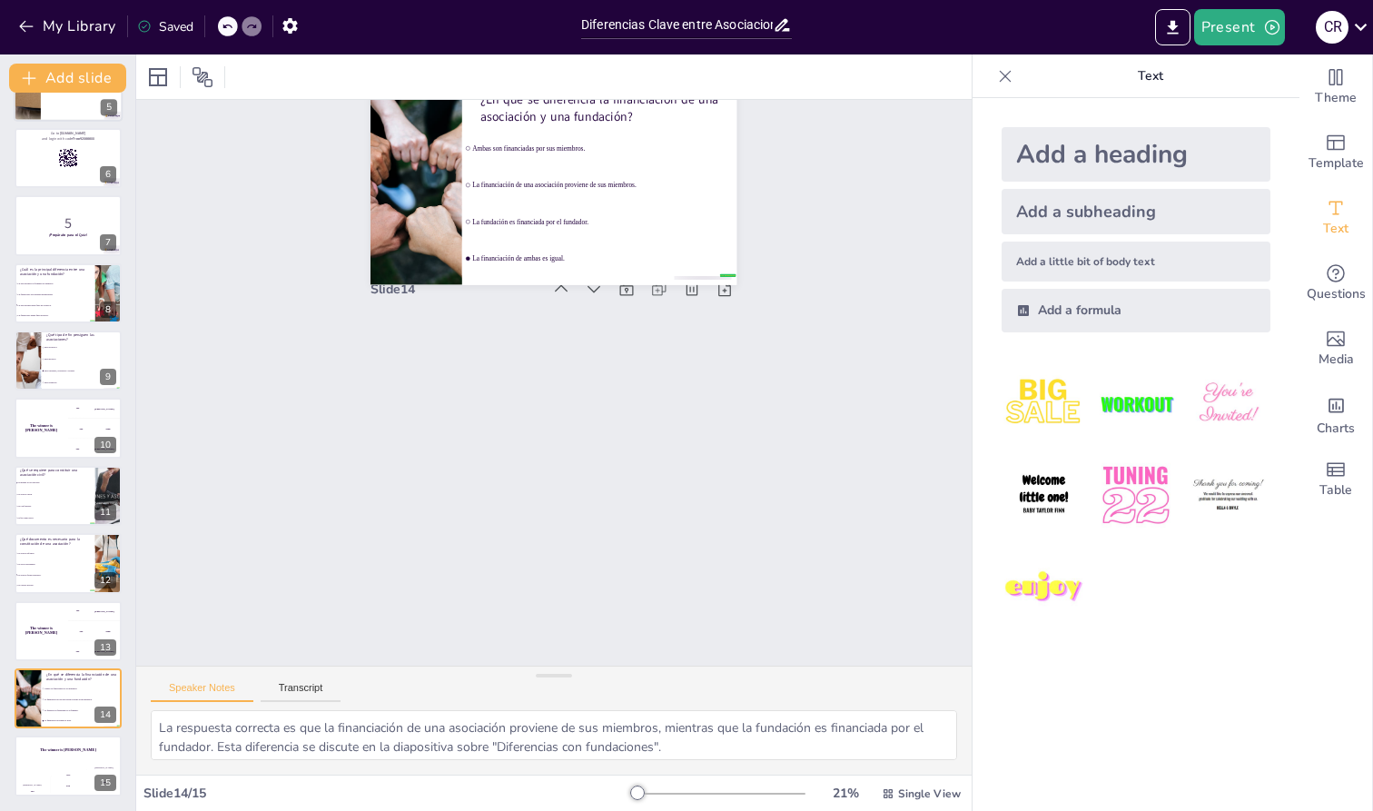
click at [54, 114] on div at bounding box center [68, 91] width 109 height 62
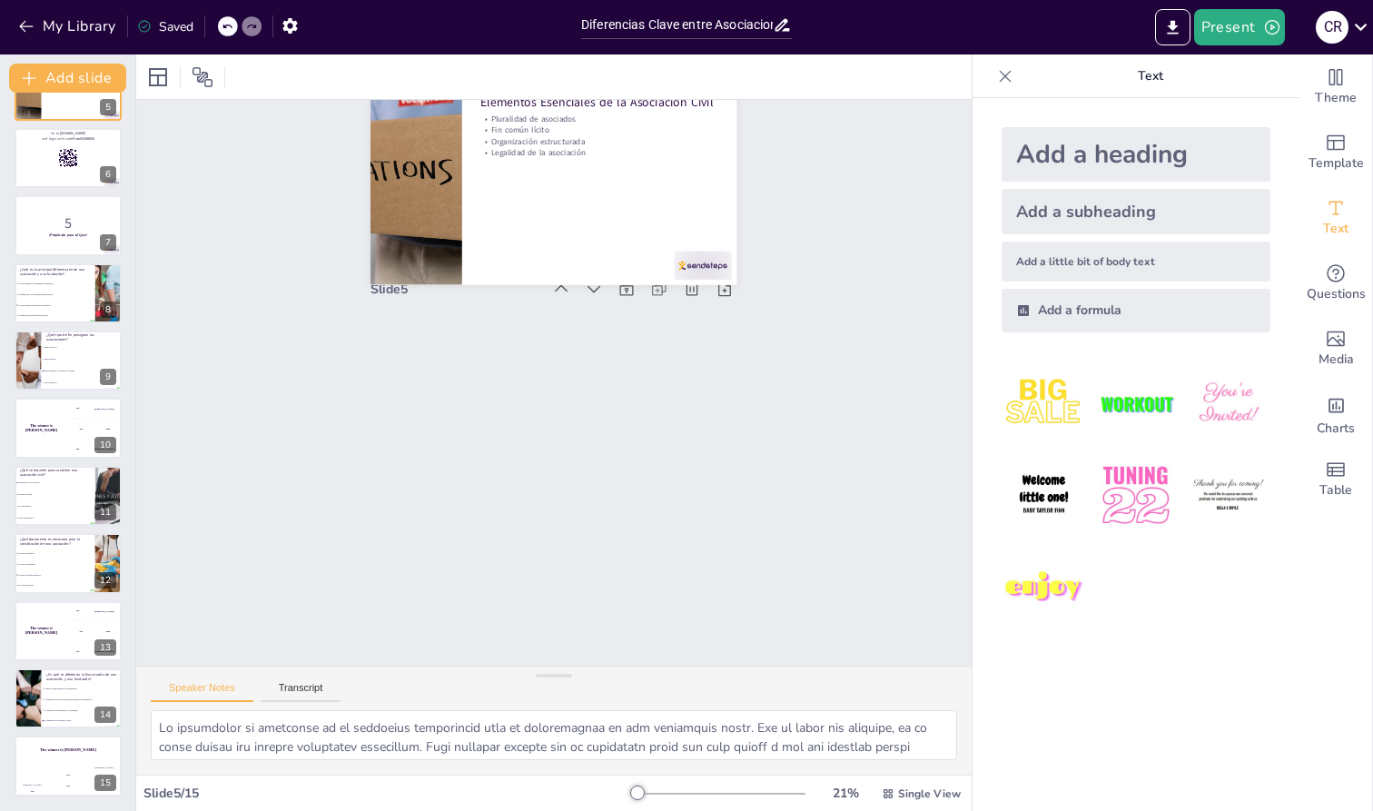
scroll to position [0, 0]
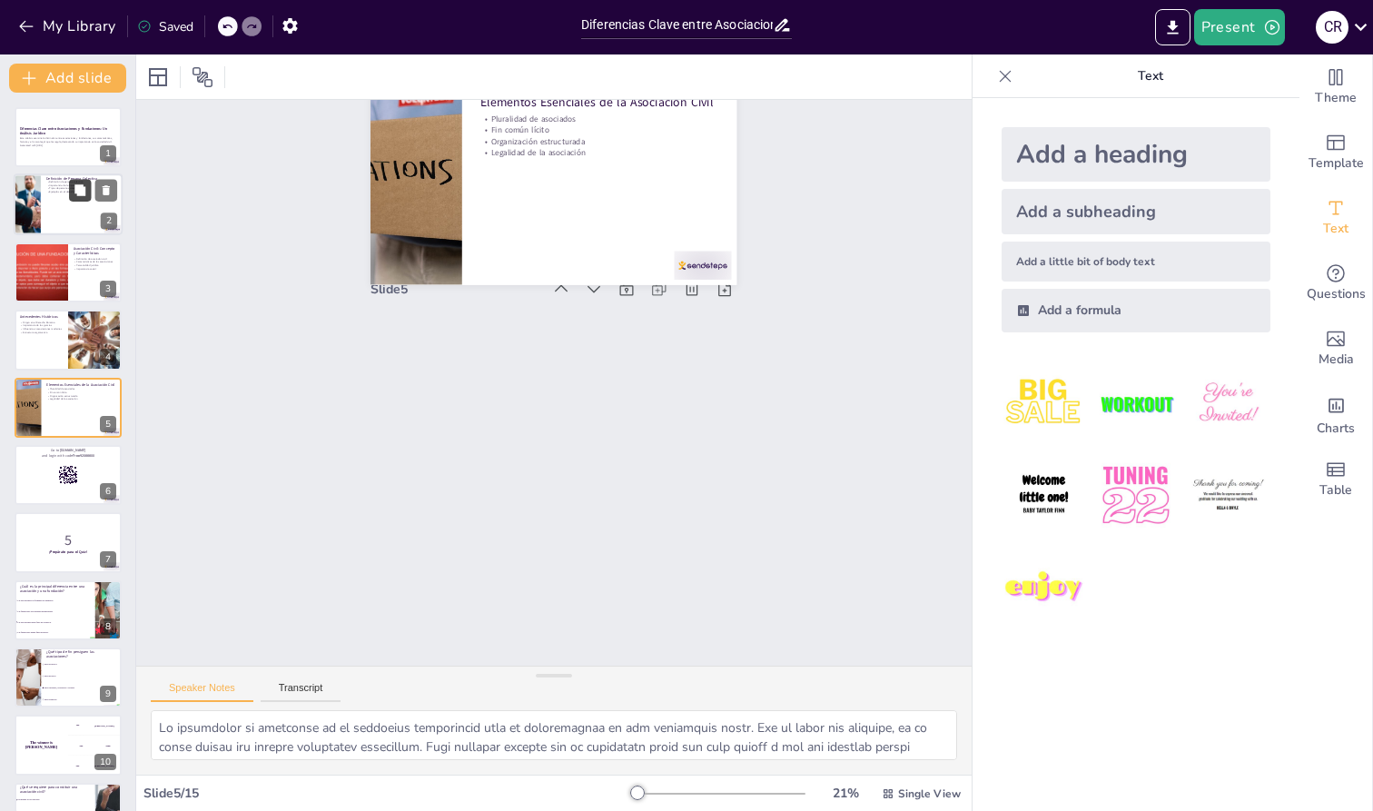
click at [73, 197] on button at bounding box center [80, 191] width 22 height 22
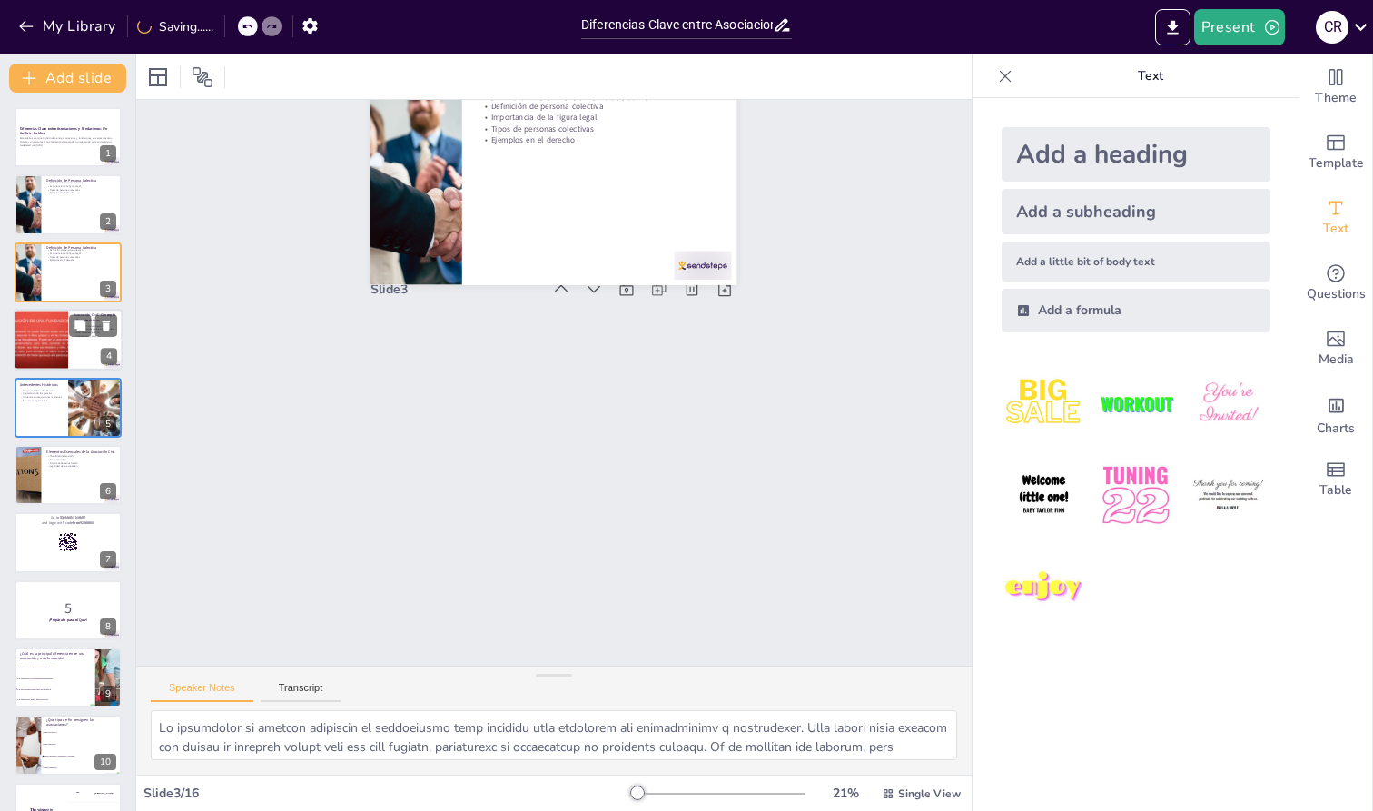
click at [45, 351] on div at bounding box center [40, 340] width 109 height 62
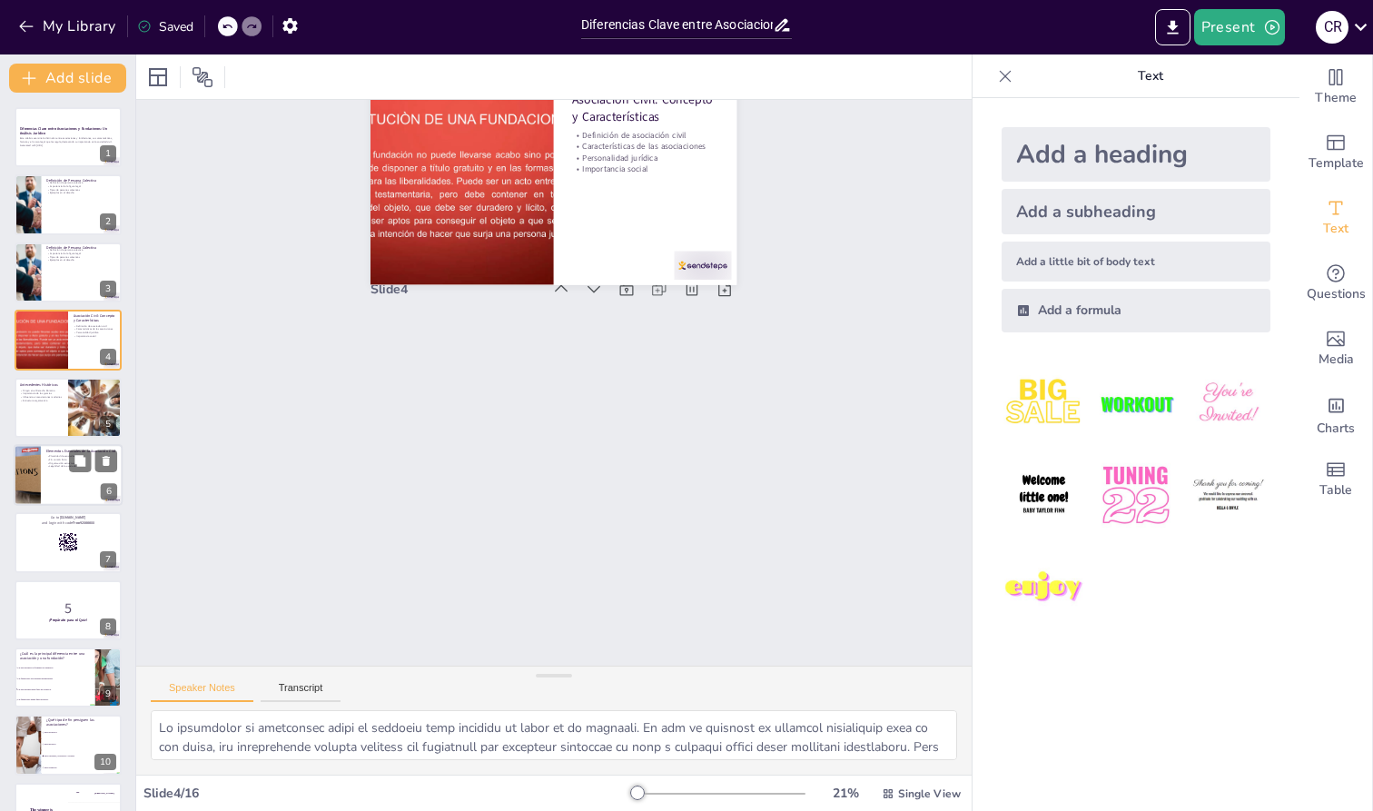
click at [53, 464] on p "Organización estructurada" at bounding box center [81, 463] width 71 height 4
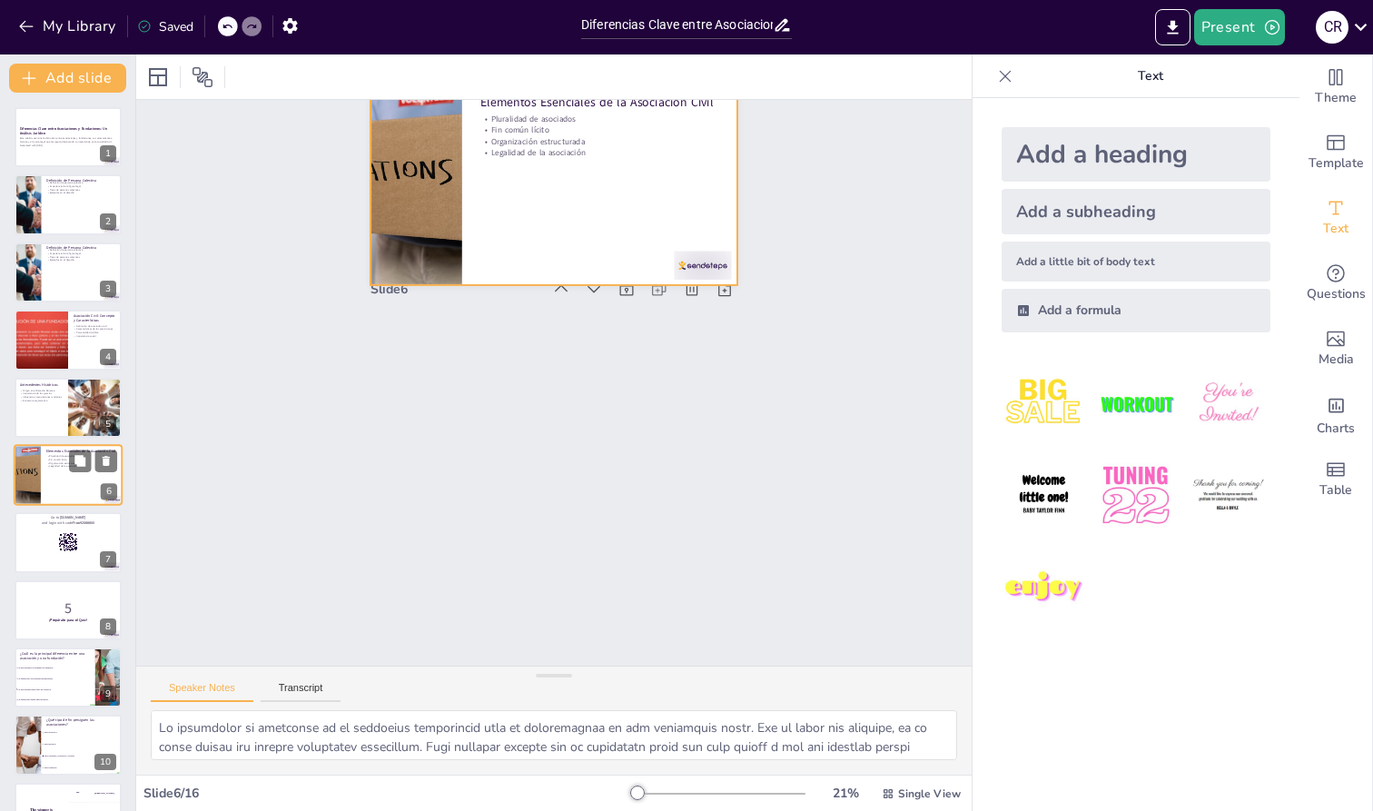
scroll to position [23, 0]
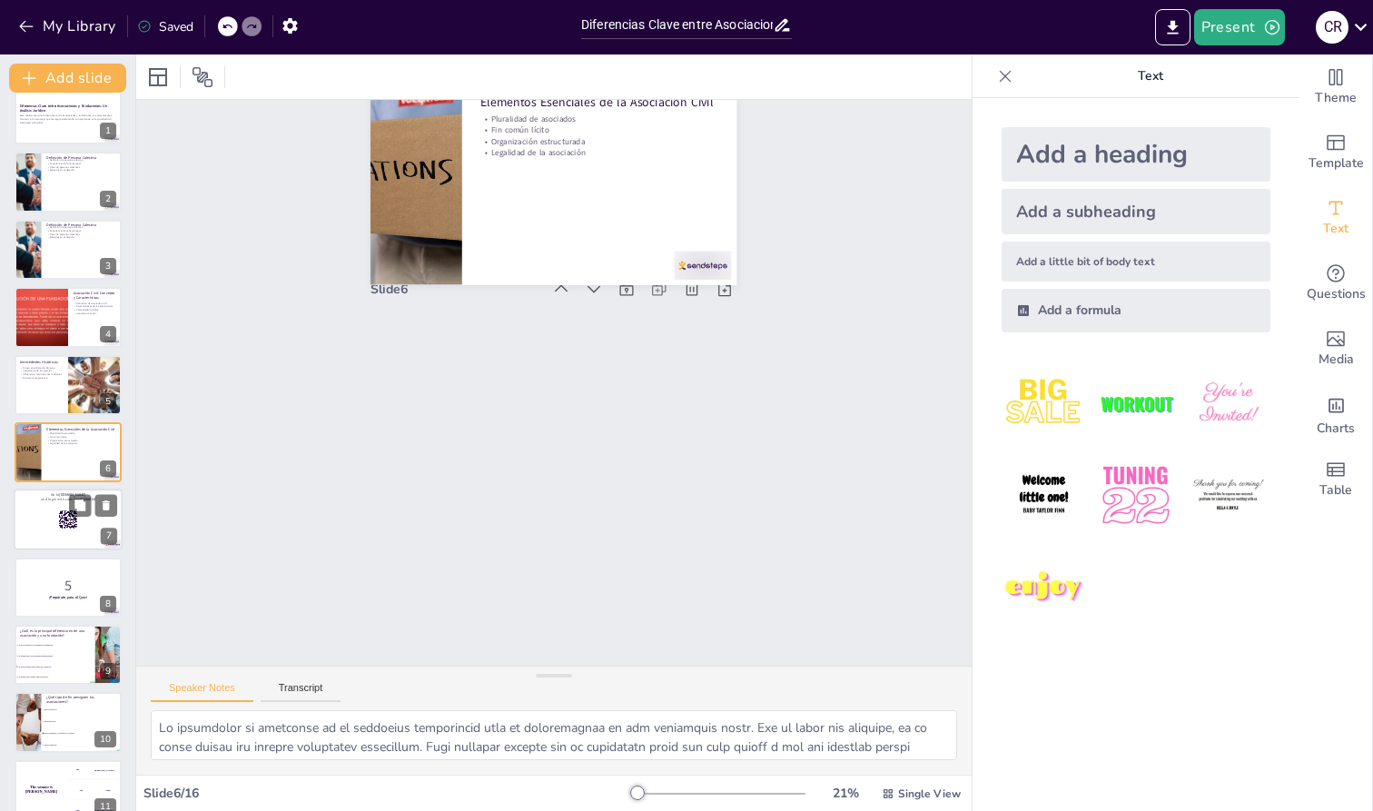
click at [58, 510] on div at bounding box center [68, 521] width 109 height 62
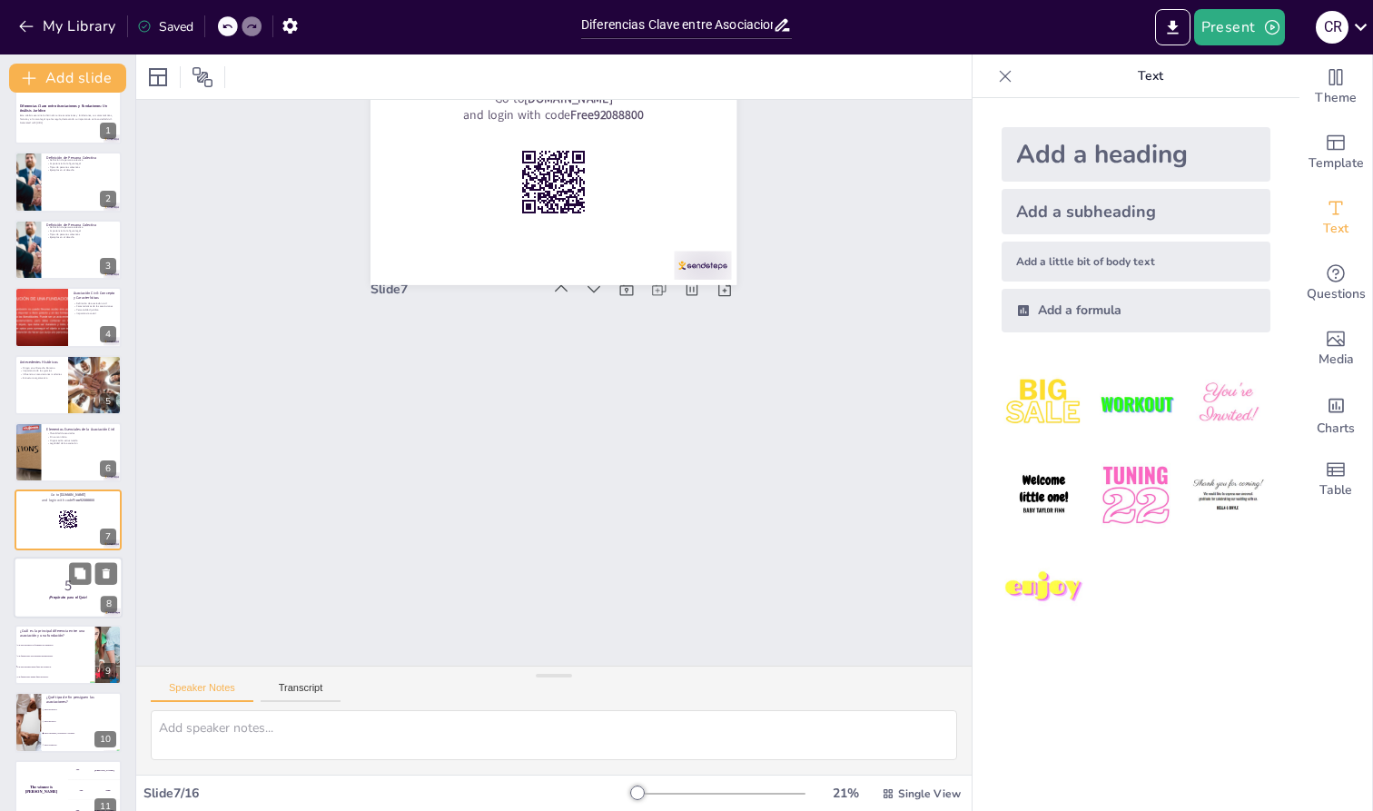
scroll to position [90, 0]
